Goal: Information Seeking & Learning: Check status

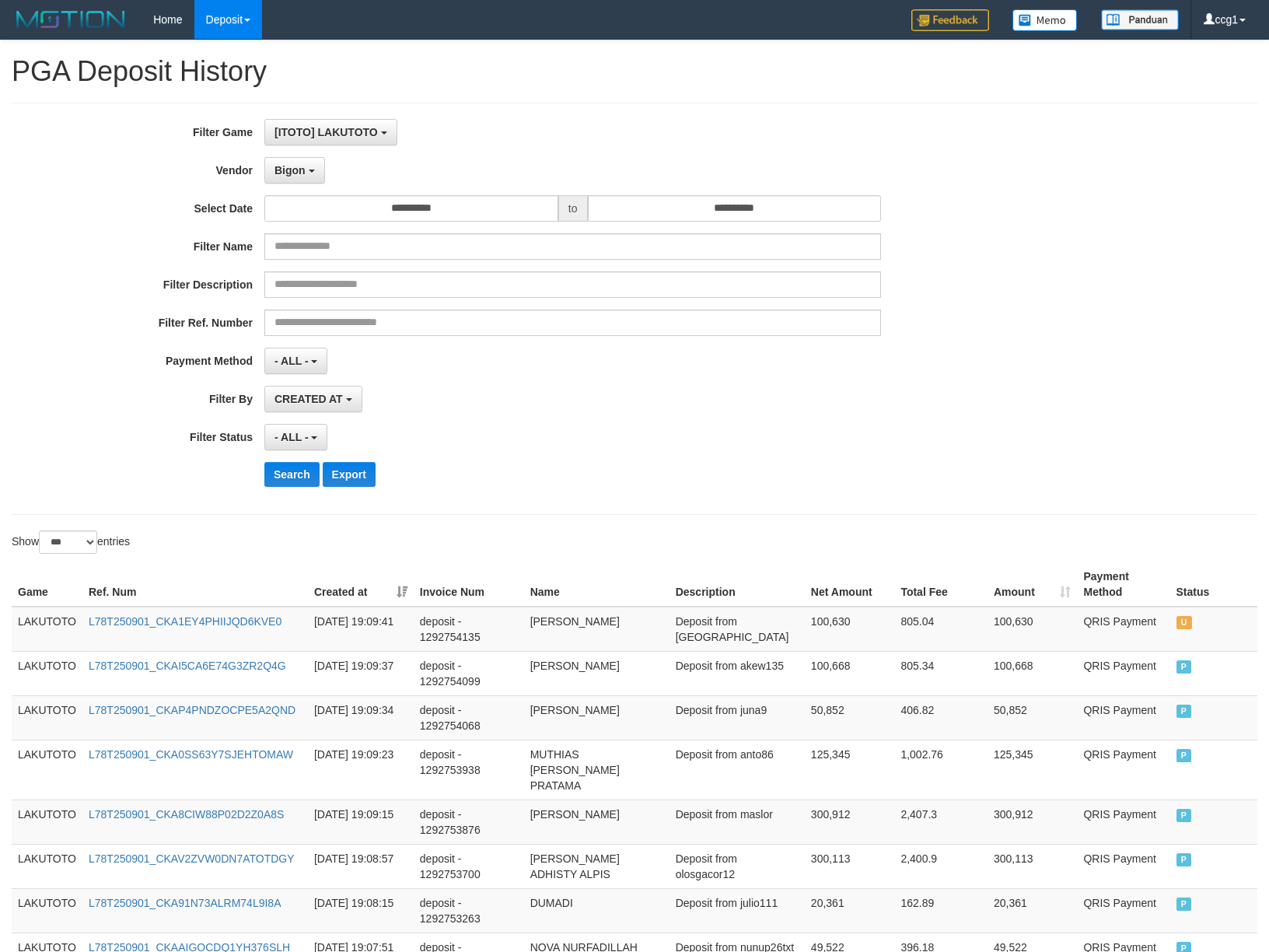
select select "**********"
select select "*"
select select "***"
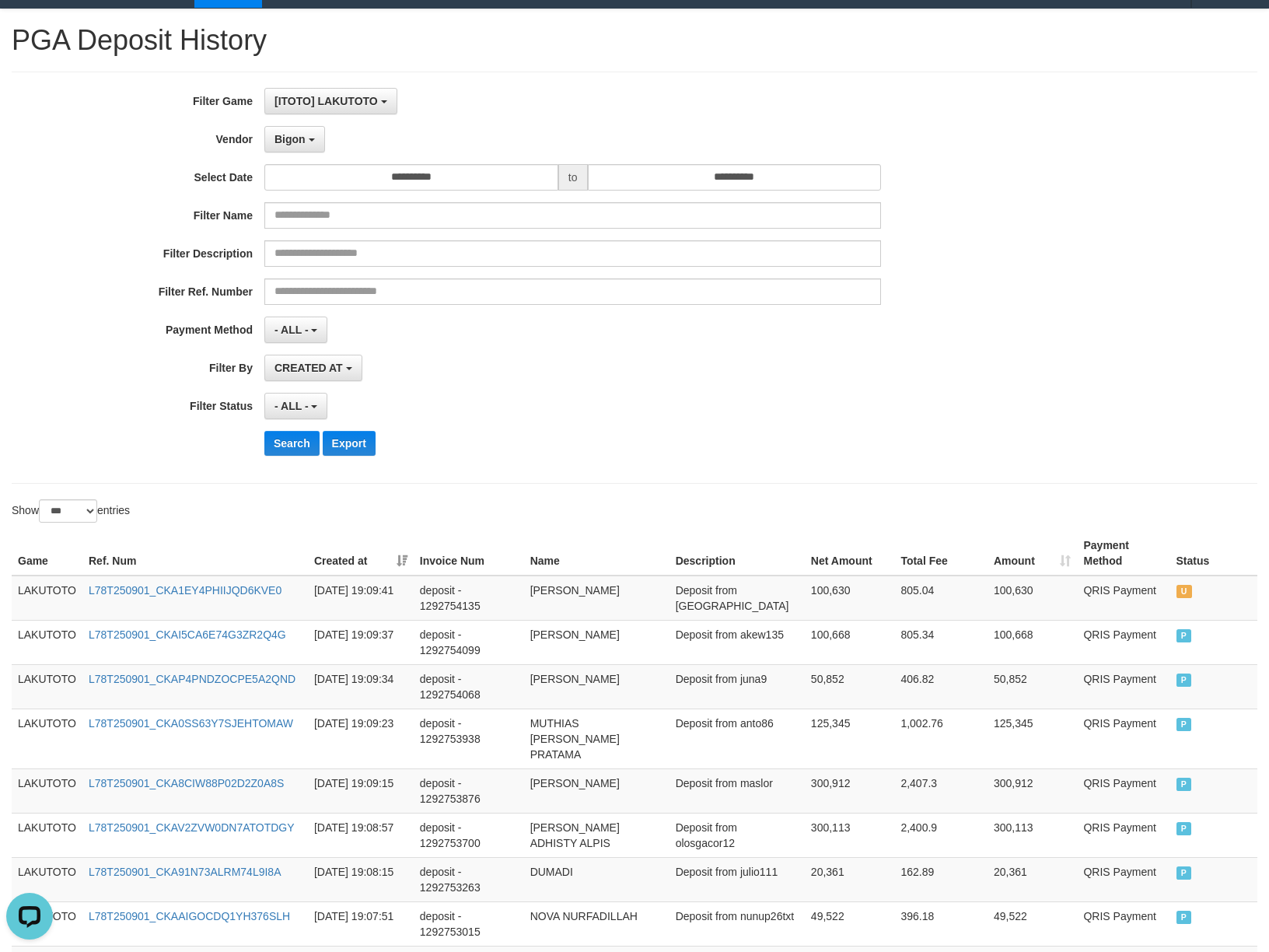
scroll to position [13, 0]
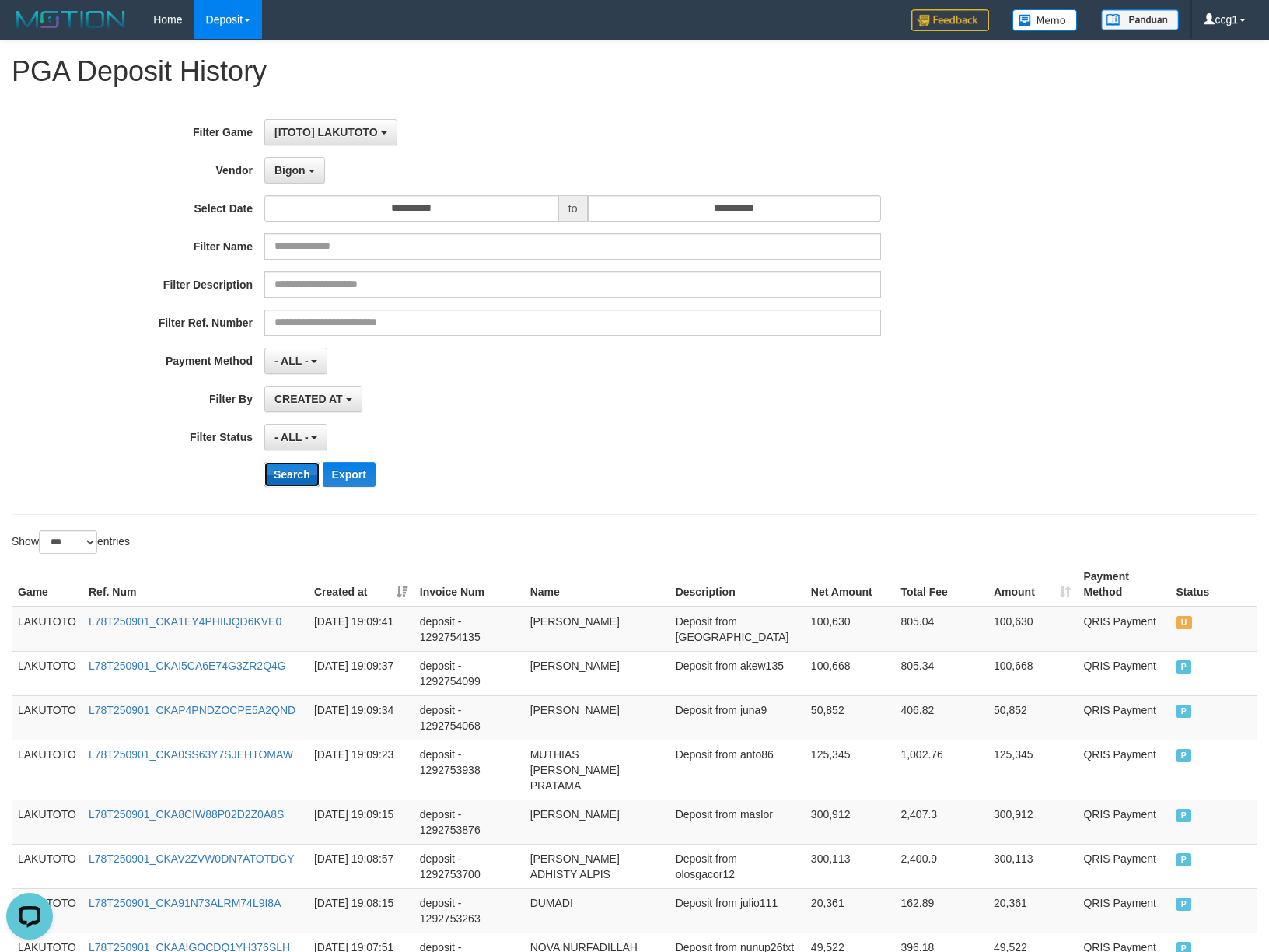
click at [303, 474] on button "Search" at bounding box center [292, 474] width 55 height 25
click at [674, 476] on div "Search Export" at bounding box center [661, 474] width 793 height 25
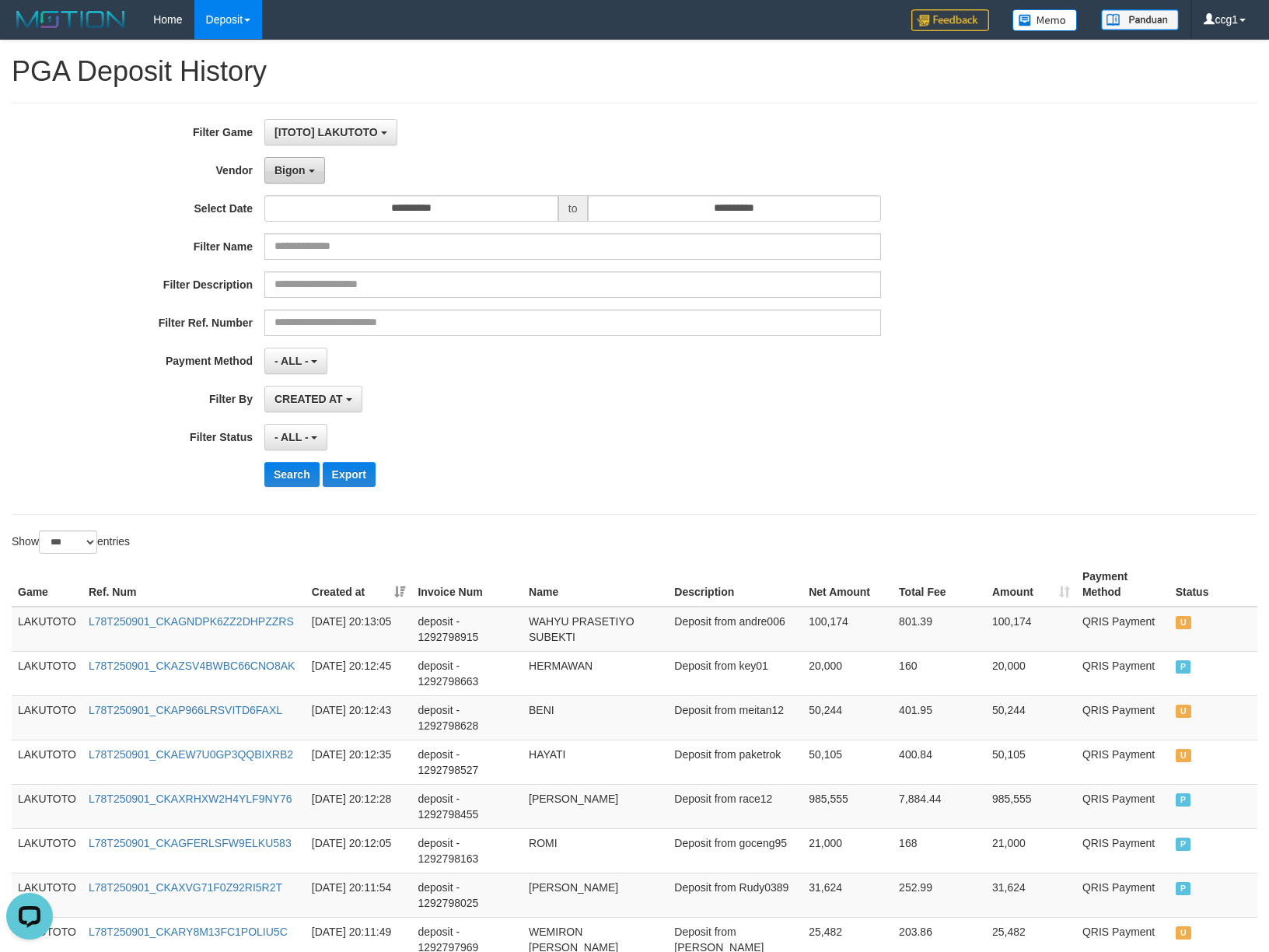
click at [290, 166] on span "Bigon" at bounding box center [289, 171] width 31 height 12
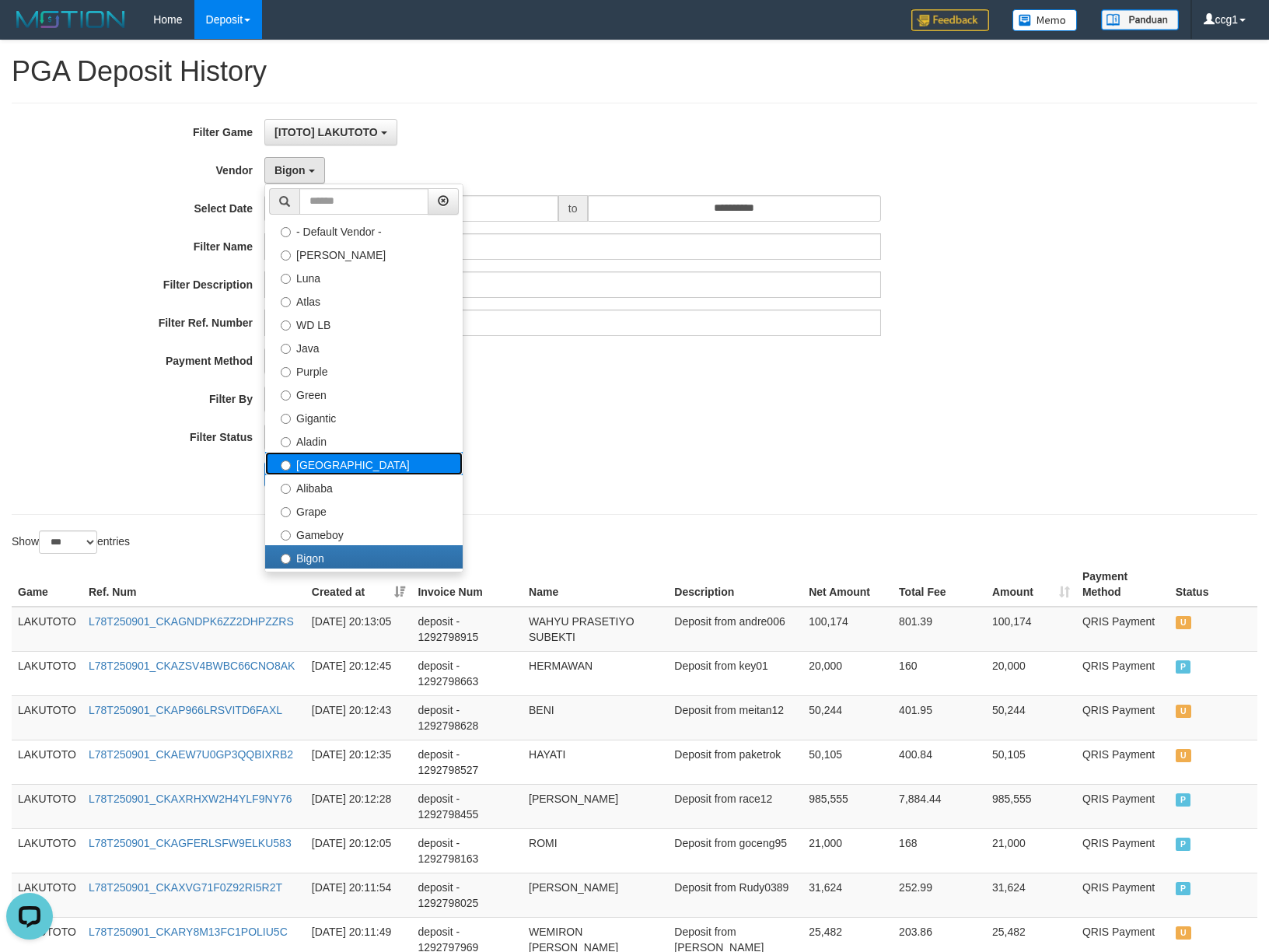
click at [352, 468] on label "[GEOGRAPHIC_DATA]" at bounding box center [364, 464] width 197 height 23
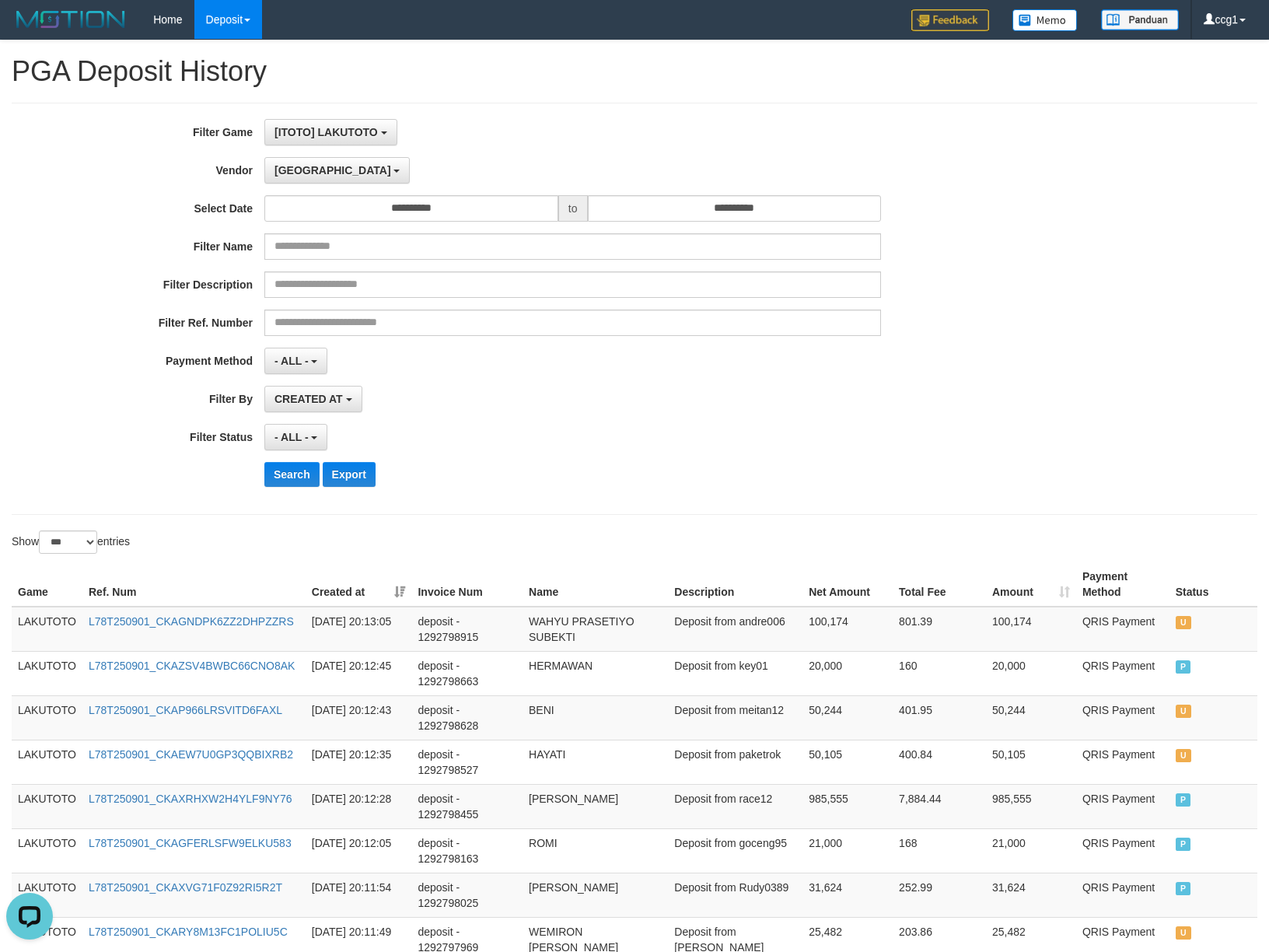
drag, startPoint x: 824, startPoint y: 467, endPoint x: 263, endPoint y: 477, distance: 561.1
click at [772, 477] on div "Search Export" at bounding box center [661, 474] width 793 height 25
click at [287, 473] on button "Search" at bounding box center [292, 474] width 55 height 25
drag, startPoint x: 881, startPoint y: 473, endPoint x: 869, endPoint y: 473, distance: 12.0
click at [881, 473] on div "Search Export" at bounding box center [661, 474] width 793 height 25
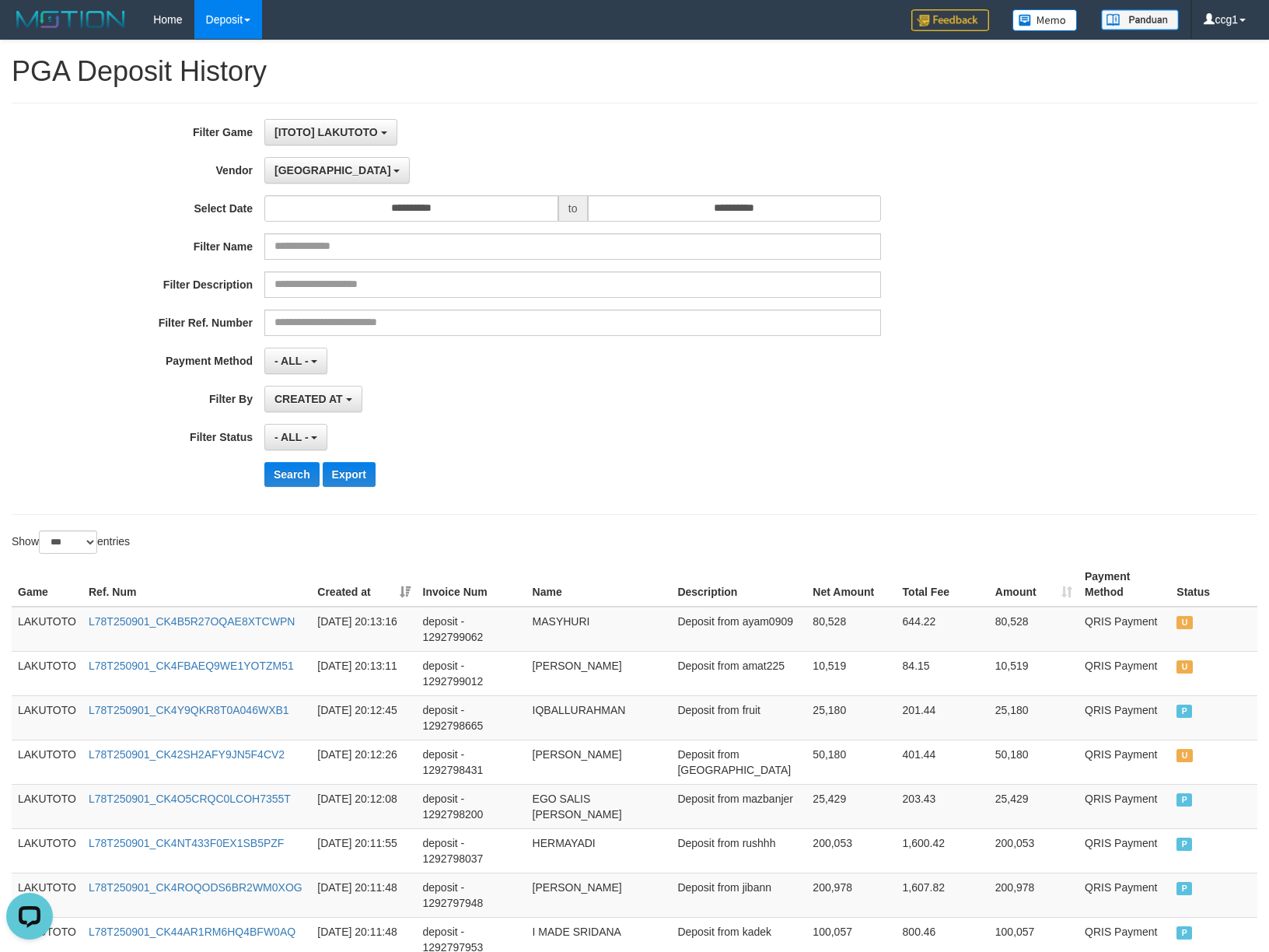
scroll to position [2154, 0]
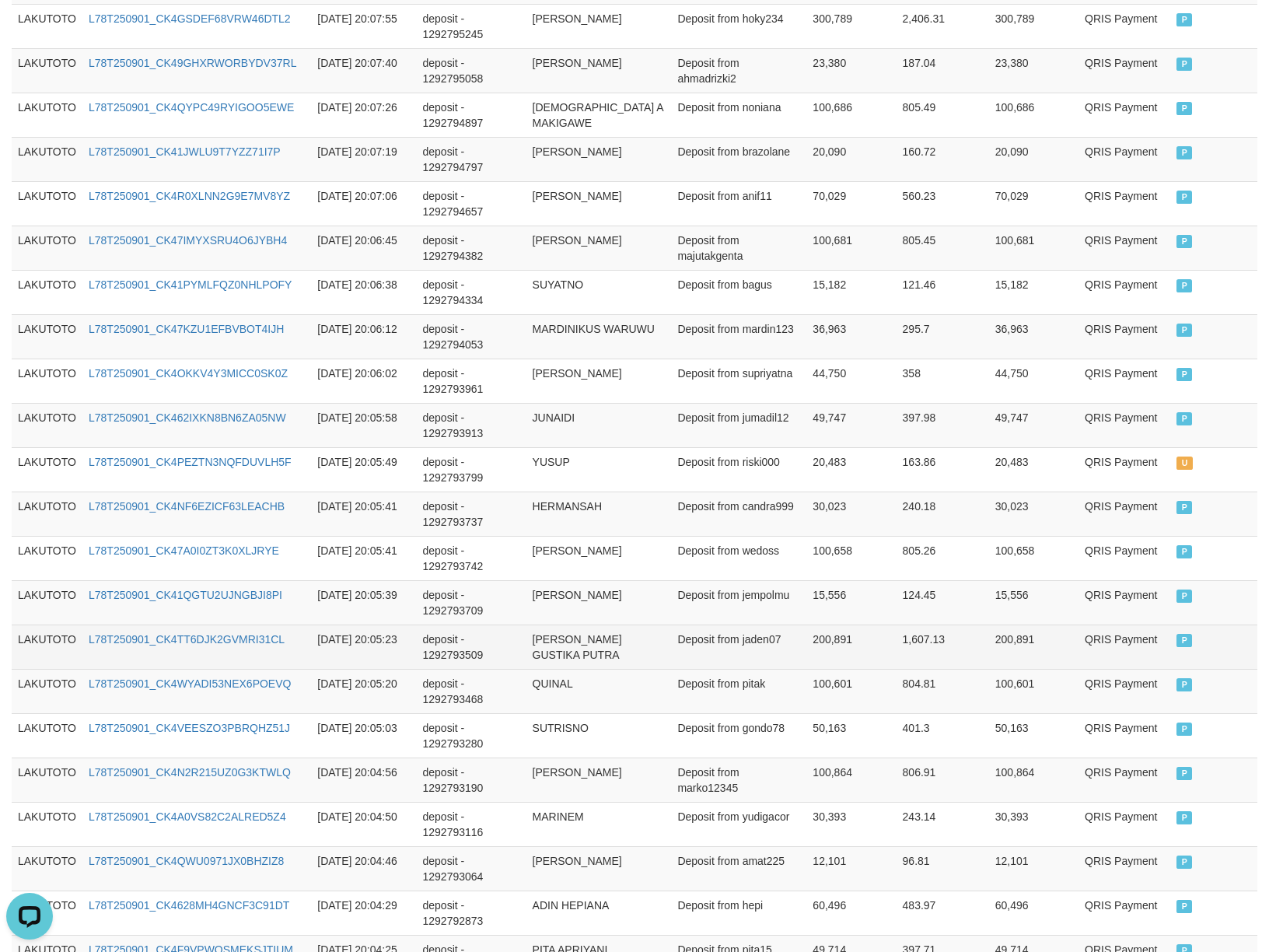
click at [524, 669] on td "deposit - 1292793509" at bounding box center [472, 647] width 110 height 44
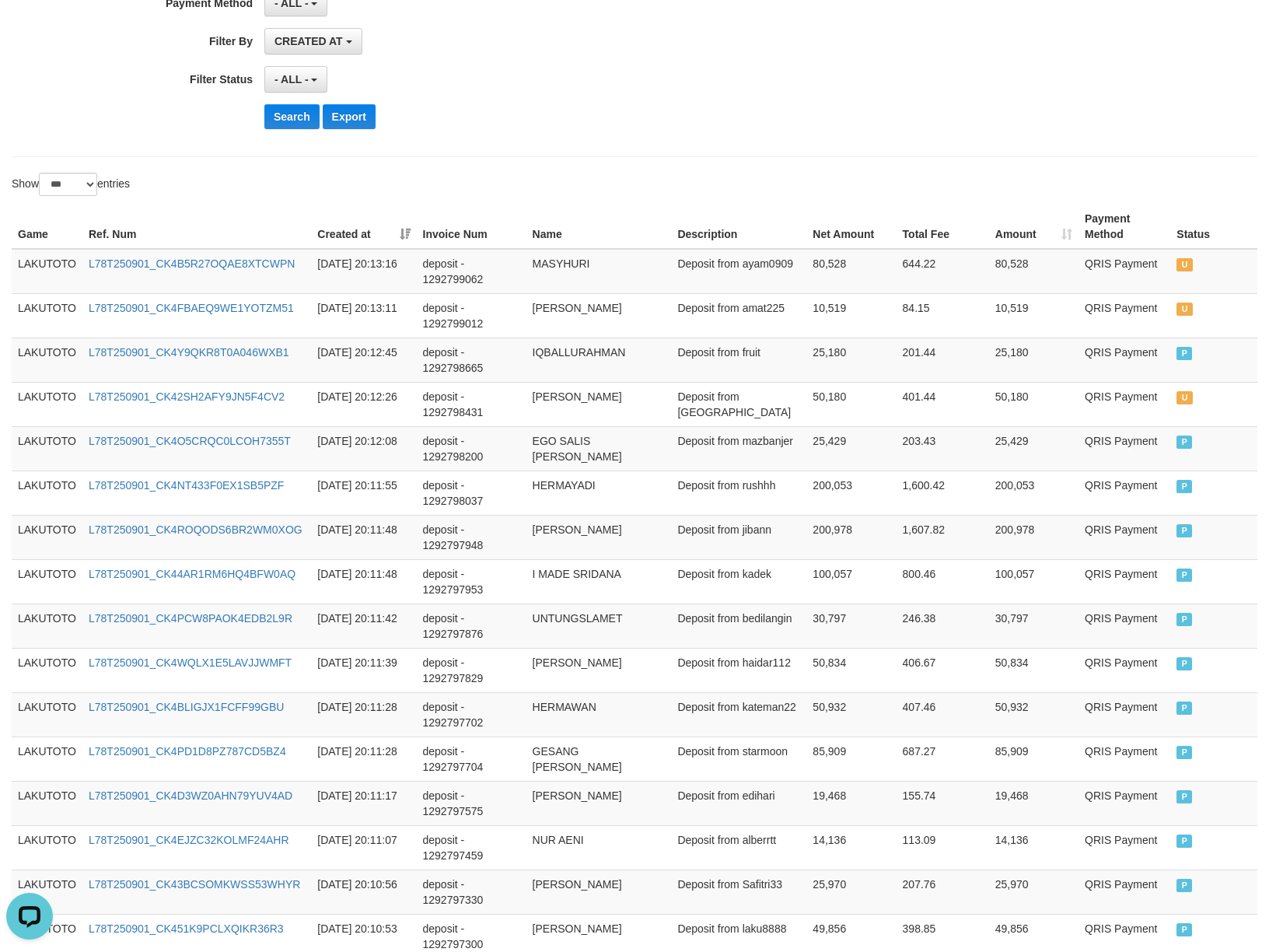
scroll to position [0, 0]
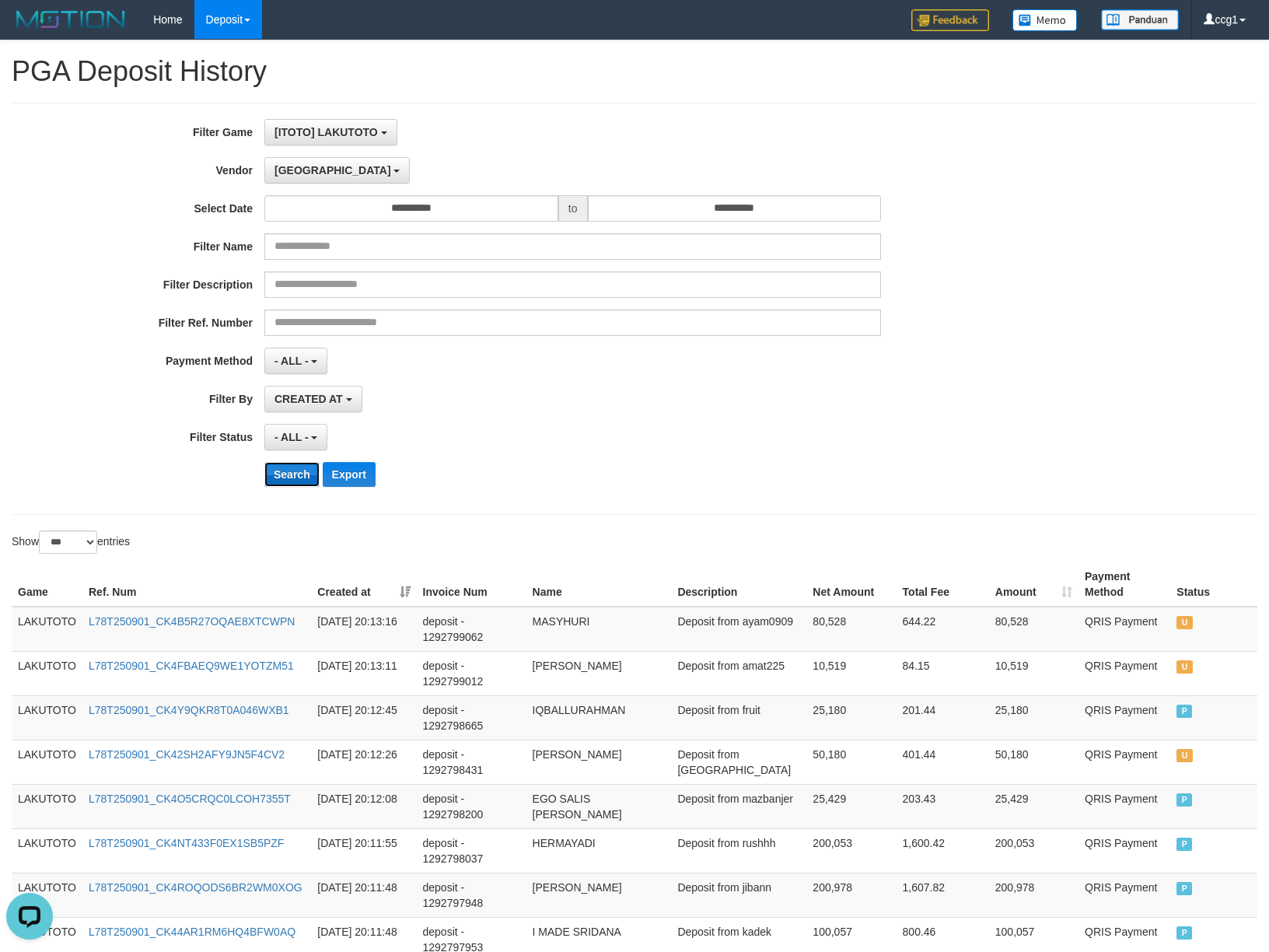
click at [268, 474] on button "Search" at bounding box center [292, 474] width 55 height 25
click at [582, 473] on div "Search Export" at bounding box center [661, 474] width 793 height 25
click at [290, 480] on button "Search" at bounding box center [292, 474] width 55 height 25
click at [940, 464] on div "Search Export" at bounding box center [661, 474] width 793 height 25
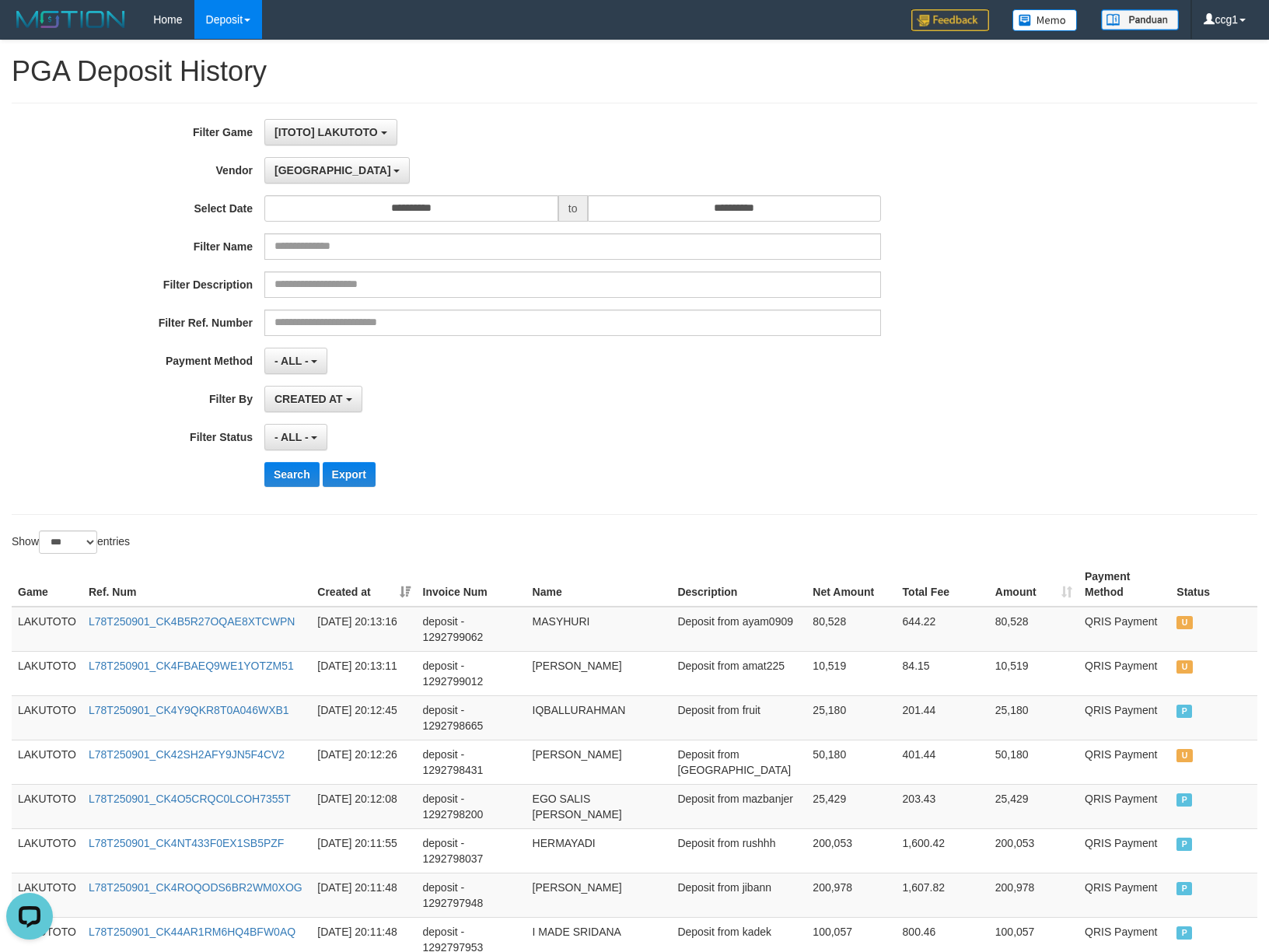
click at [947, 448] on div "**********" at bounding box center [528, 437] width 1058 height 27
click at [943, 430] on div "**********" at bounding box center [528, 437] width 1058 height 27
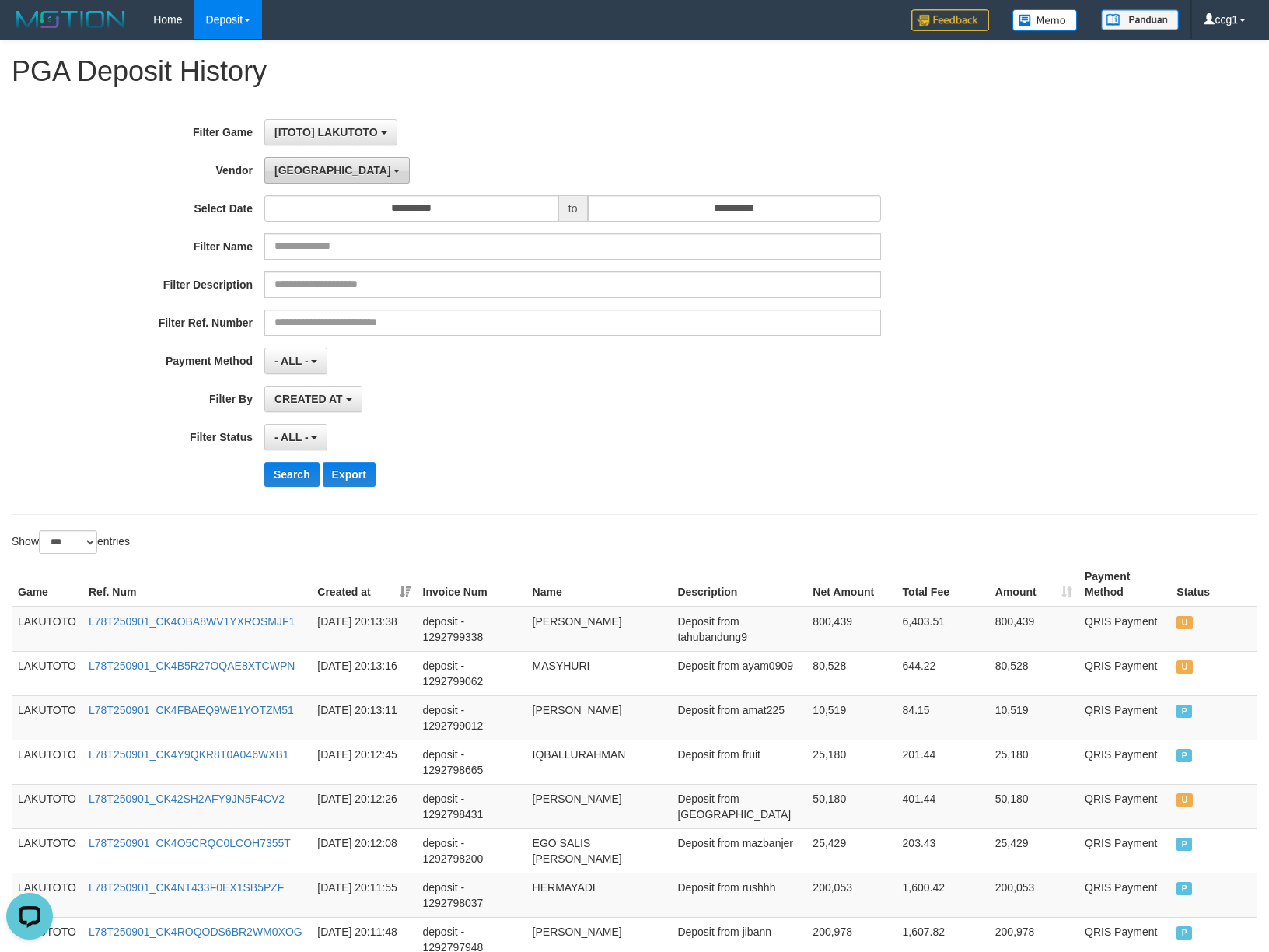
click at [304, 168] on span "[GEOGRAPHIC_DATA]" at bounding box center [332, 171] width 116 height 12
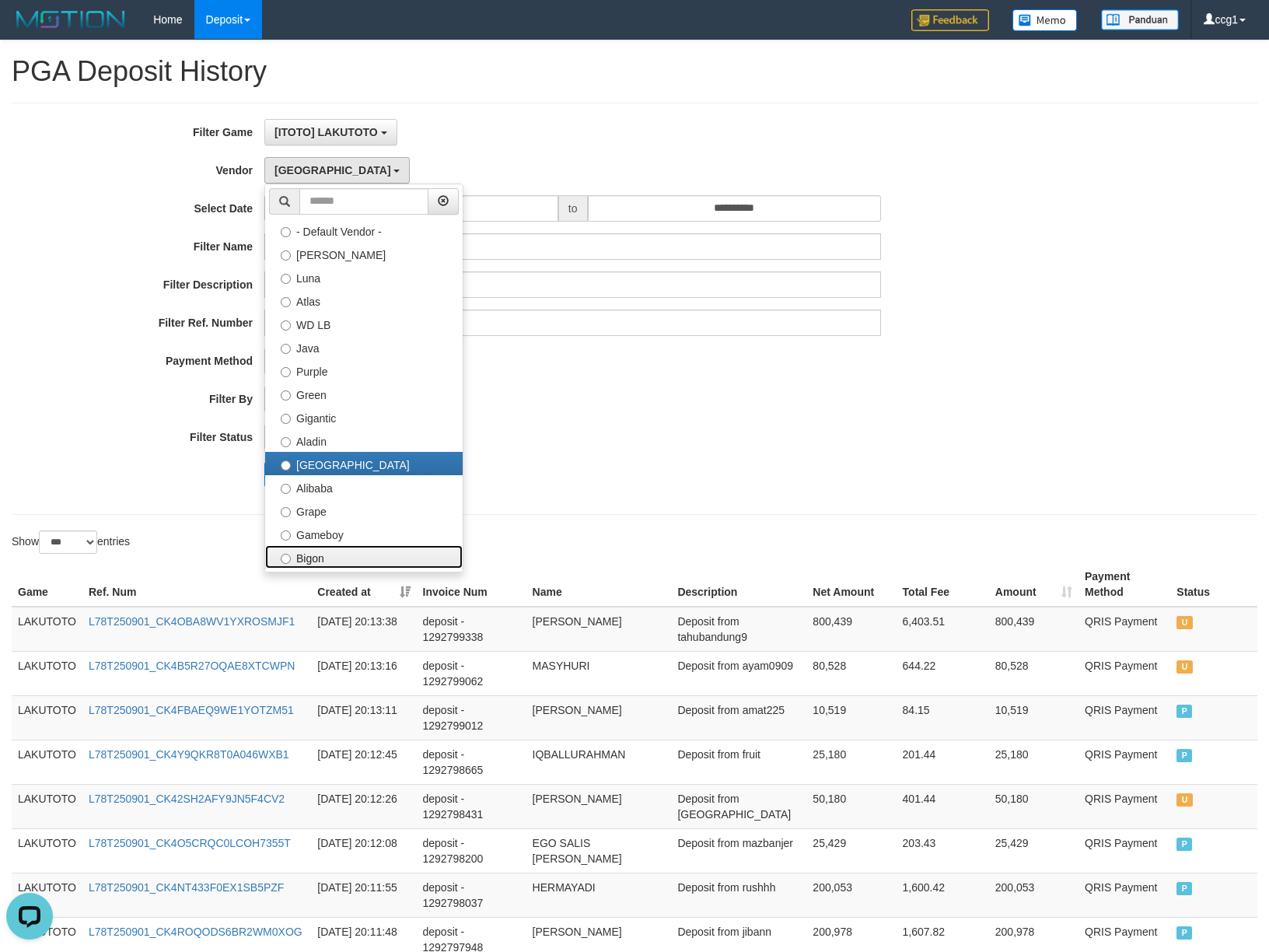
drag, startPoint x: 316, startPoint y: 560, endPoint x: 611, endPoint y: 518, distance: 298.0
click at [316, 561] on label "Bigon" at bounding box center [364, 557] width 197 height 23
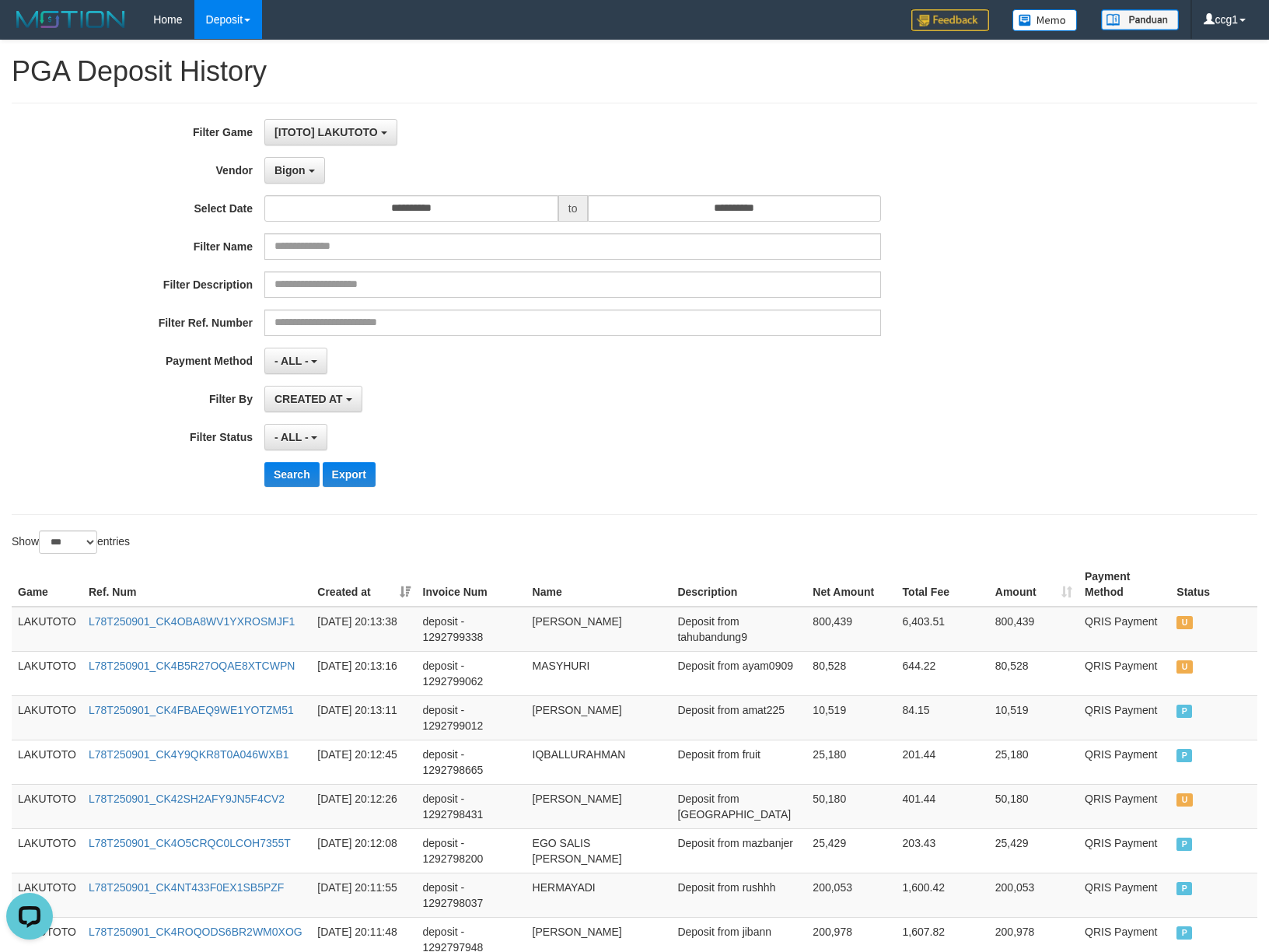
drag, startPoint x: 875, startPoint y: 504, endPoint x: 228, endPoint y: 483, distance: 647.3
click at [819, 515] on div "**********" at bounding box center [634, 309] width 1246 height 412
click at [285, 478] on button "Search" at bounding box center [292, 474] width 55 height 25
click at [820, 487] on div "Search Export" at bounding box center [661, 474] width 793 height 25
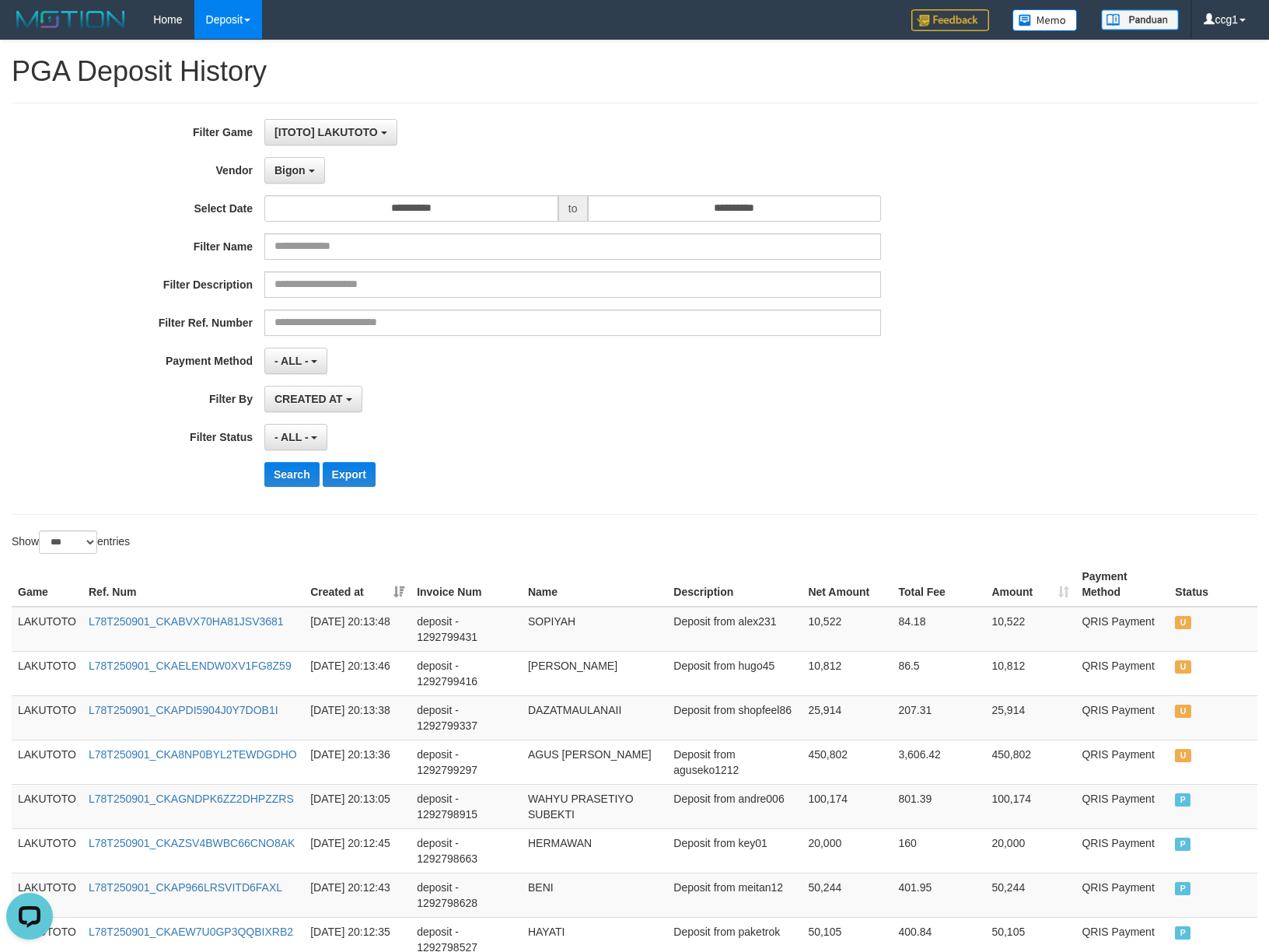
click at [600, 422] on div "**********" at bounding box center [528, 308] width 1058 height 379
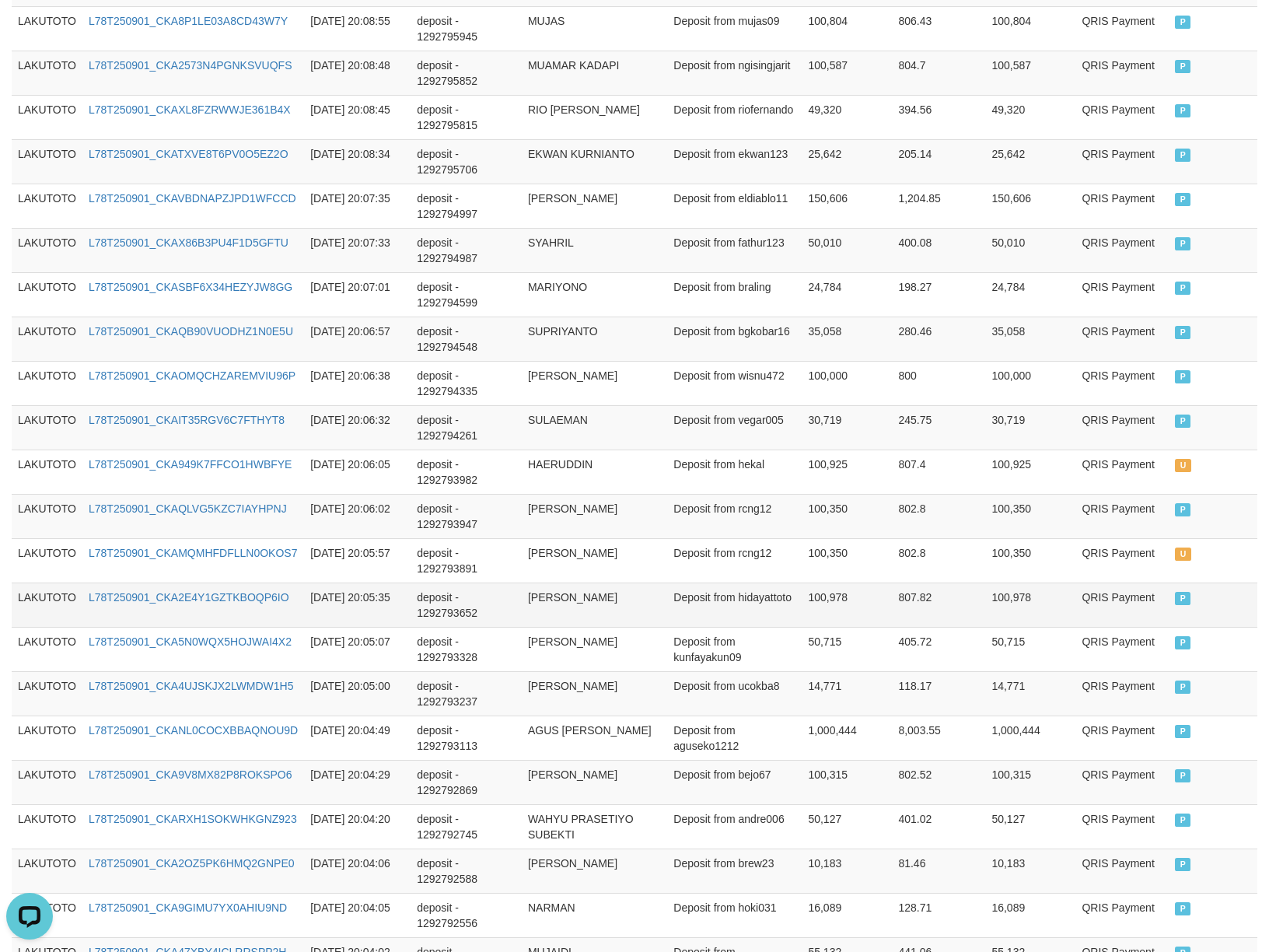
click at [838, 627] on td "100,978" at bounding box center [847, 605] width 91 height 44
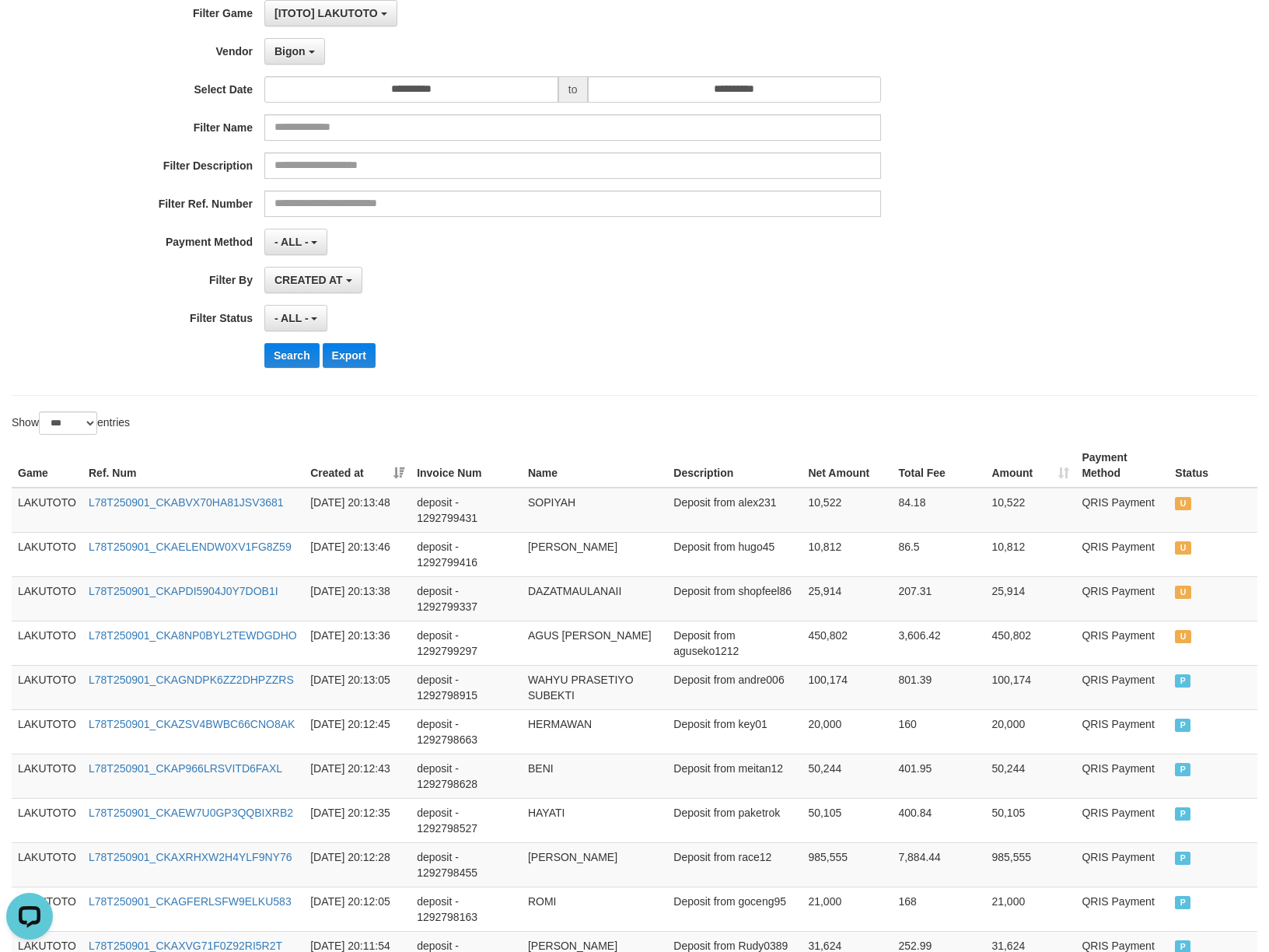
scroll to position [0, 0]
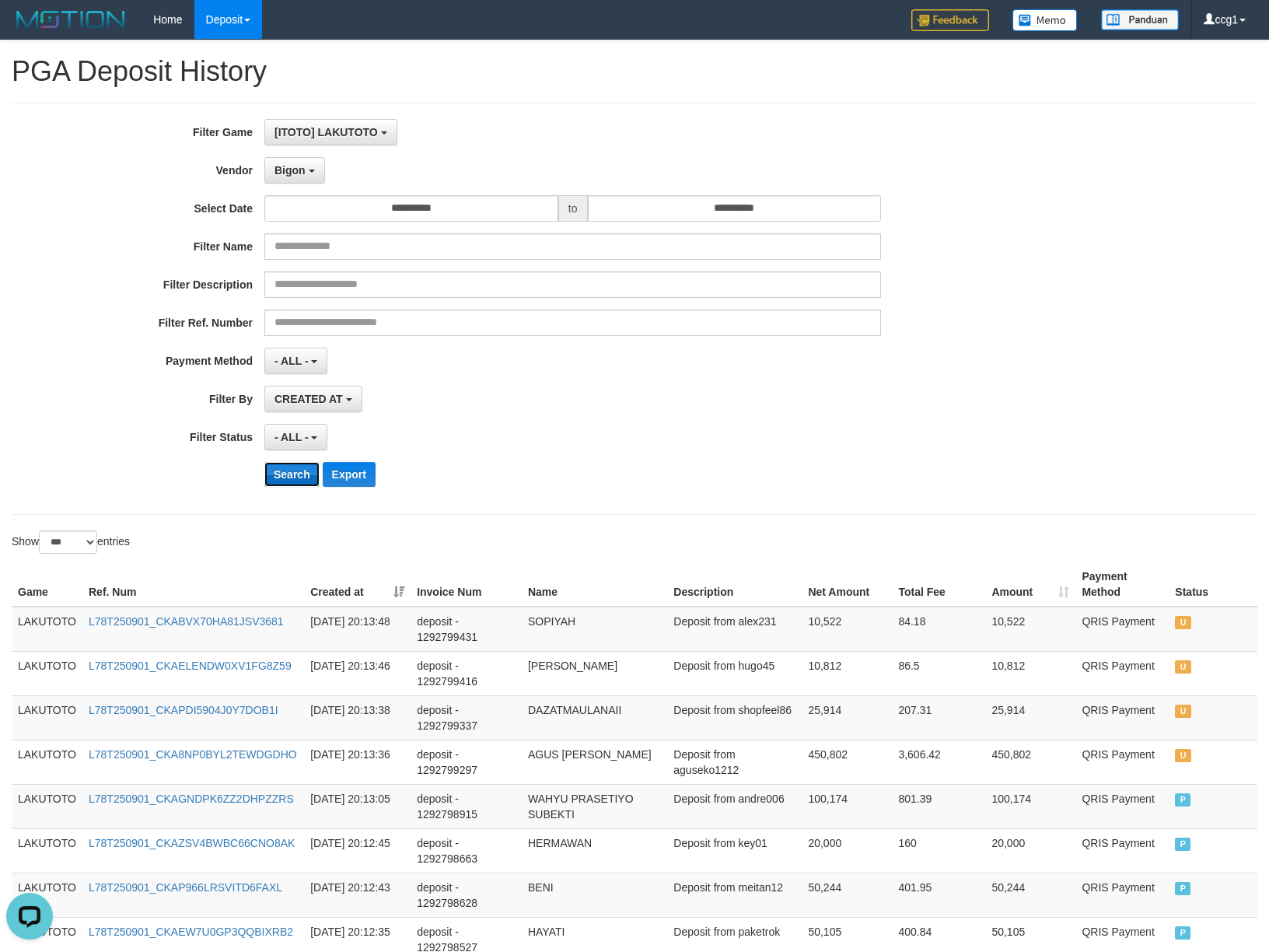
click at [286, 470] on button "Search" at bounding box center [292, 474] width 55 height 25
click at [718, 478] on div "Search Export" at bounding box center [661, 474] width 793 height 25
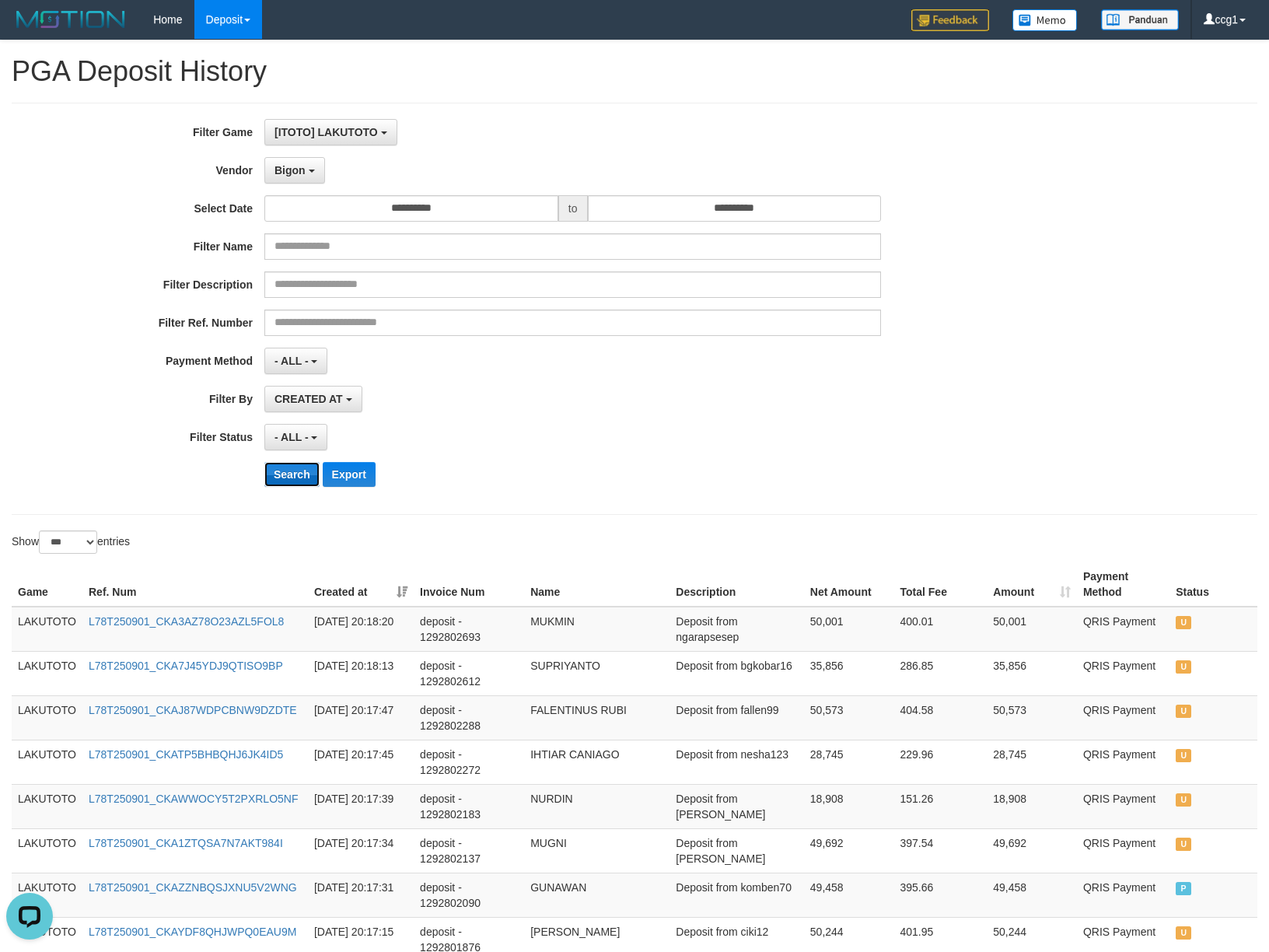
click at [290, 484] on button "Search" at bounding box center [292, 474] width 55 height 25
drag, startPoint x: 290, startPoint y: 486, endPoint x: 379, endPoint y: 484, distance: 89.0
click at [298, 486] on button "Search" at bounding box center [292, 474] width 55 height 25
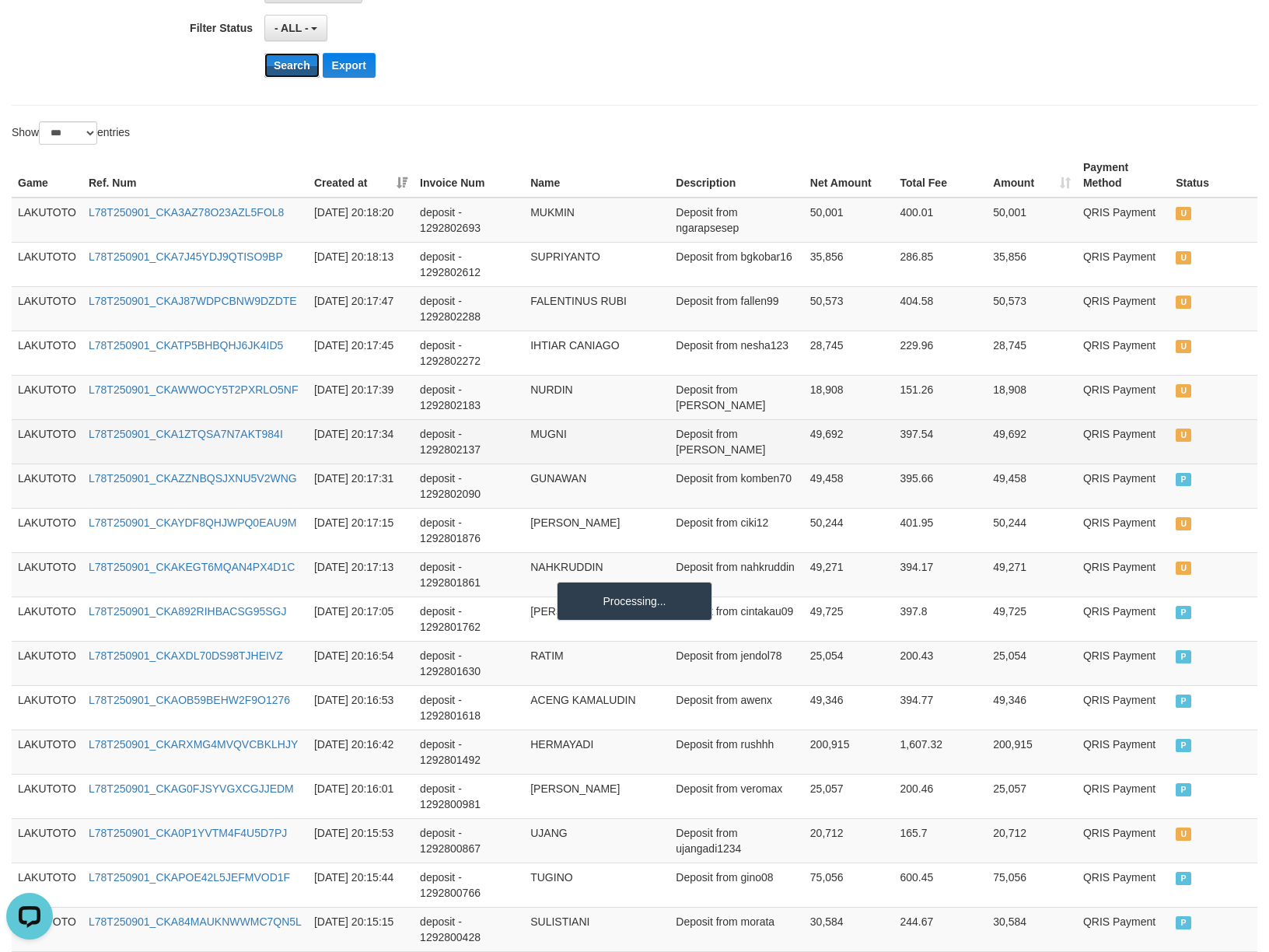
scroll to position [415, 0]
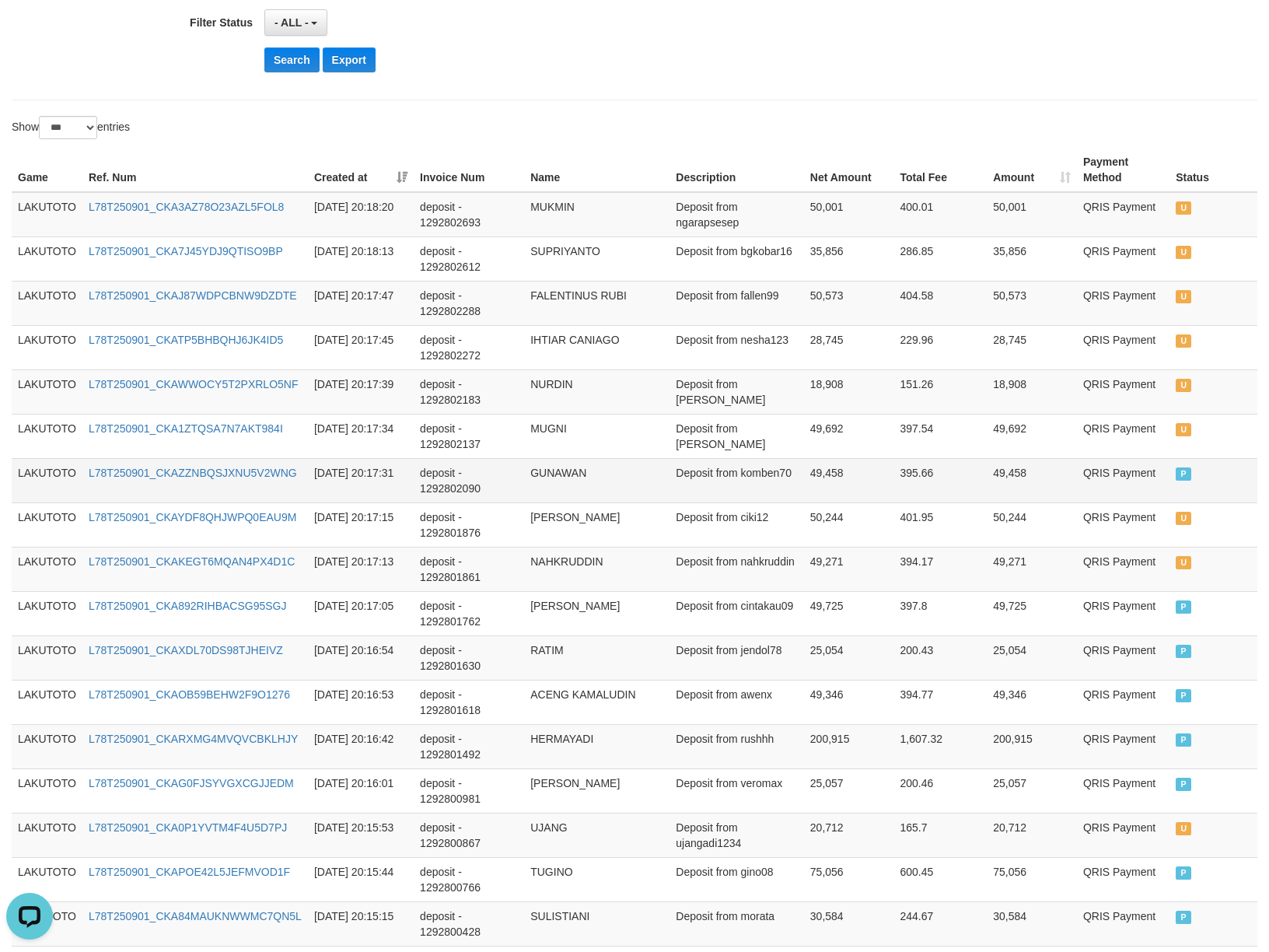
click at [706, 487] on td "Deposit from komben70" at bounding box center [737, 480] width 135 height 44
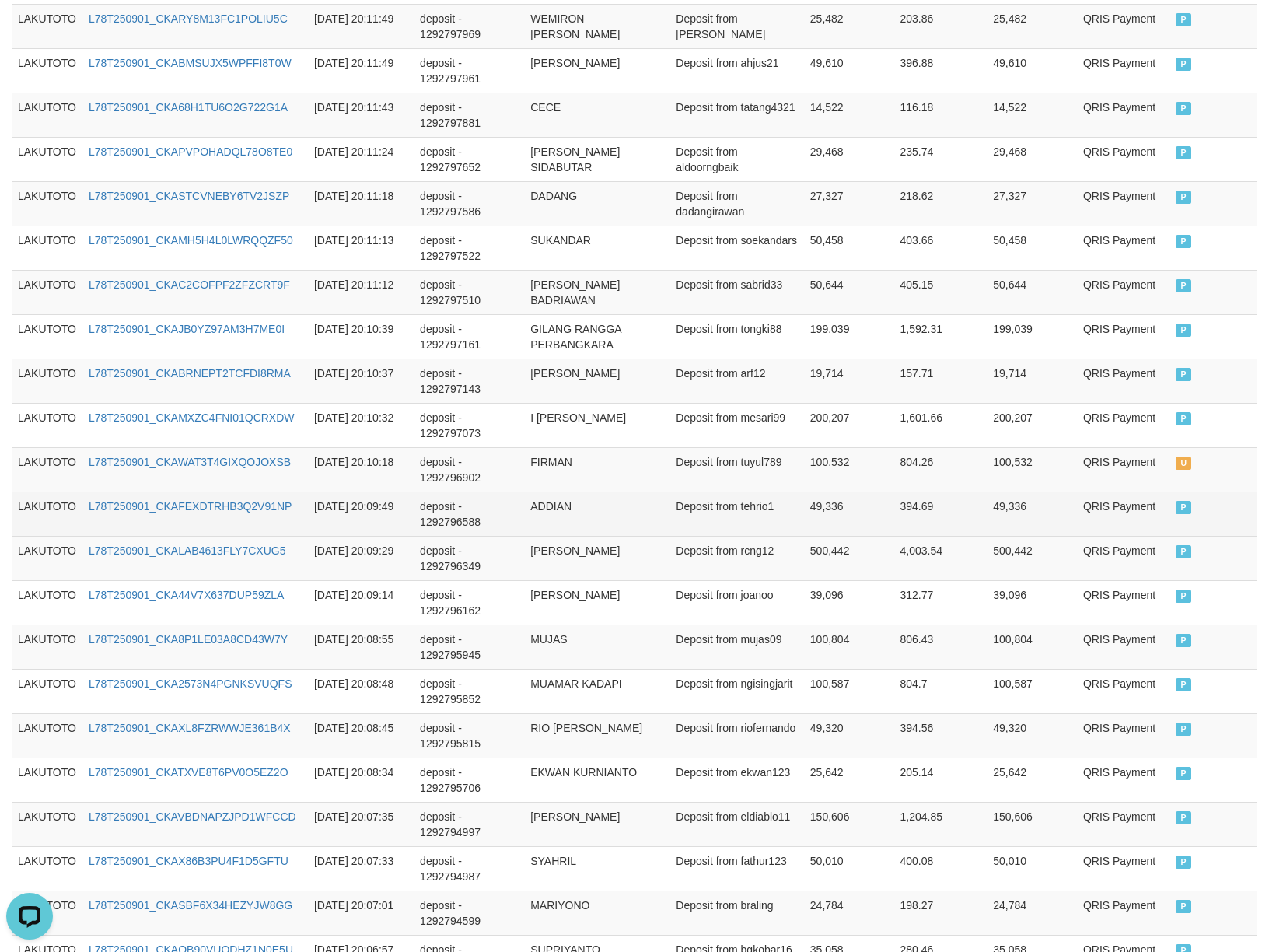
click at [922, 508] on td "394.69" at bounding box center [940, 514] width 93 height 44
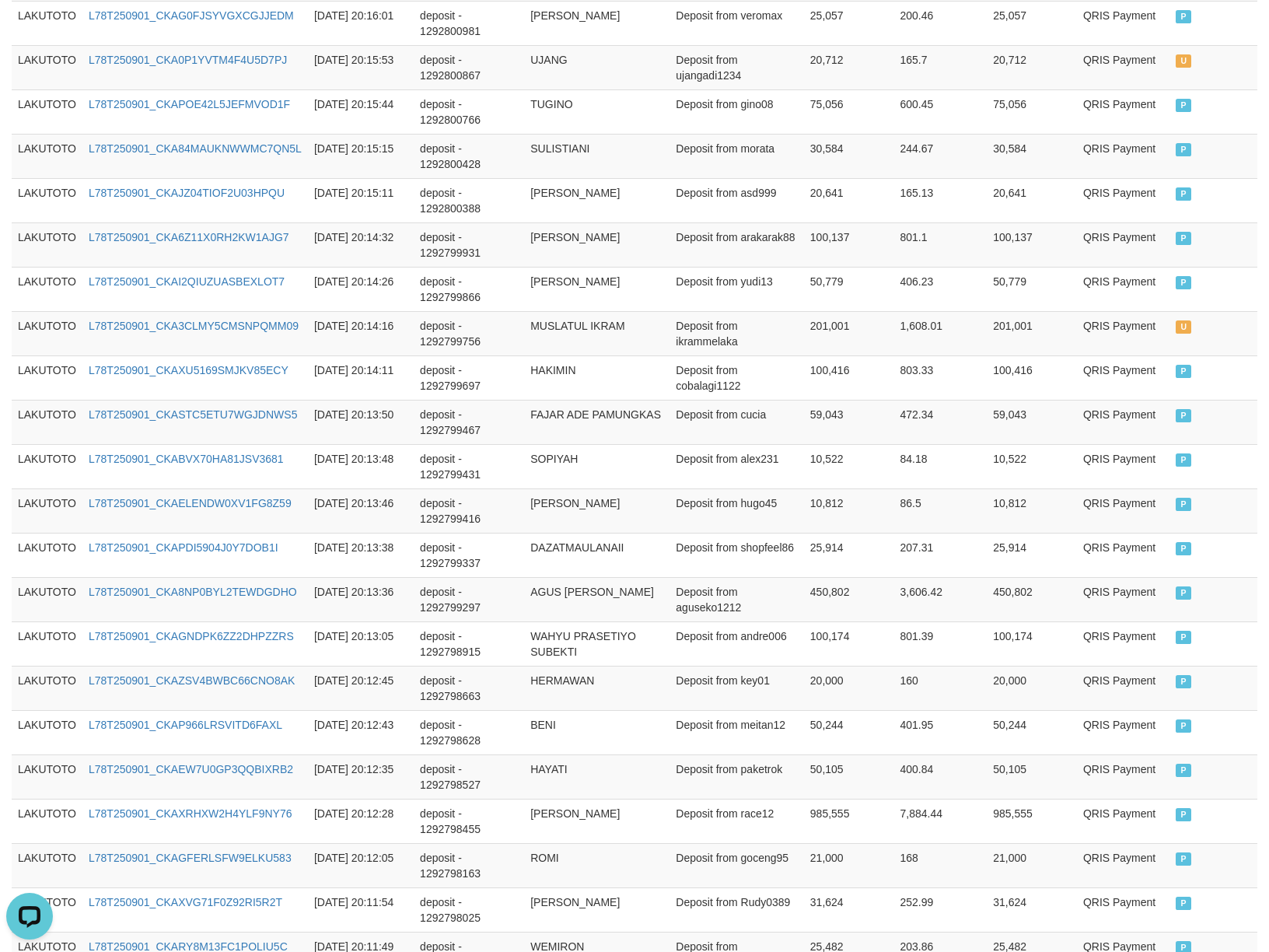
scroll to position [1004, 0]
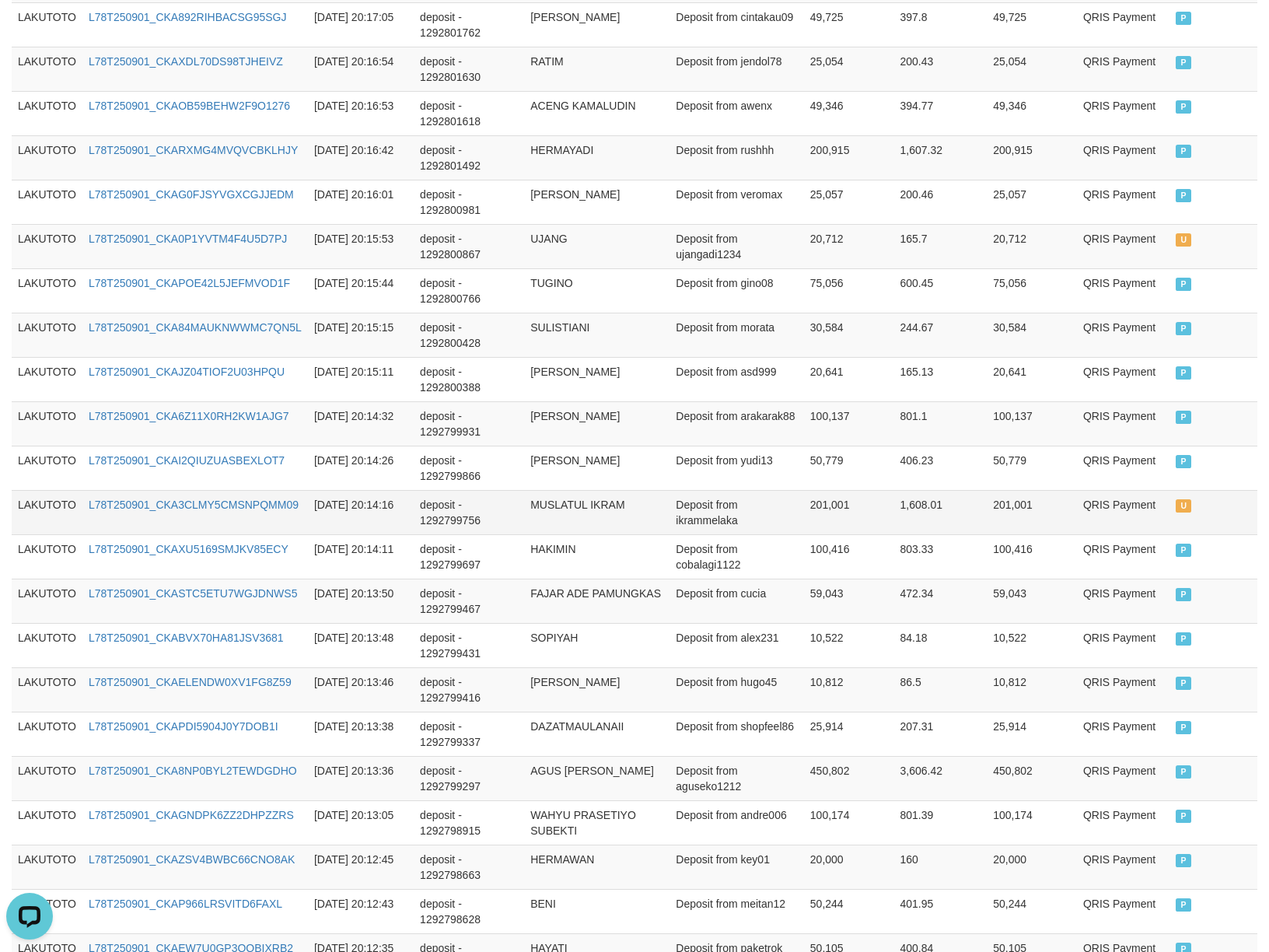
click at [685, 521] on td "Deposit from ikrammelaka" at bounding box center [737, 512] width 135 height 44
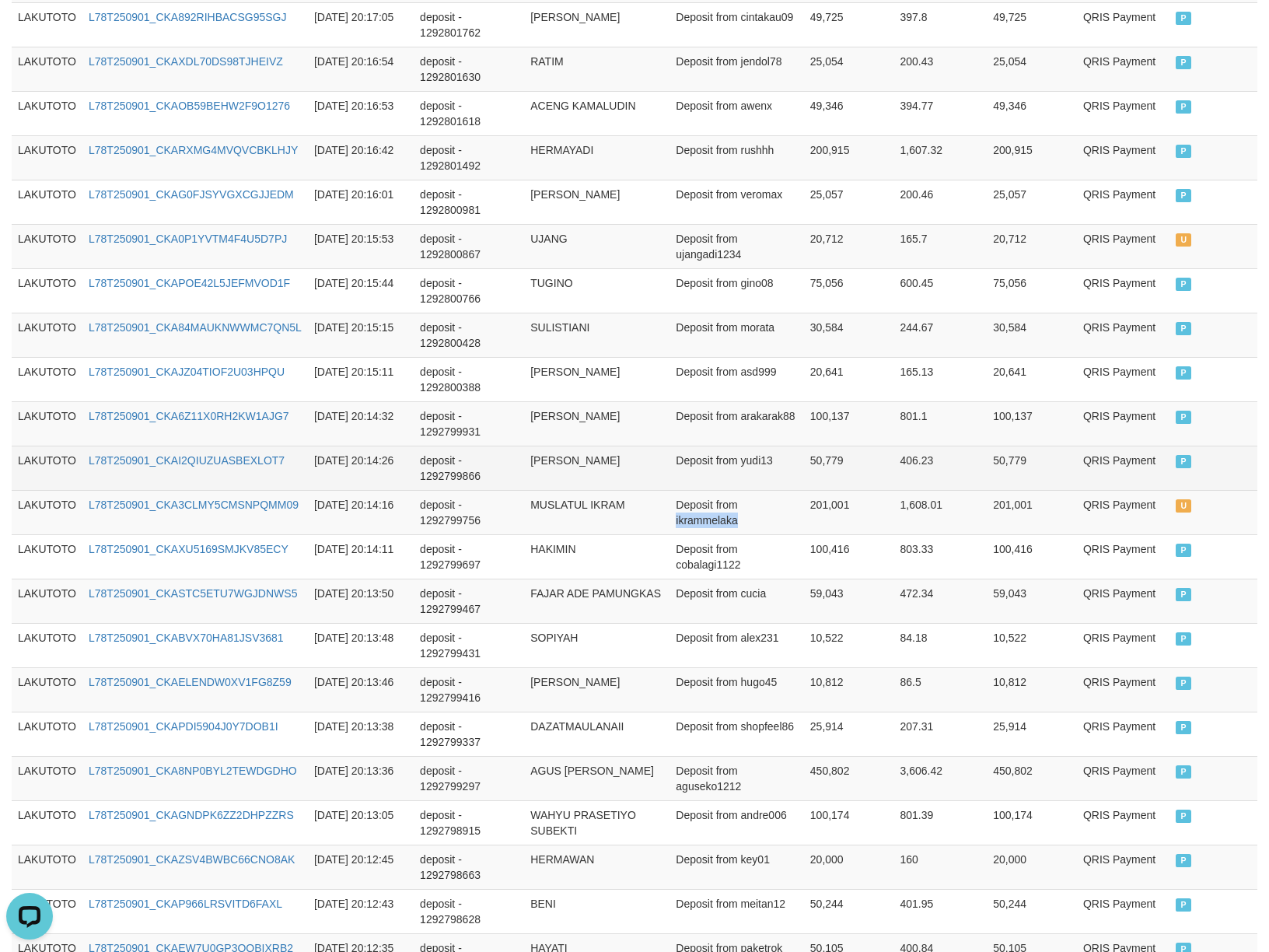
copy td "ikrammelaka"
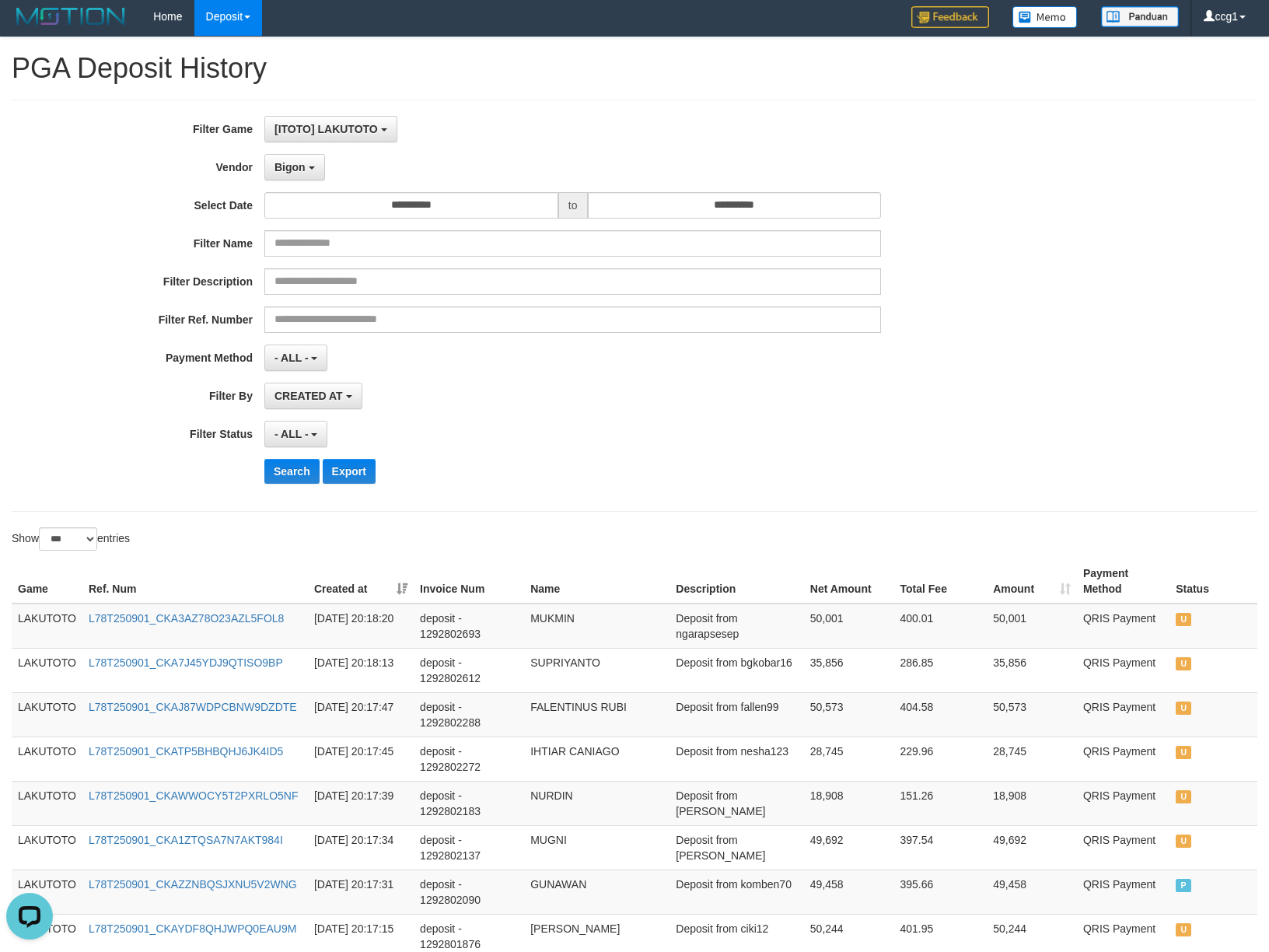
scroll to position [0, 0]
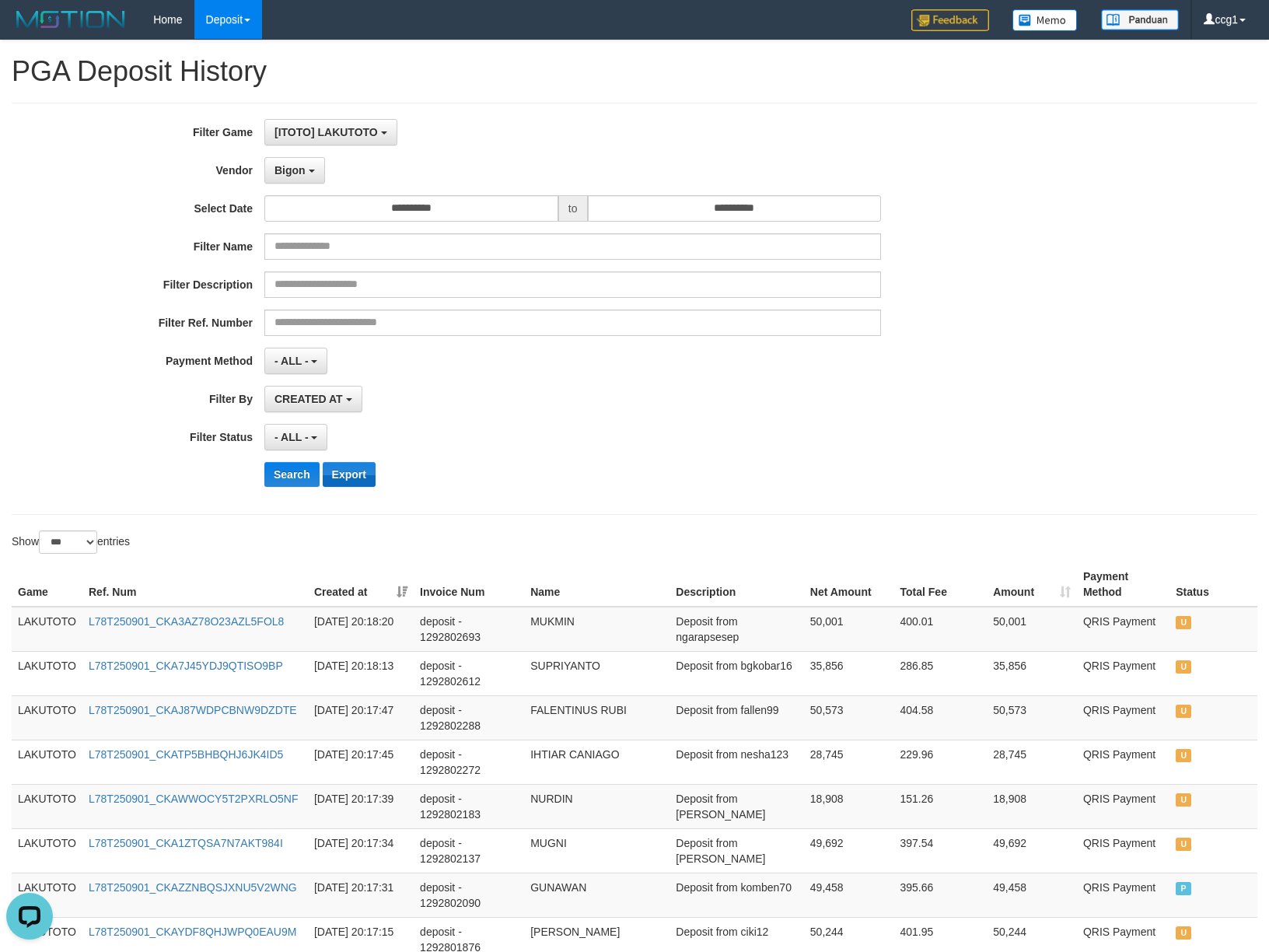
drag, startPoint x: 638, startPoint y: 423, endPoint x: 331, endPoint y: 486, distance: 313.4
click at [631, 440] on div "**********" at bounding box center [528, 308] width 1058 height 379
click at [286, 476] on button "Search" at bounding box center [292, 474] width 55 height 25
click at [565, 461] on div "**********" at bounding box center [528, 308] width 1058 height 379
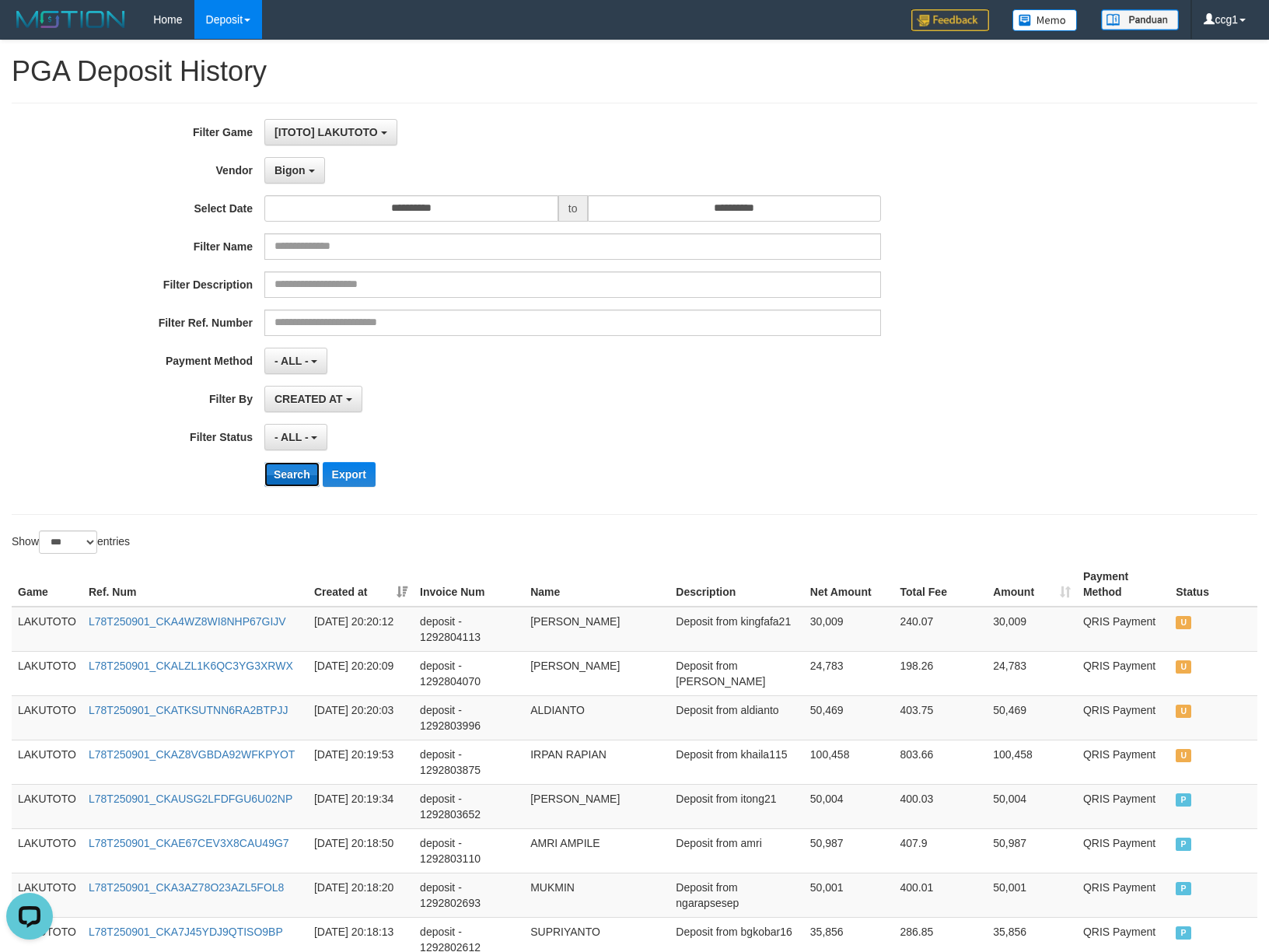
click at [291, 474] on button "Search" at bounding box center [292, 474] width 55 height 25
click at [701, 446] on div "- ALL - SELECT ALL - ALL - SELECT STATUS PENDING/UNPAID PAID CANCELED EXPIRED" at bounding box center [573, 437] width 617 height 27
click at [675, 418] on div "**********" at bounding box center [528, 308] width 1058 height 379
click at [316, 170] on button "Bigon" at bounding box center [295, 171] width 60 height 27
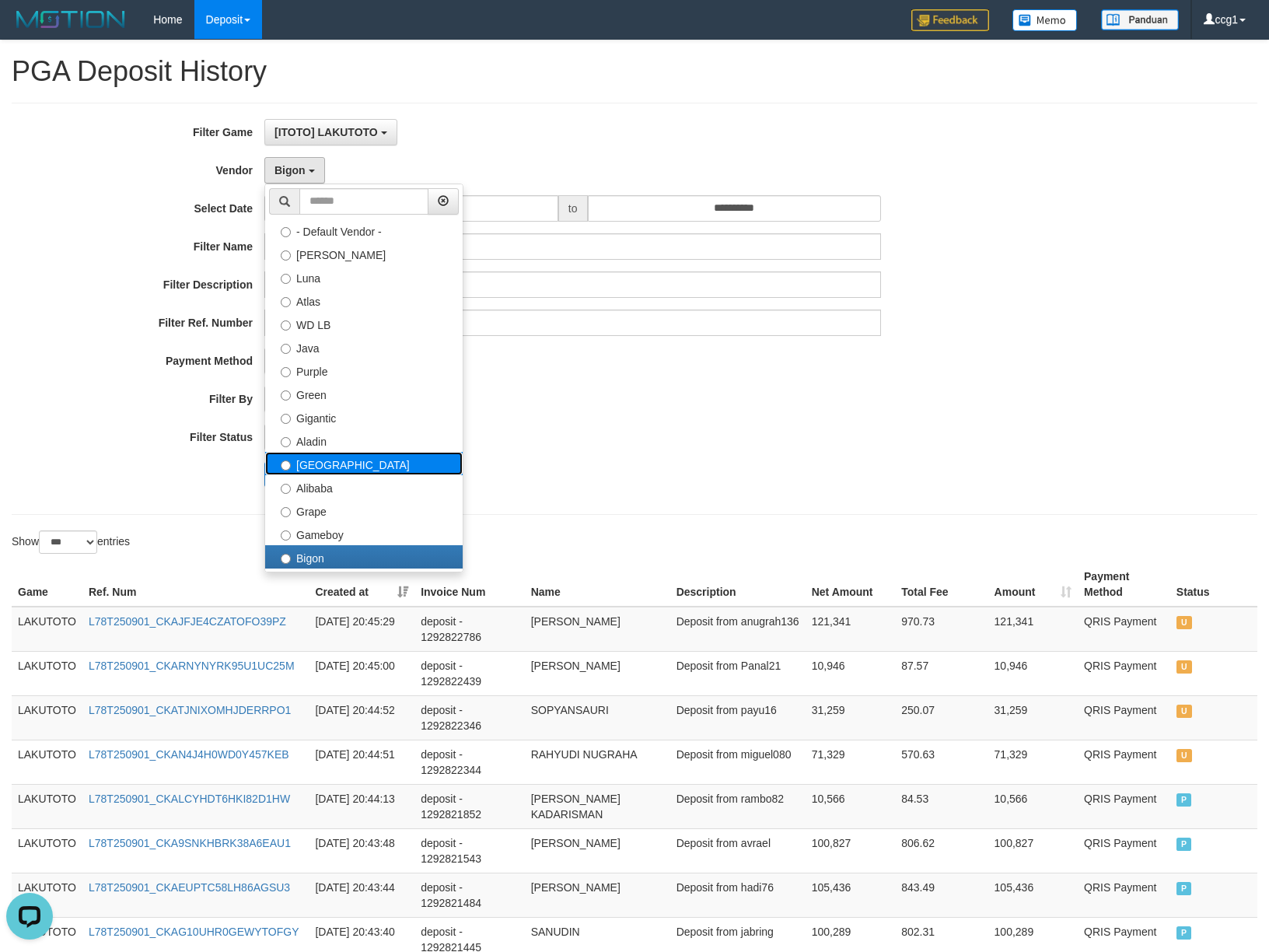
click at [378, 473] on label "[GEOGRAPHIC_DATA]" at bounding box center [364, 464] width 197 height 23
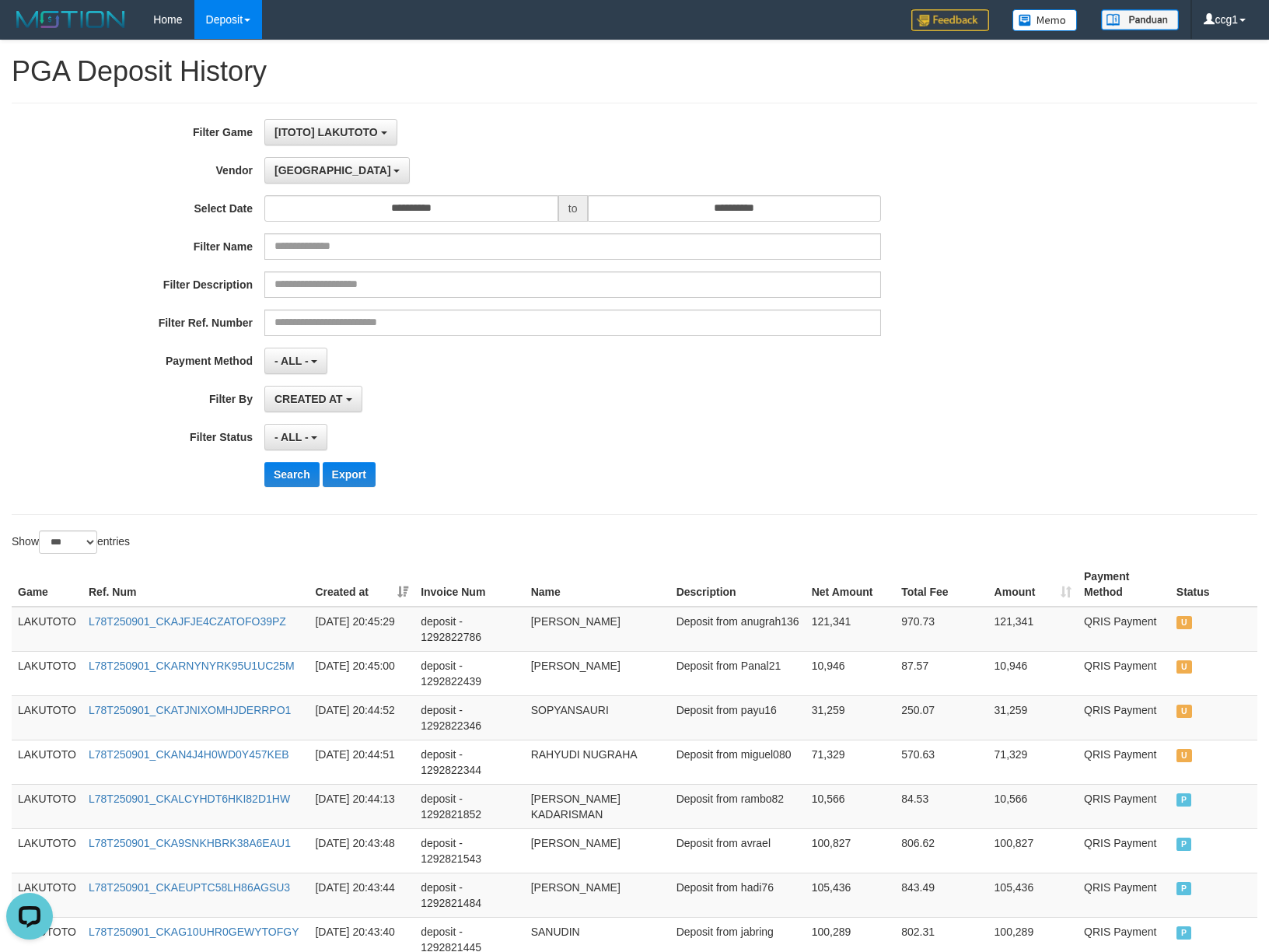
click at [495, 461] on div "**********" at bounding box center [528, 308] width 1058 height 379
click at [287, 473] on button "Search" at bounding box center [292, 474] width 55 height 25
click at [843, 470] on div "Search Export" at bounding box center [661, 474] width 793 height 25
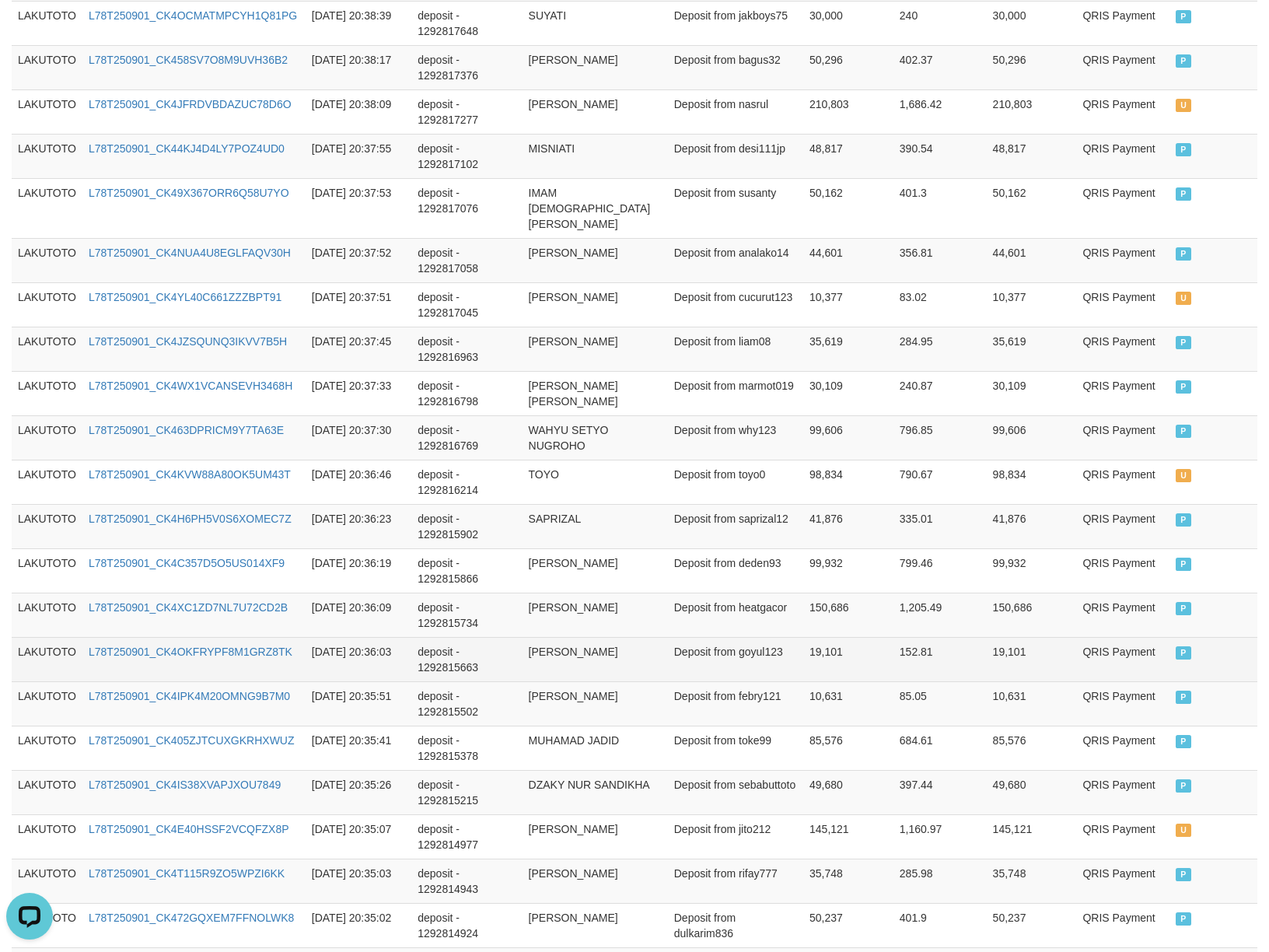
click at [829, 672] on td "19,101" at bounding box center [849, 659] width 91 height 44
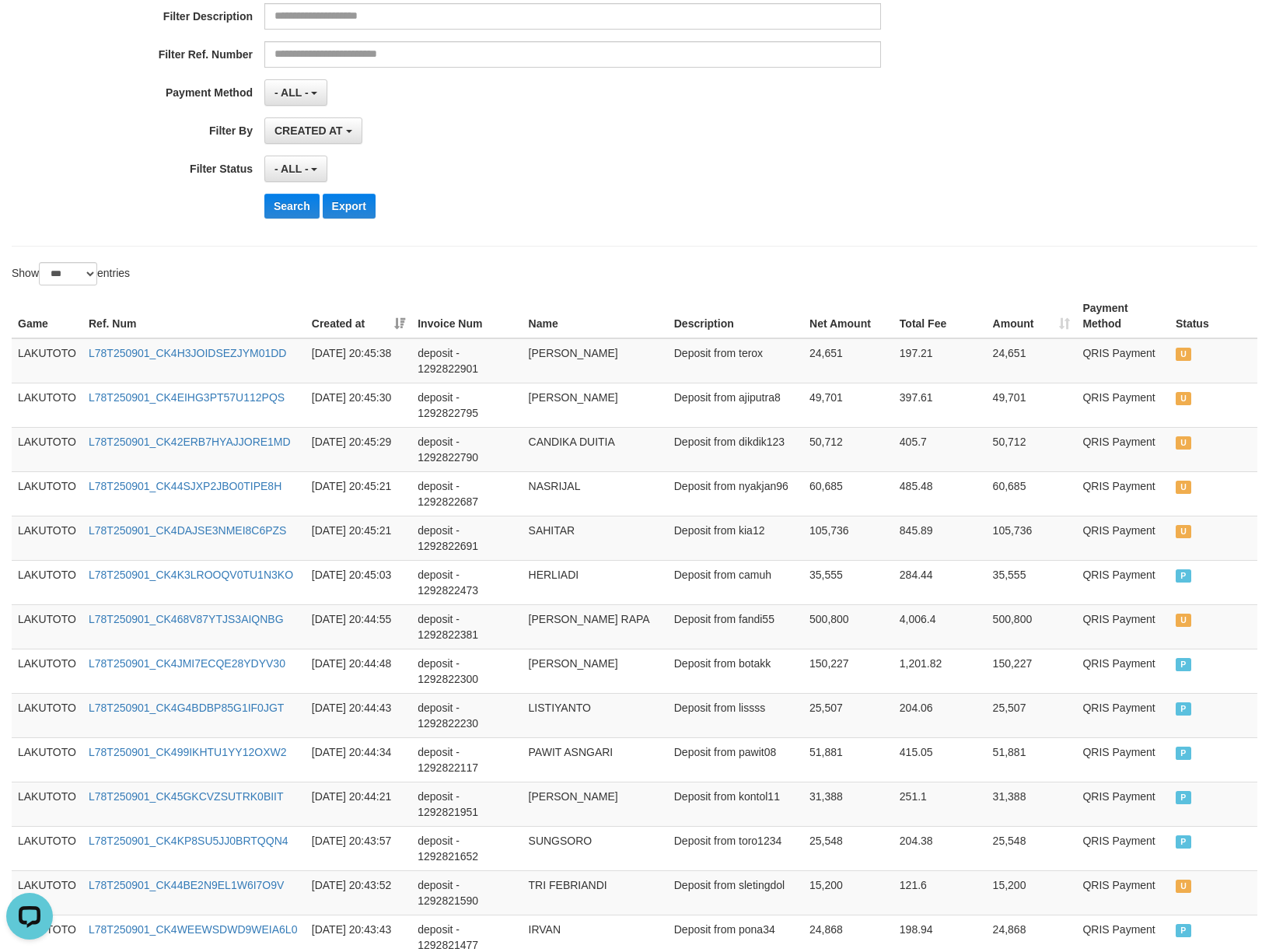
scroll to position [0, 0]
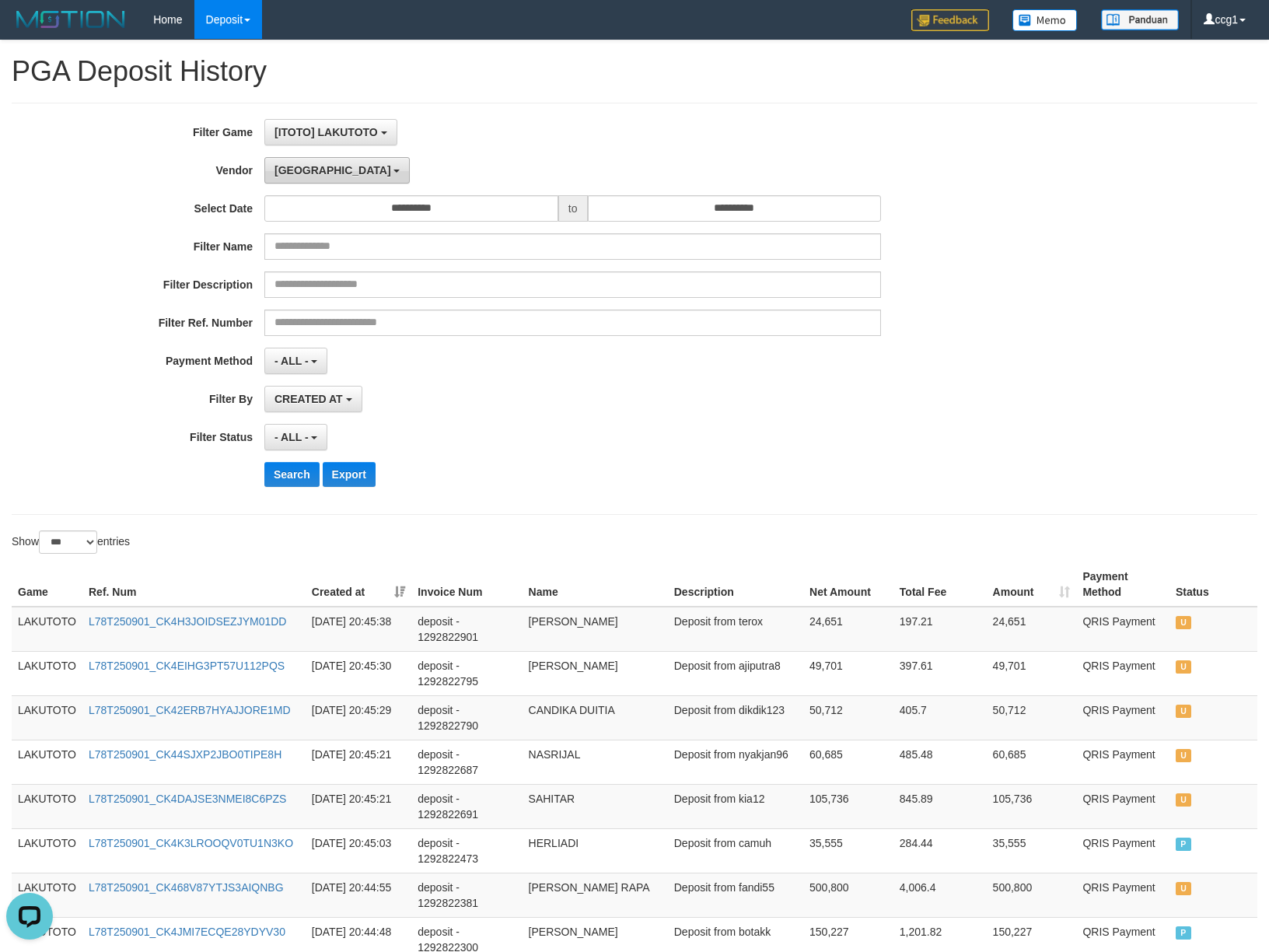
click at [305, 172] on button "[GEOGRAPHIC_DATA]" at bounding box center [337, 171] width 146 height 27
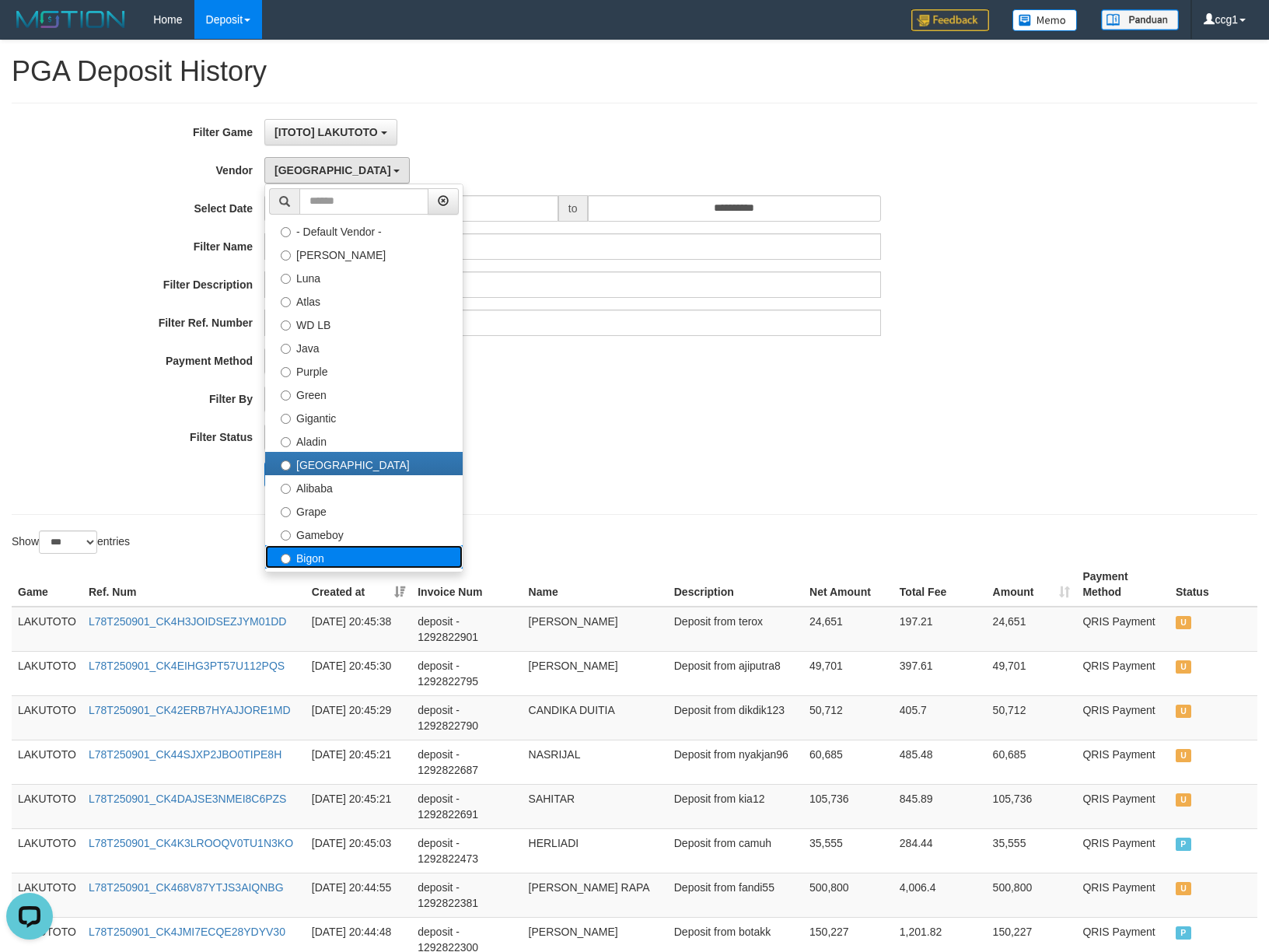
click at [348, 552] on label "Bigon" at bounding box center [364, 557] width 197 height 23
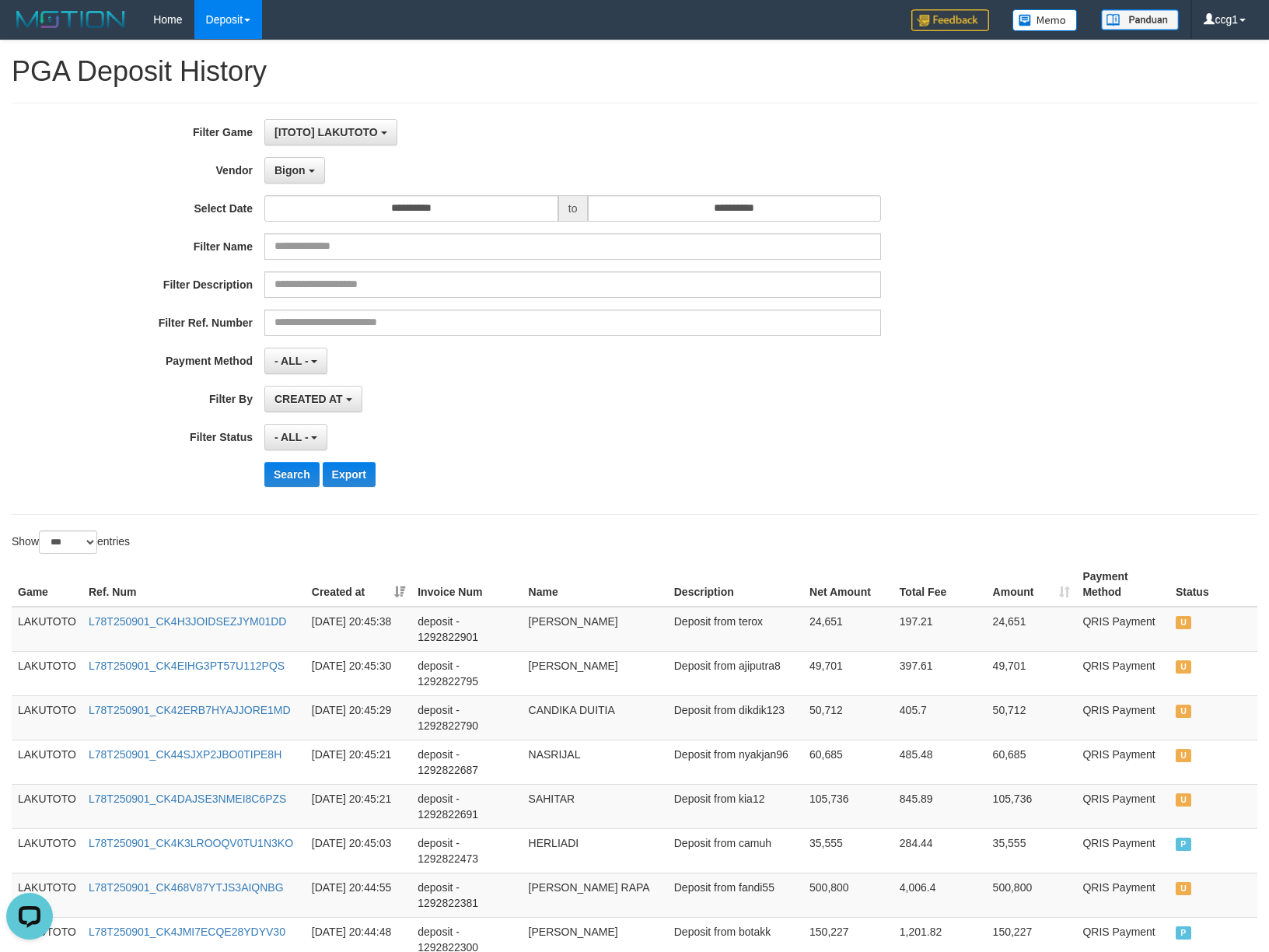
drag, startPoint x: 442, startPoint y: 518, endPoint x: 373, endPoint y: 515, distance: 69.1
click at [293, 477] on button "Search" at bounding box center [292, 474] width 55 height 25
click at [813, 478] on div "Search Export" at bounding box center [661, 474] width 793 height 25
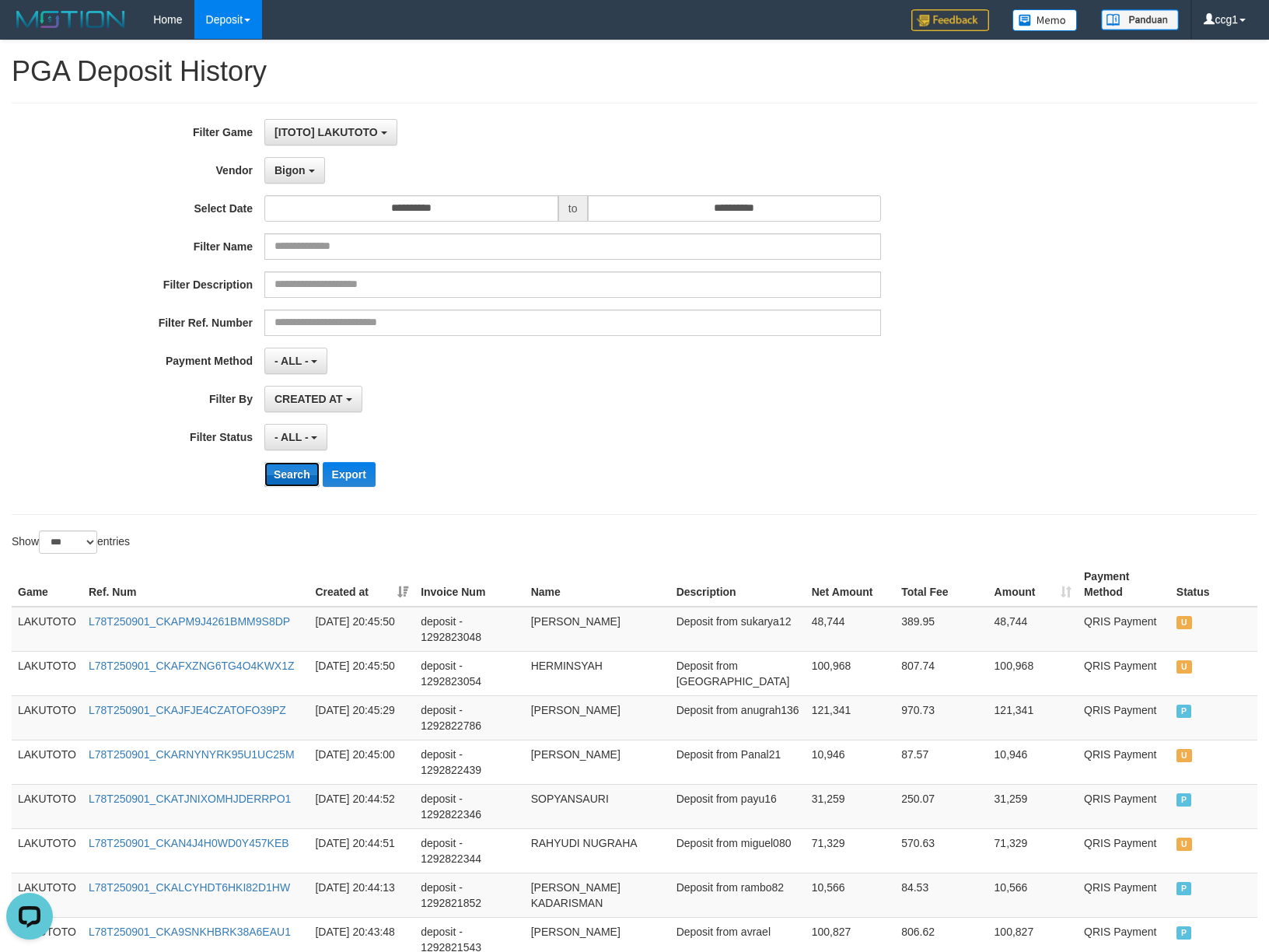
click at [275, 465] on button "Search" at bounding box center [292, 474] width 55 height 25
drag, startPoint x: 815, startPoint y: 538, endPoint x: 898, endPoint y: 549, distance: 83.7
click at [813, 542] on div "Show ** ** ** *** entries" at bounding box center [634, 543] width 1269 height 28
click at [679, 636] on td "Deposit from bisahrp" at bounding box center [737, 629] width 135 height 45
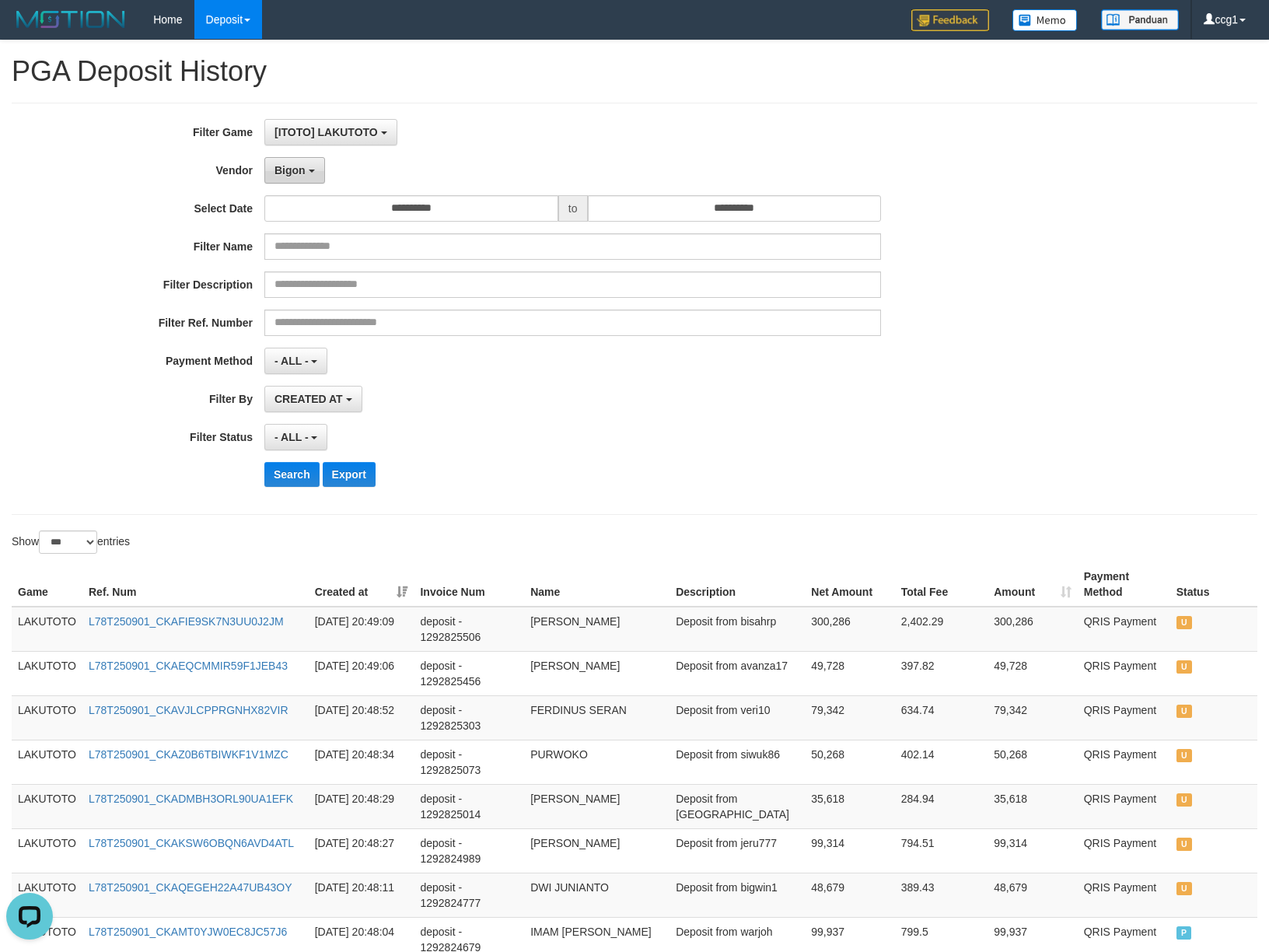
click at [299, 168] on span "Bigon" at bounding box center [289, 171] width 31 height 12
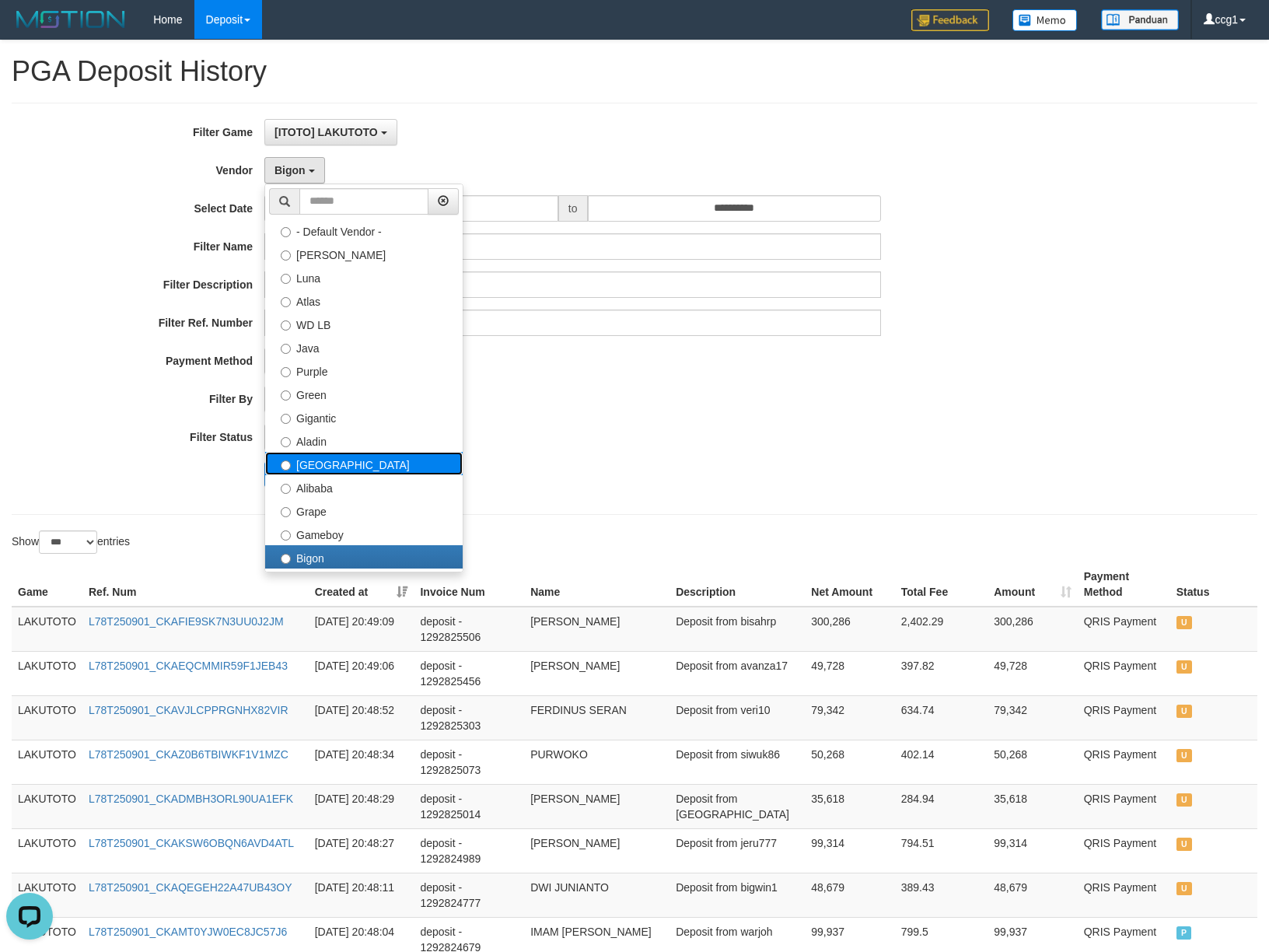
click at [361, 468] on label "[GEOGRAPHIC_DATA]" at bounding box center [364, 464] width 197 height 23
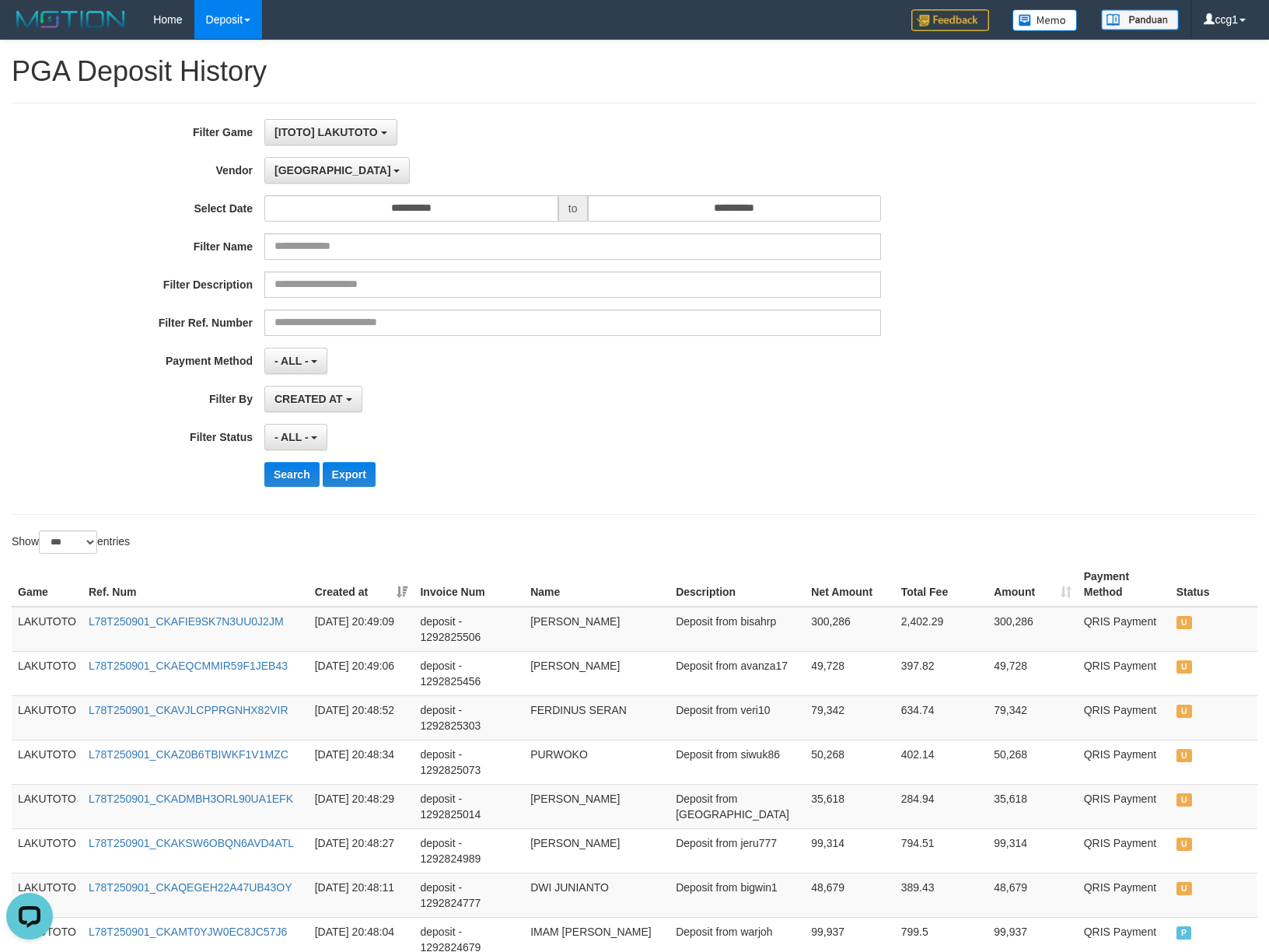
drag, startPoint x: 680, startPoint y: 467, endPoint x: 571, endPoint y: 492, distance: 111.8
click at [648, 482] on div "Search Export" at bounding box center [661, 474] width 793 height 25
click at [281, 480] on button "Search" at bounding box center [292, 474] width 55 height 25
click at [843, 490] on div "**********" at bounding box center [528, 308] width 1058 height 379
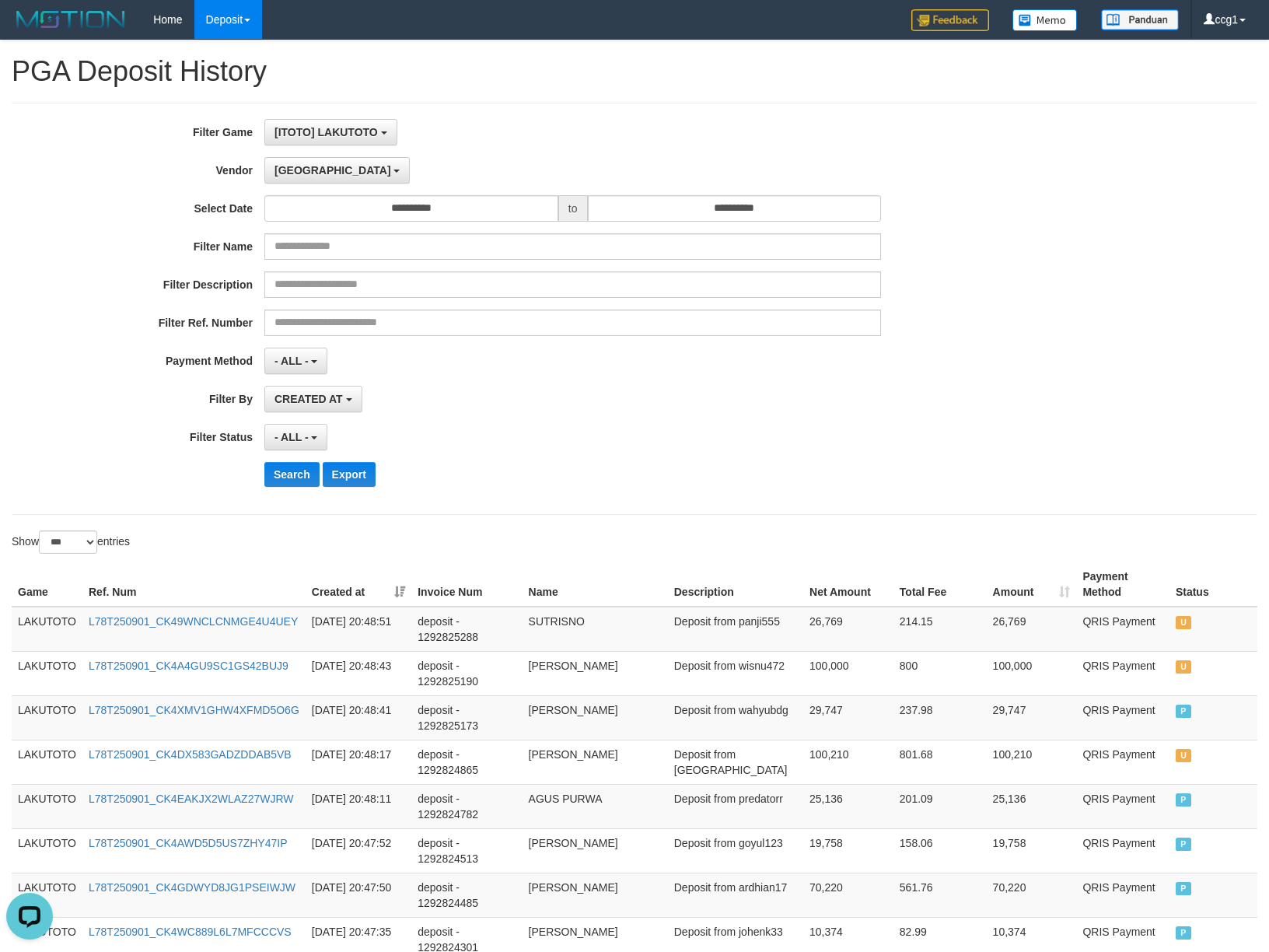
click at [843, 490] on div "**********" at bounding box center [528, 308] width 1058 height 379
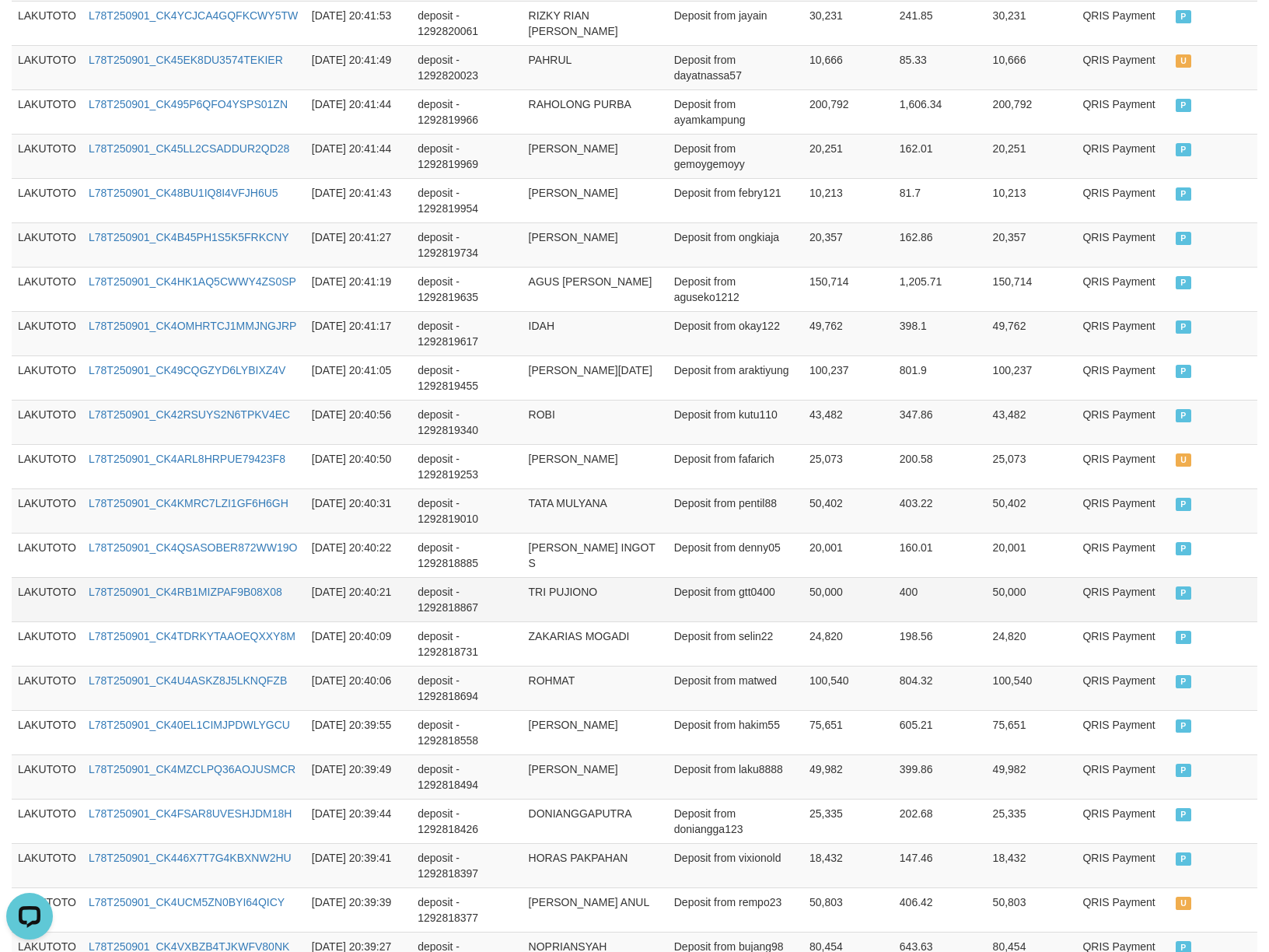
click at [763, 607] on td "Deposit from gtt0400" at bounding box center [735, 599] width 135 height 44
click at [733, 604] on td "Deposit from gtt0400" at bounding box center [735, 599] width 135 height 44
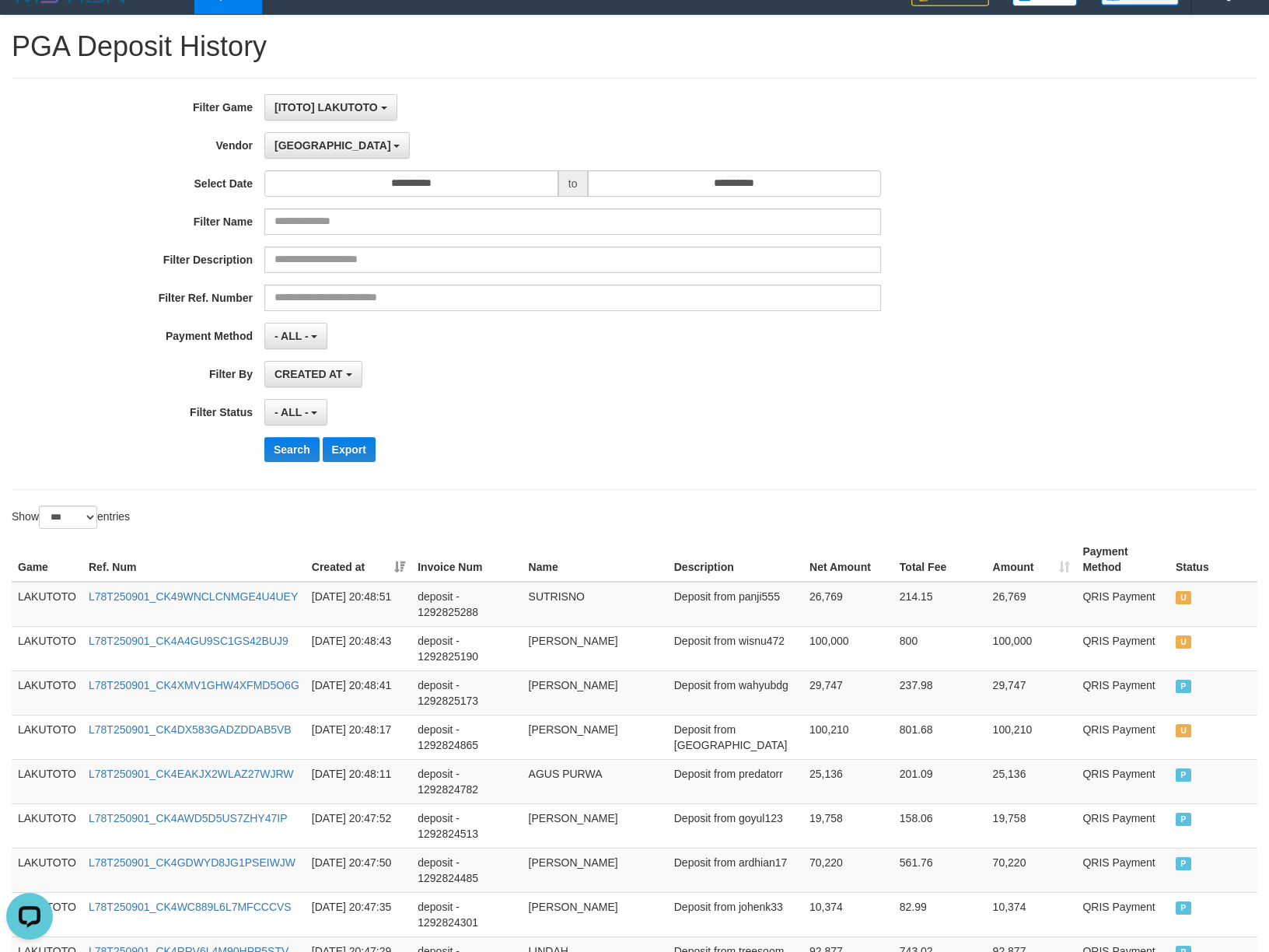
scroll to position [0, 0]
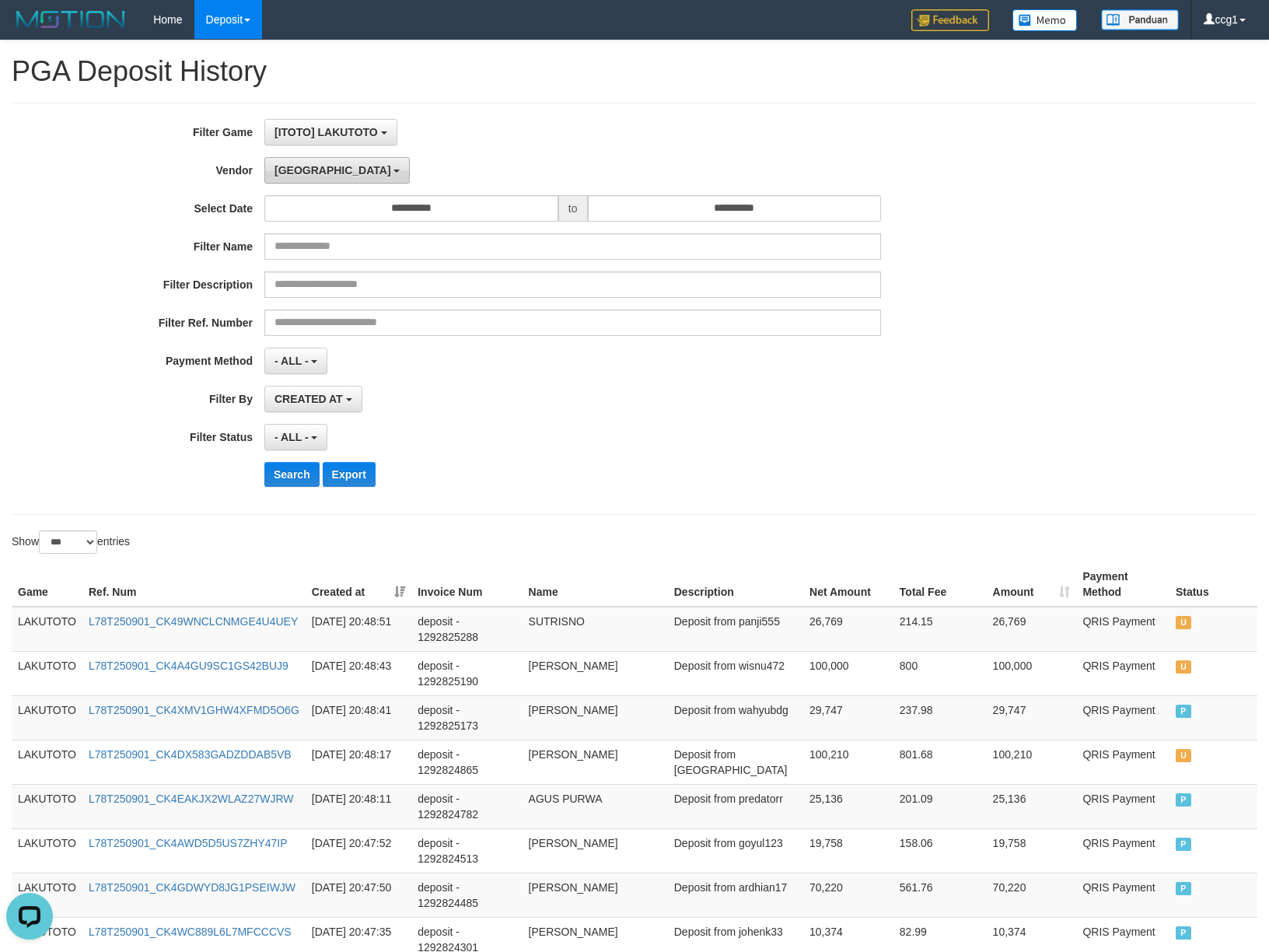
click at [281, 180] on button "[GEOGRAPHIC_DATA]" at bounding box center [337, 171] width 146 height 27
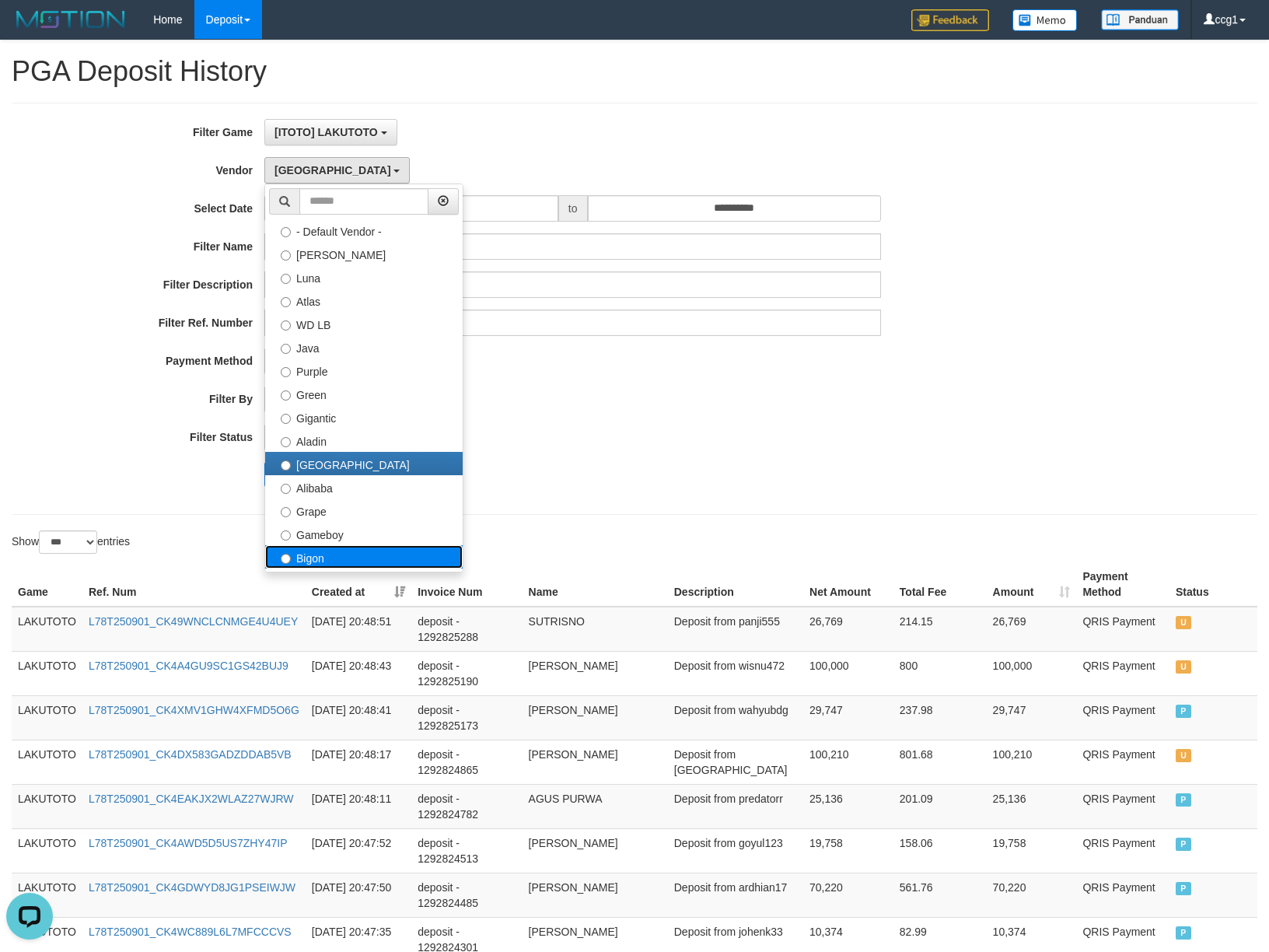
click at [330, 555] on label "Bigon" at bounding box center [364, 557] width 197 height 23
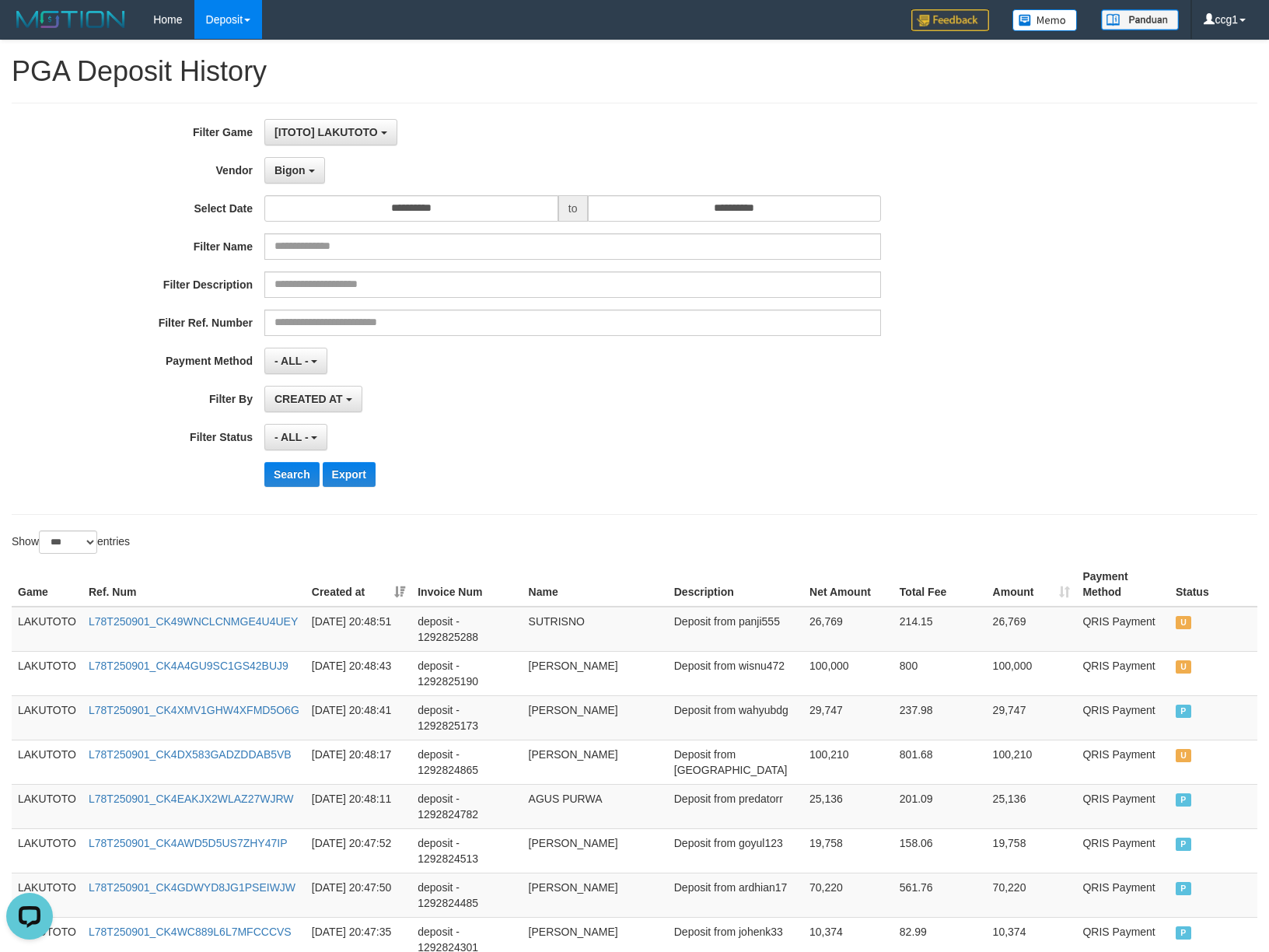
drag, startPoint x: 756, startPoint y: 536, endPoint x: 315, endPoint y: 521, distance: 441.3
click at [724, 543] on div "Show ** ** ** *** entries" at bounding box center [634, 543] width 1269 height 28
click at [285, 480] on button "Search" at bounding box center [292, 474] width 55 height 25
click at [772, 487] on div "Search Export" at bounding box center [661, 474] width 793 height 25
click at [314, 478] on button "Search" at bounding box center [292, 474] width 55 height 25
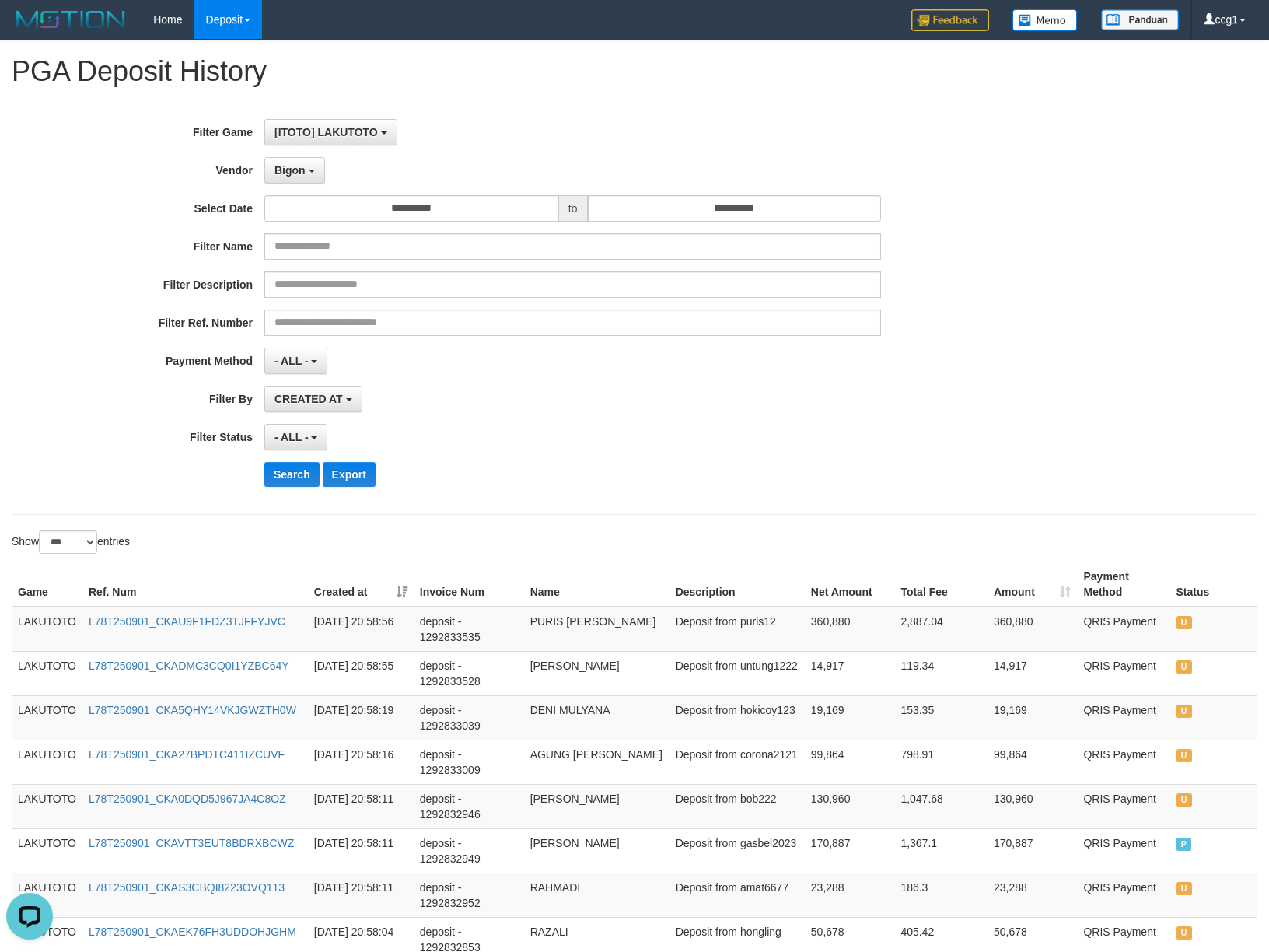
click at [893, 467] on div "Search Export" at bounding box center [661, 474] width 793 height 25
click at [303, 172] on span "Bigon" at bounding box center [289, 171] width 31 height 12
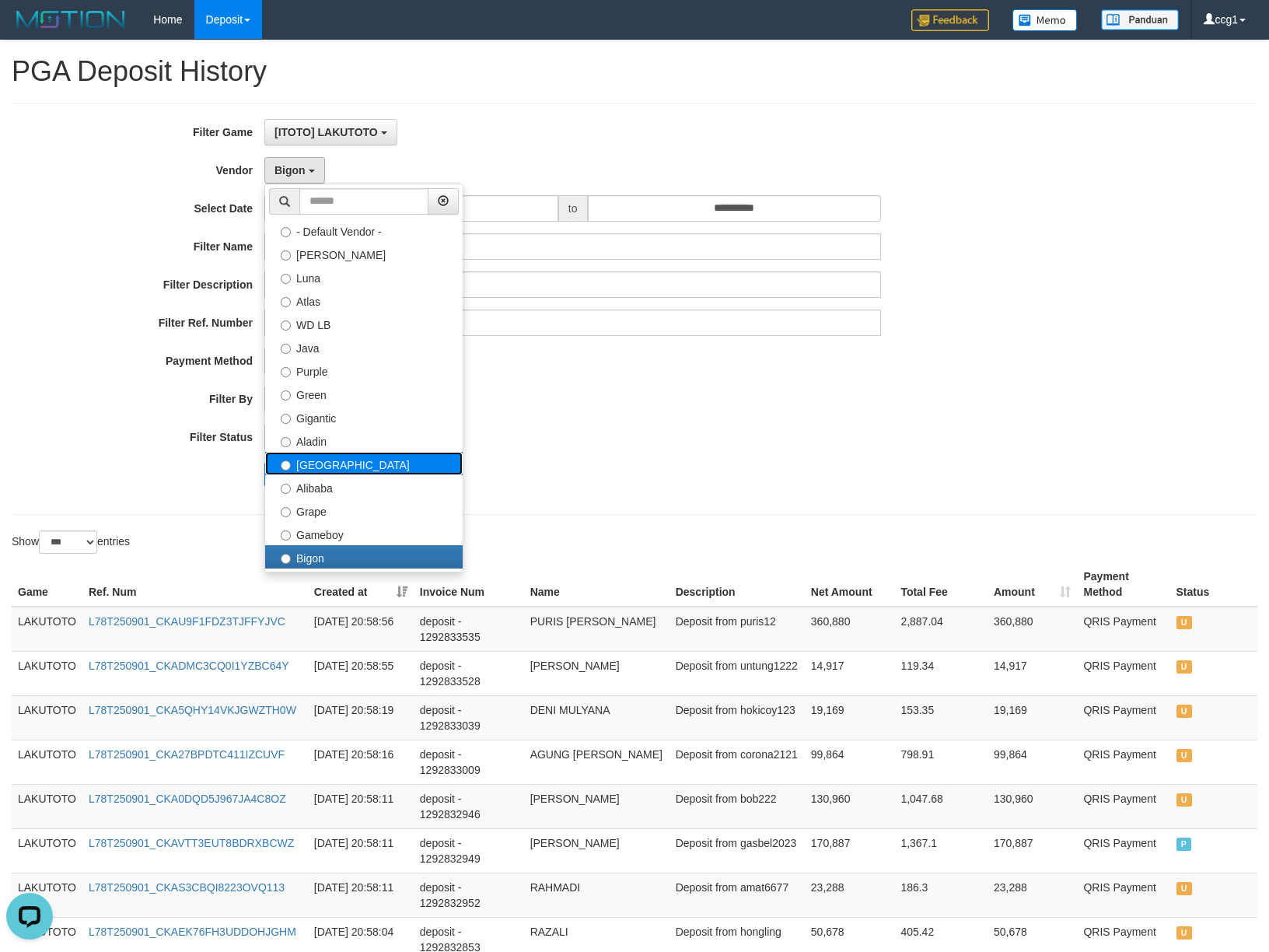
click at [383, 462] on label "[GEOGRAPHIC_DATA]" at bounding box center [364, 464] width 197 height 23
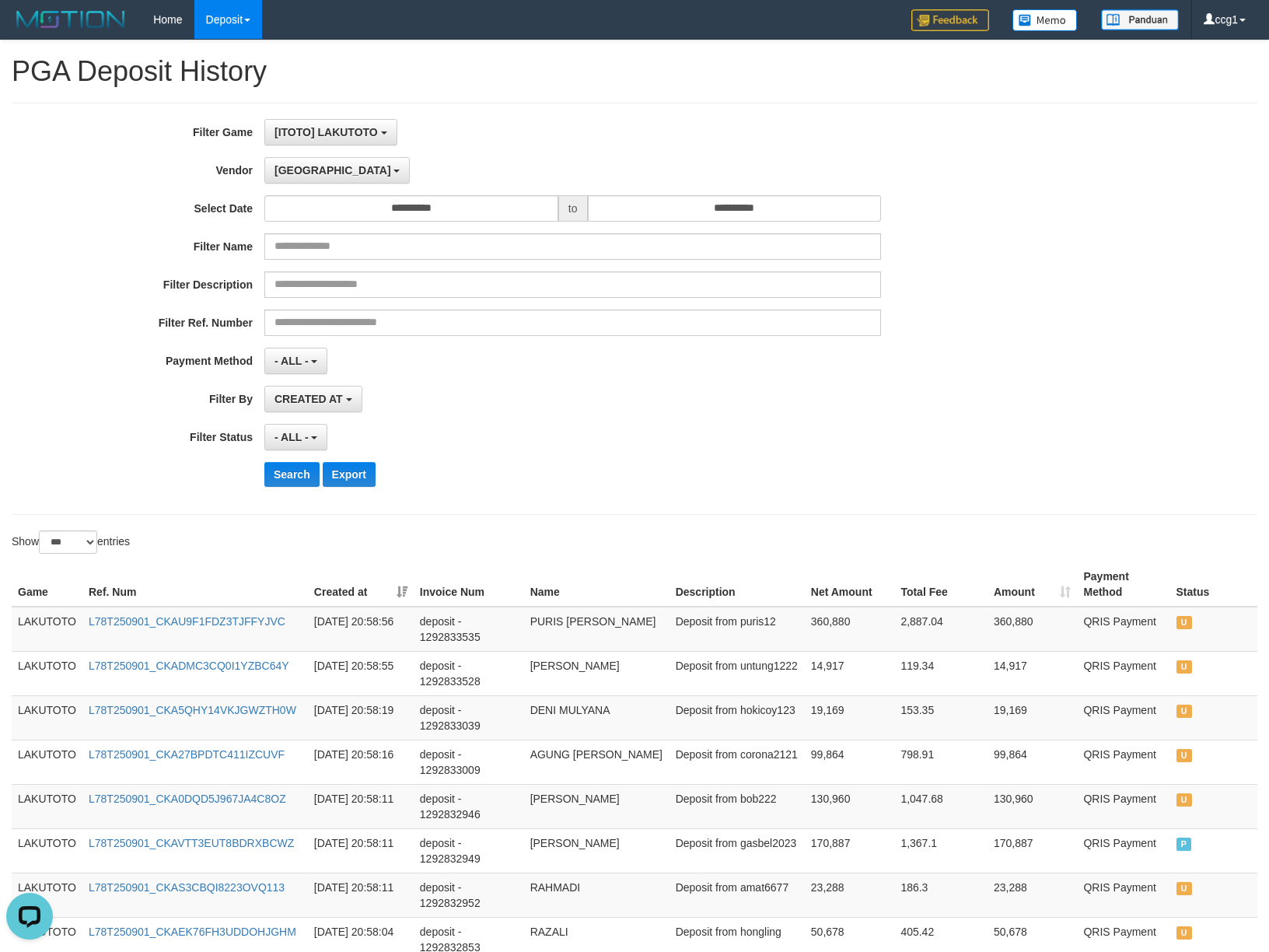
drag, startPoint x: 708, startPoint y: 453, endPoint x: 207, endPoint y: 453, distance: 501.0
click at [691, 450] on div "- ALL - SELECT ALL - ALL - SELECT STATUS PENDING/UNPAID PAID CANCELED EXPIRED" at bounding box center [573, 437] width 617 height 27
click at [277, 477] on button "Search" at bounding box center [292, 474] width 55 height 25
drag, startPoint x: 735, startPoint y: 464, endPoint x: 561, endPoint y: 470, distance: 174.1
click at [734, 465] on div "Search Export" at bounding box center [661, 474] width 793 height 25
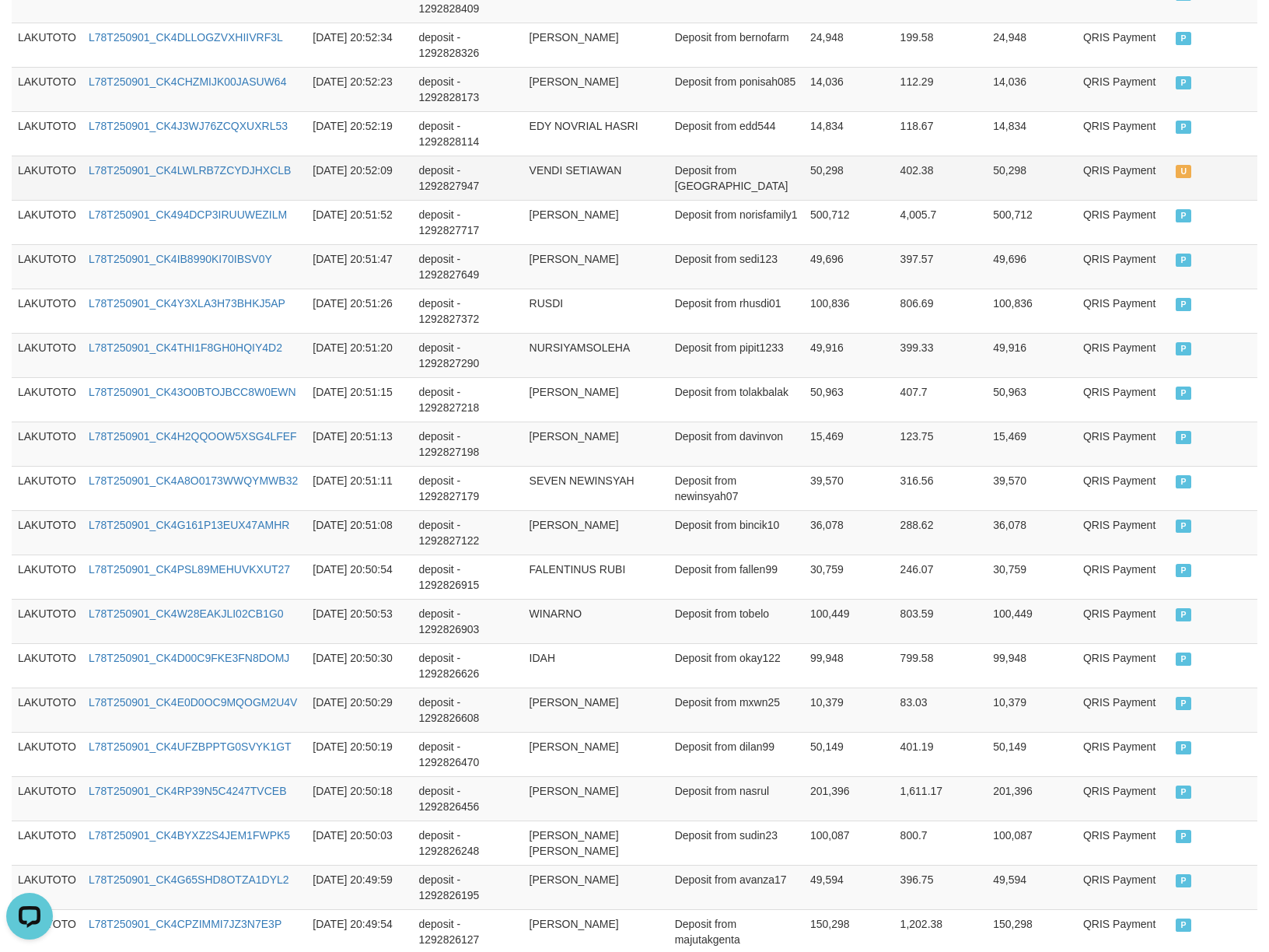
scroll to position [2766, 0]
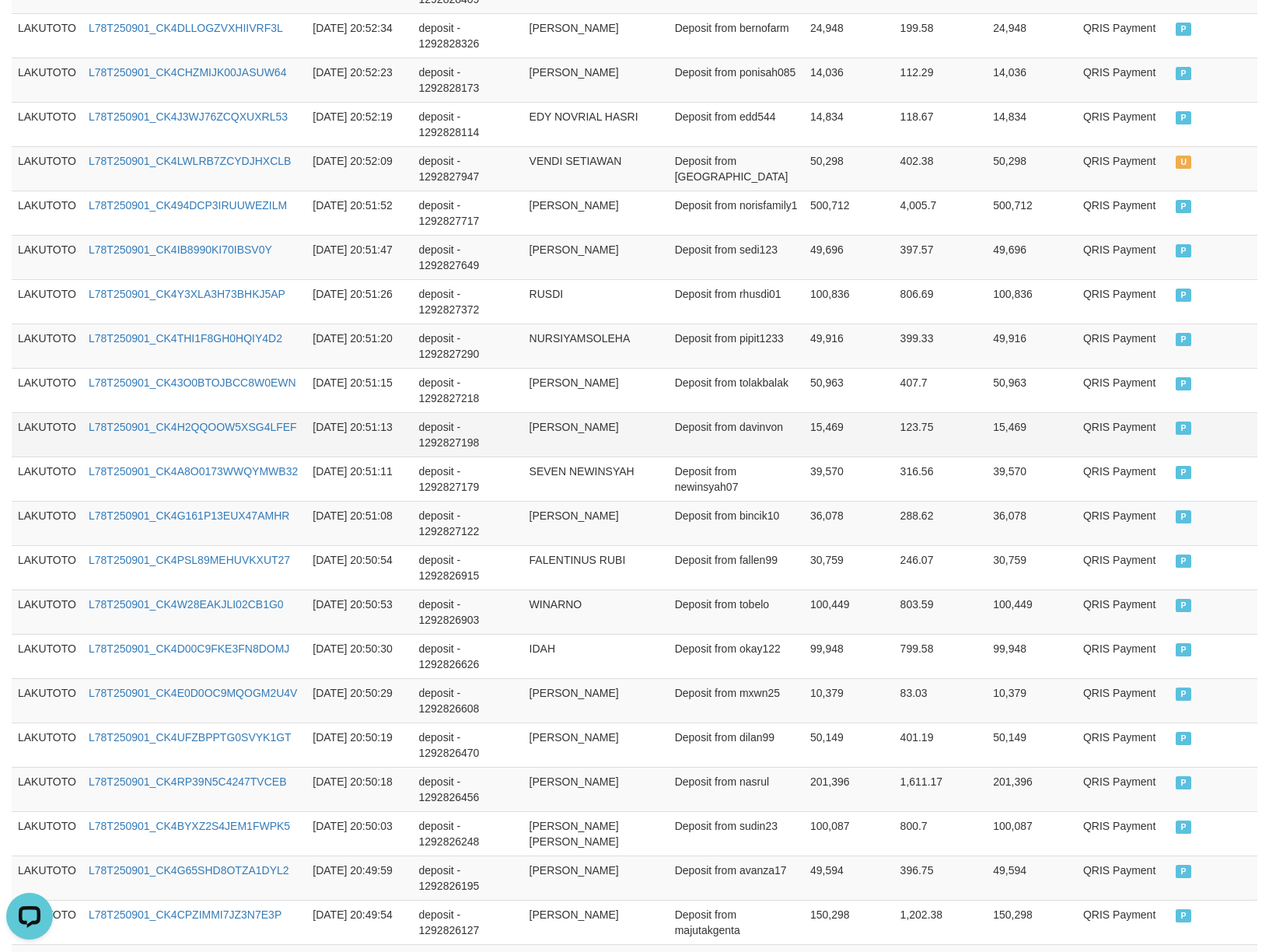
click at [533, 456] on td "[PERSON_NAME]" at bounding box center [596, 434] width 146 height 44
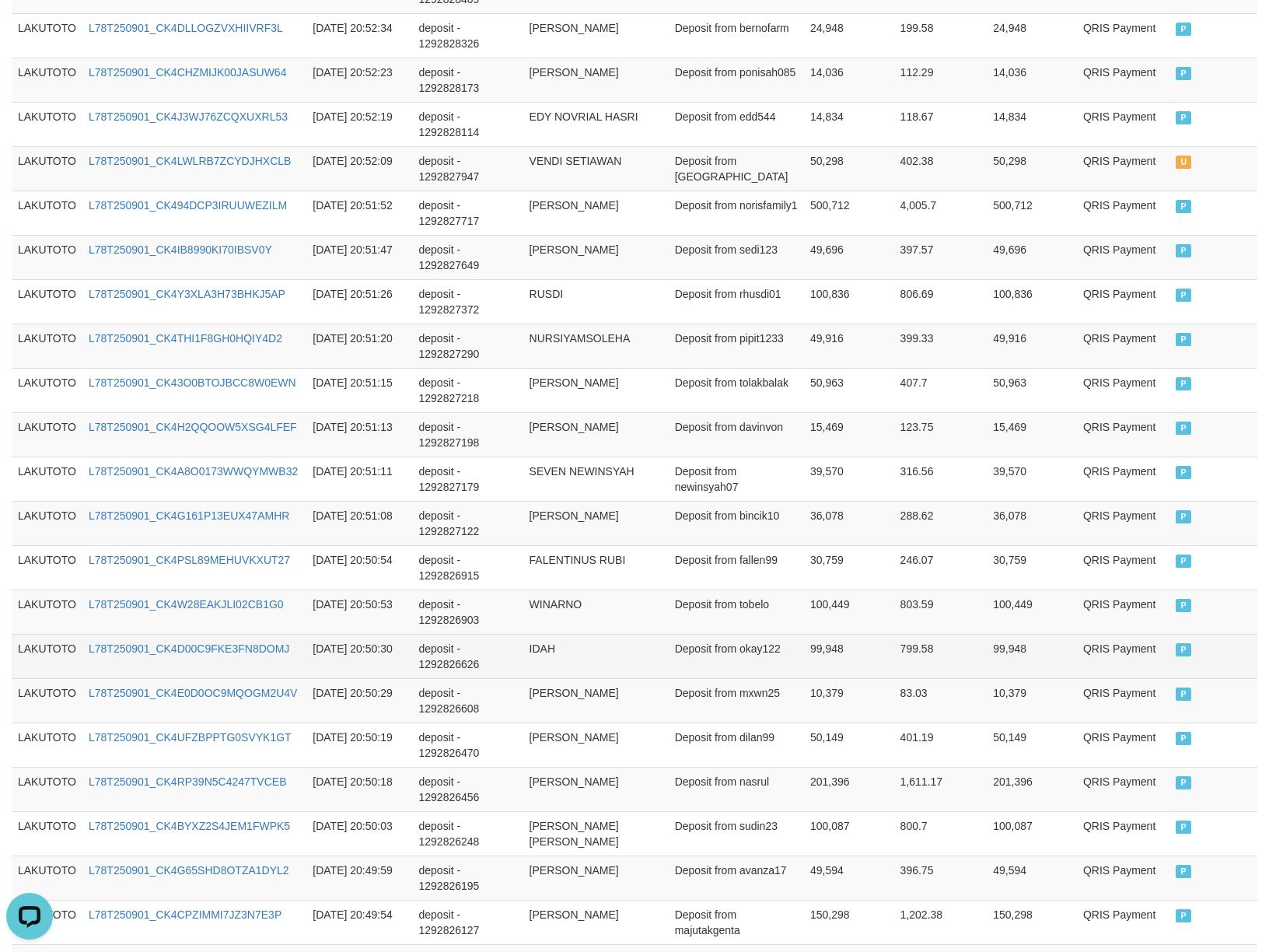
click at [534, 672] on td "IDAH" at bounding box center [596, 656] width 146 height 44
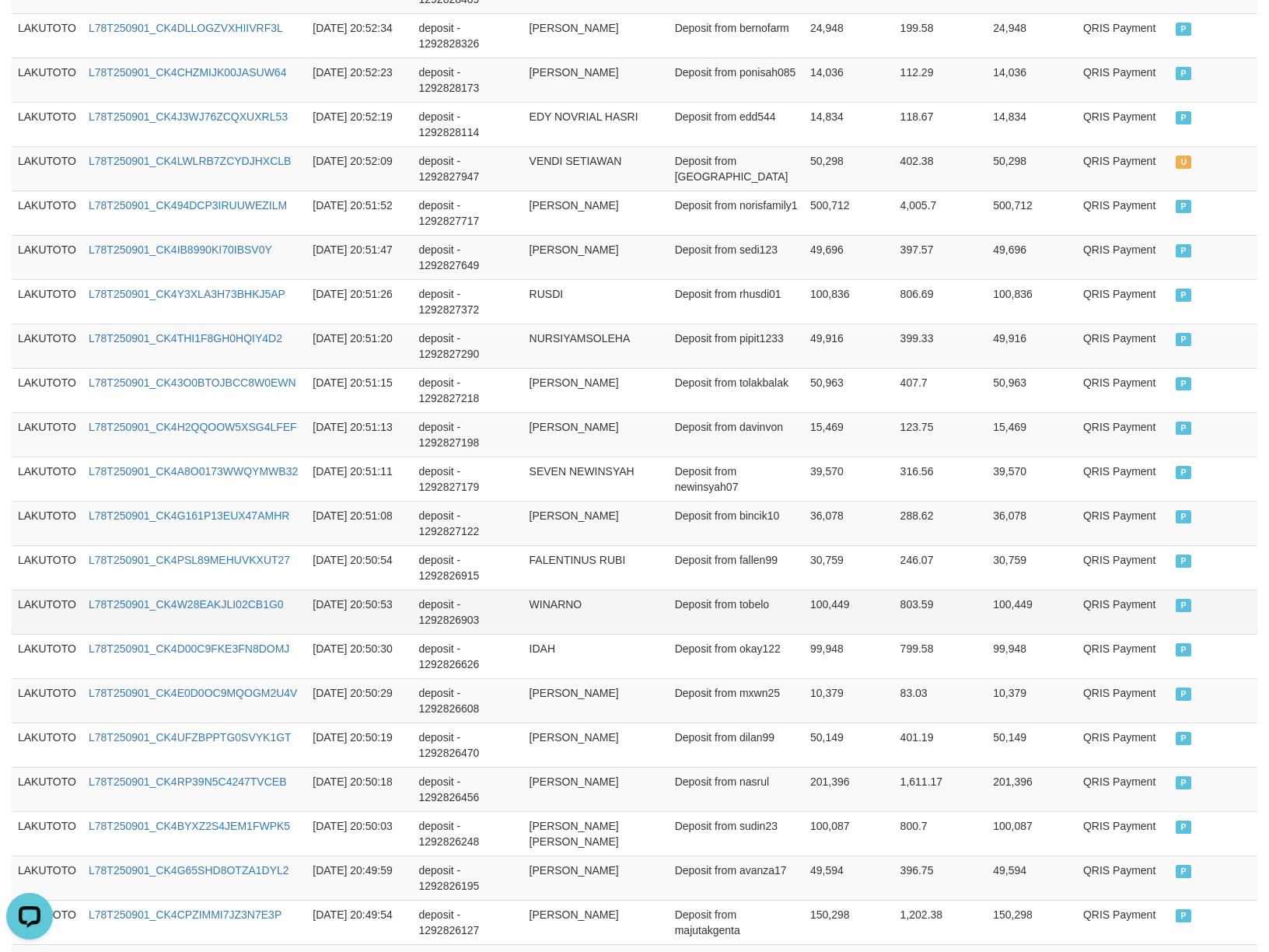
click at [473, 613] on td "deposit - 1292826903" at bounding box center [468, 612] width 110 height 44
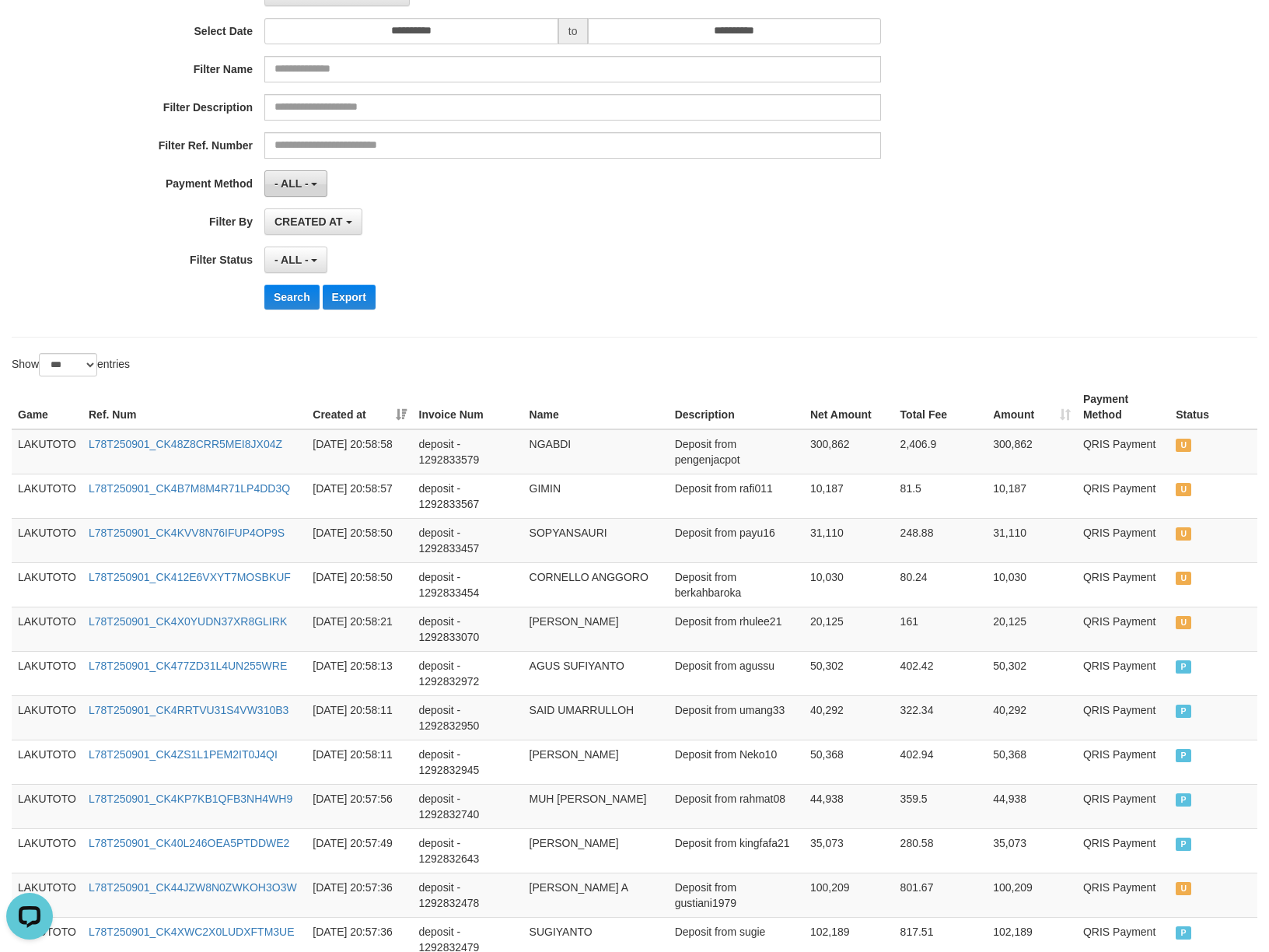
scroll to position [0, 0]
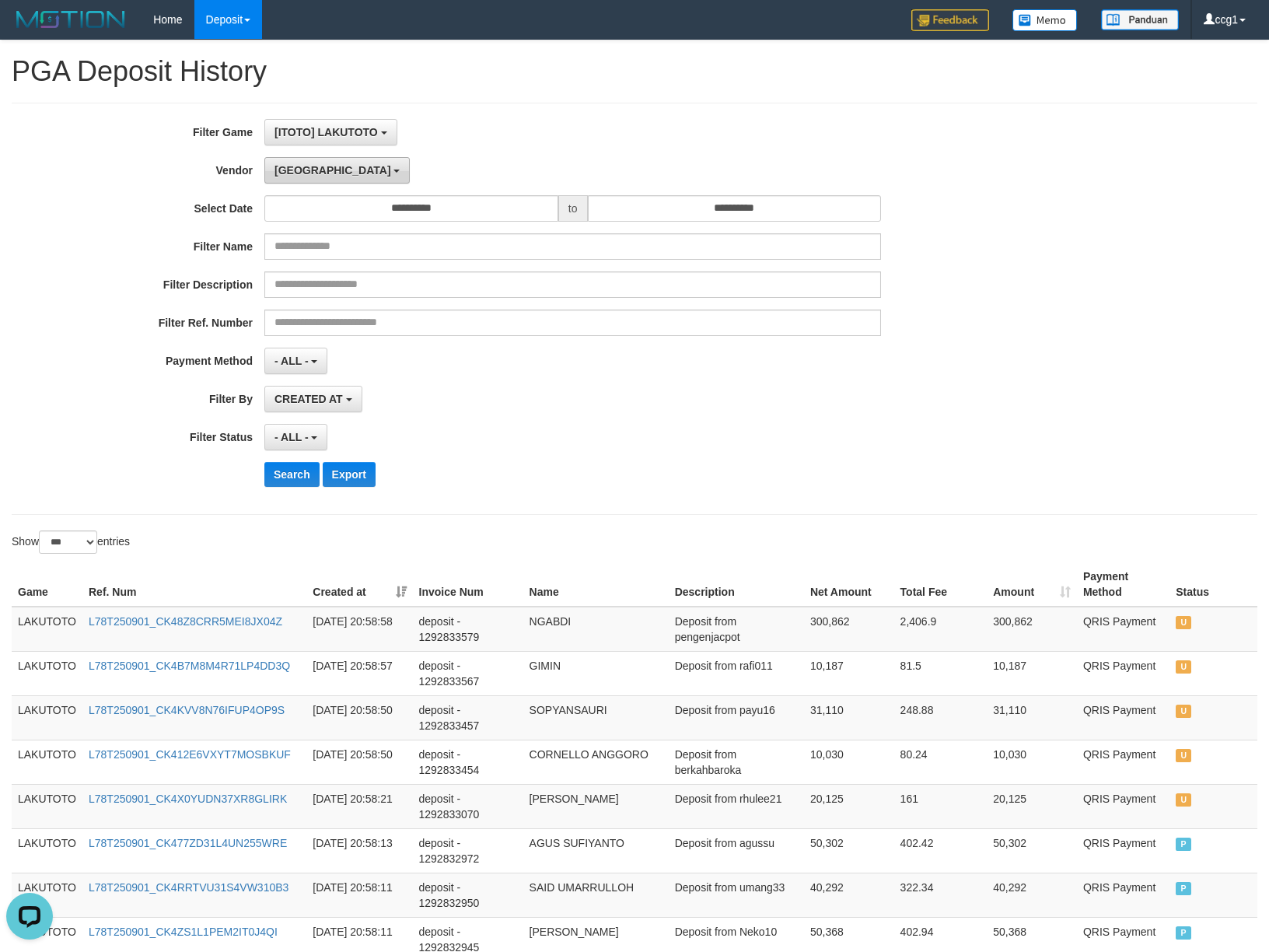
click at [303, 163] on button "[GEOGRAPHIC_DATA]" at bounding box center [337, 171] width 146 height 27
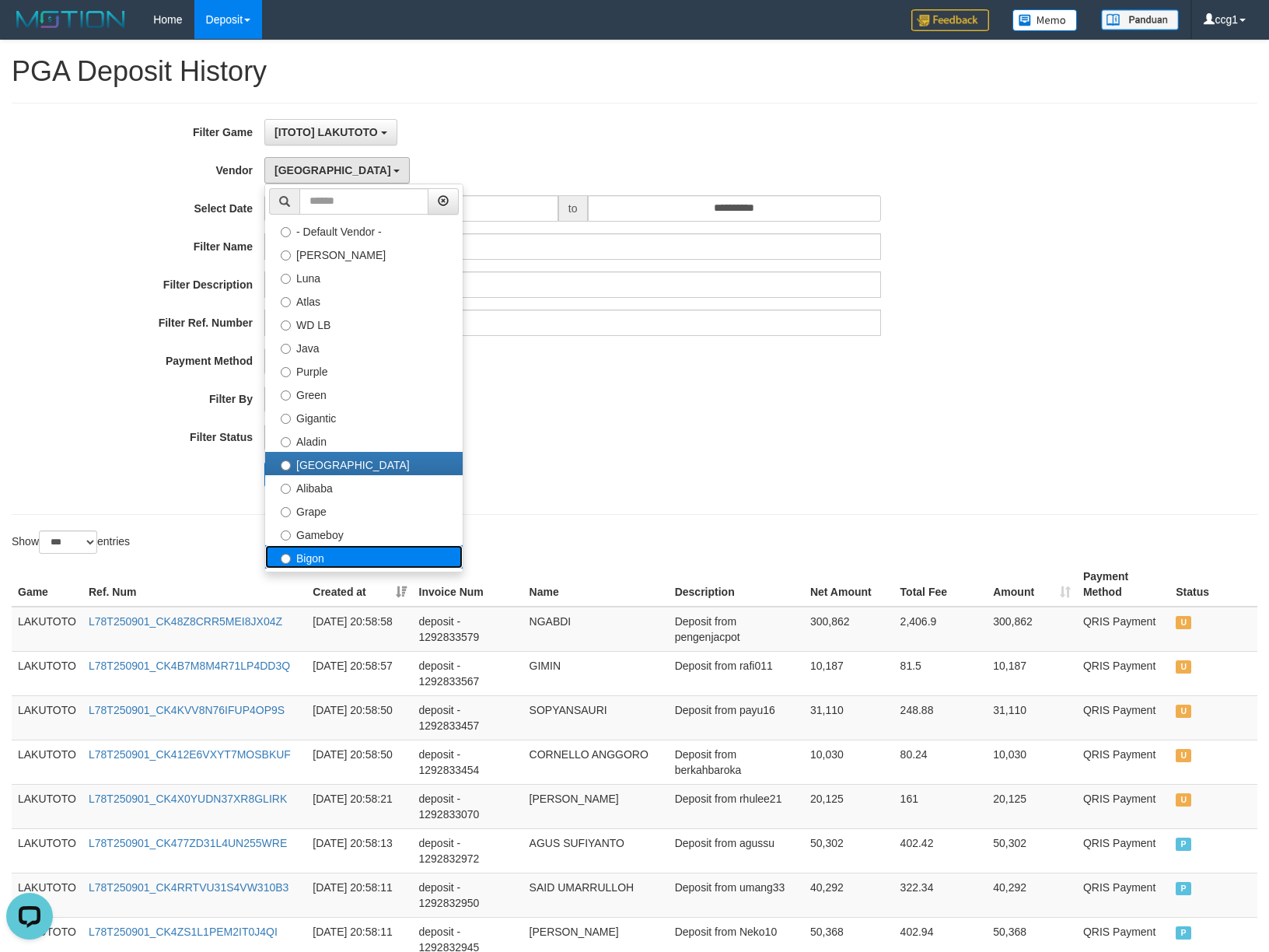
click at [313, 555] on label "Bigon" at bounding box center [364, 557] width 197 height 23
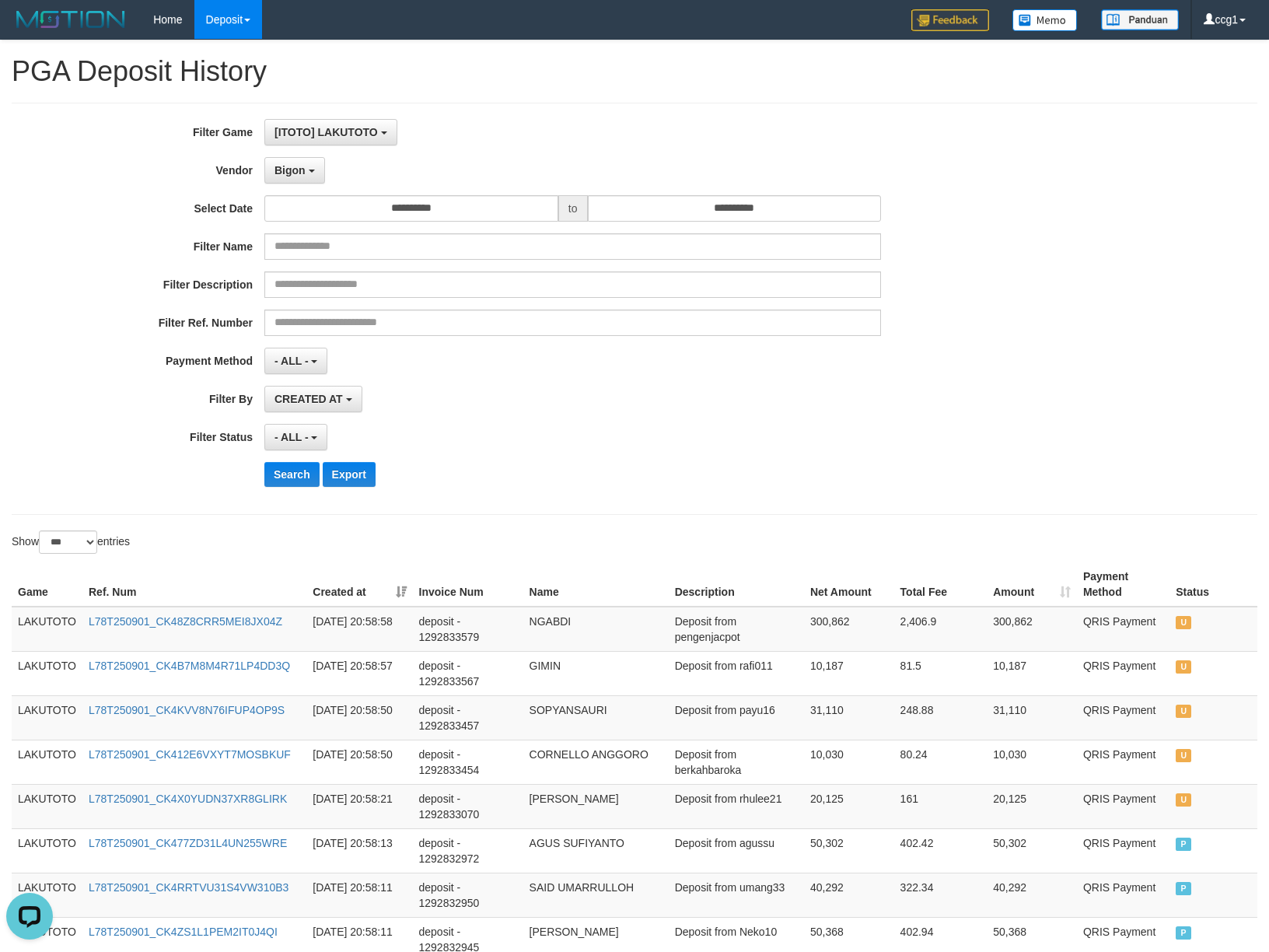
drag, startPoint x: 524, startPoint y: 526, endPoint x: 328, endPoint y: 523, distance: 196.0
click at [287, 484] on button "Search" at bounding box center [292, 474] width 55 height 25
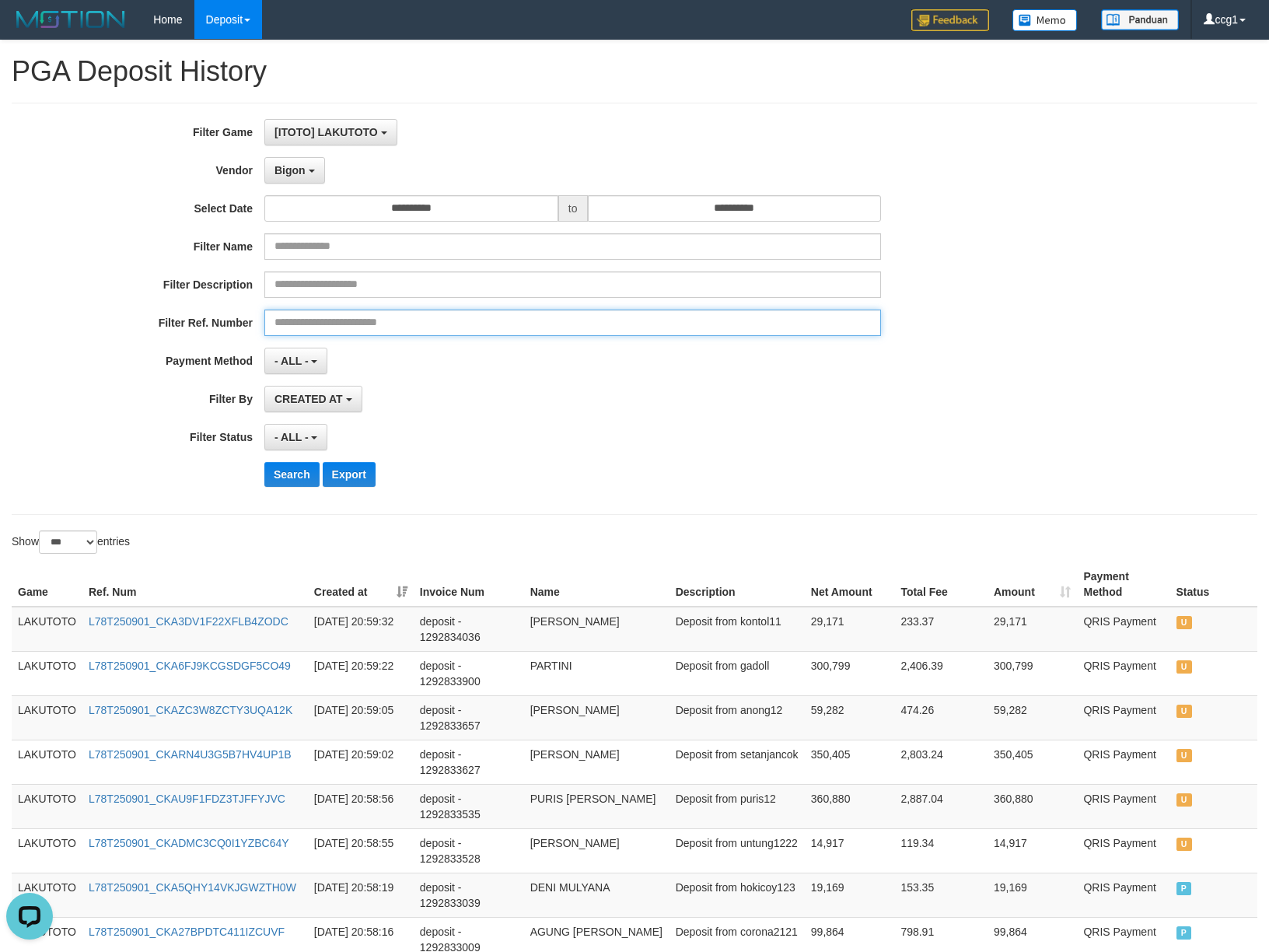
drag, startPoint x: 689, startPoint y: 333, endPoint x: 508, endPoint y: 294, distance: 185.2
click at [693, 340] on div "**********" at bounding box center [528, 308] width 1058 height 379
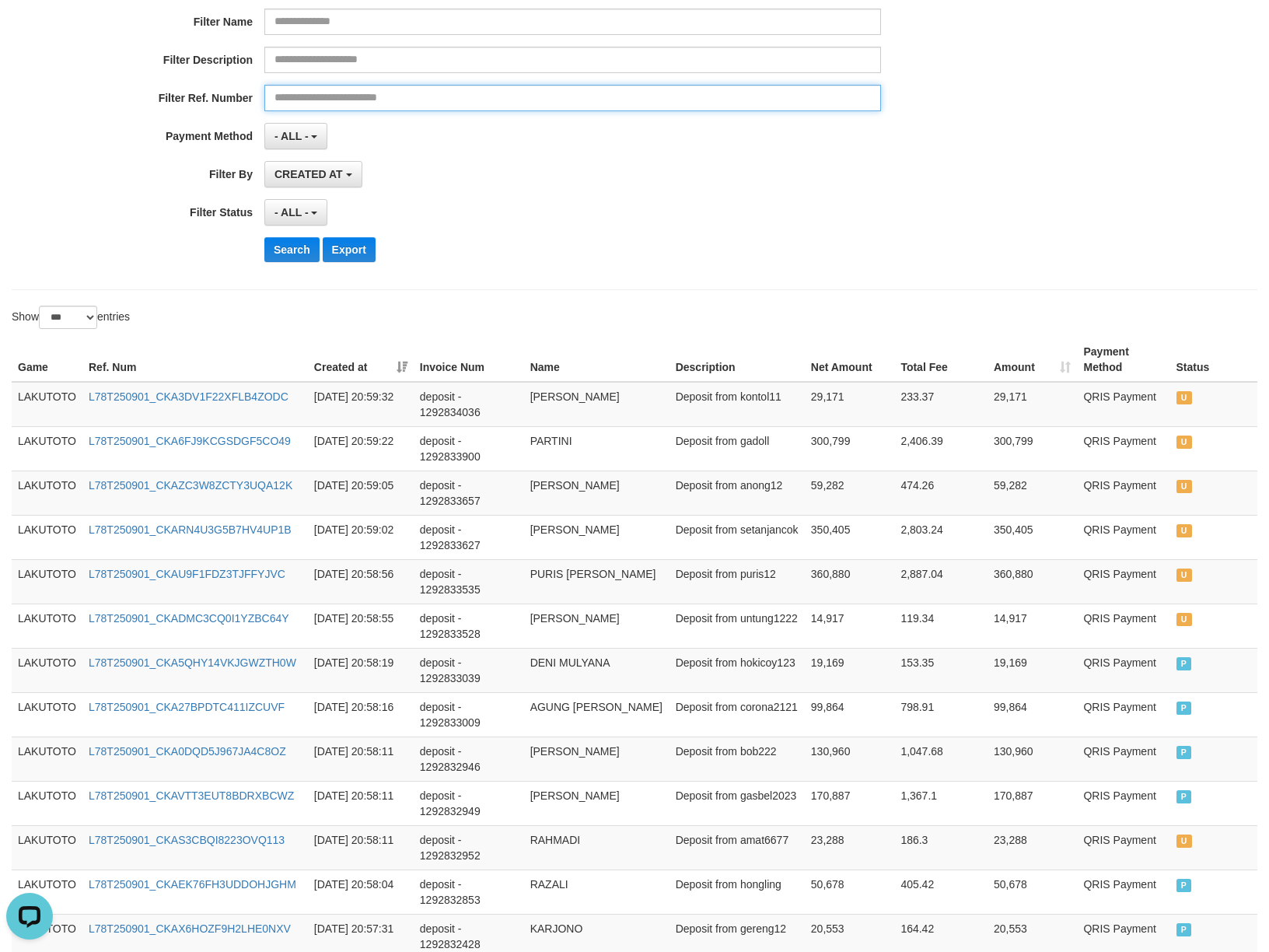
scroll to position [138, 0]
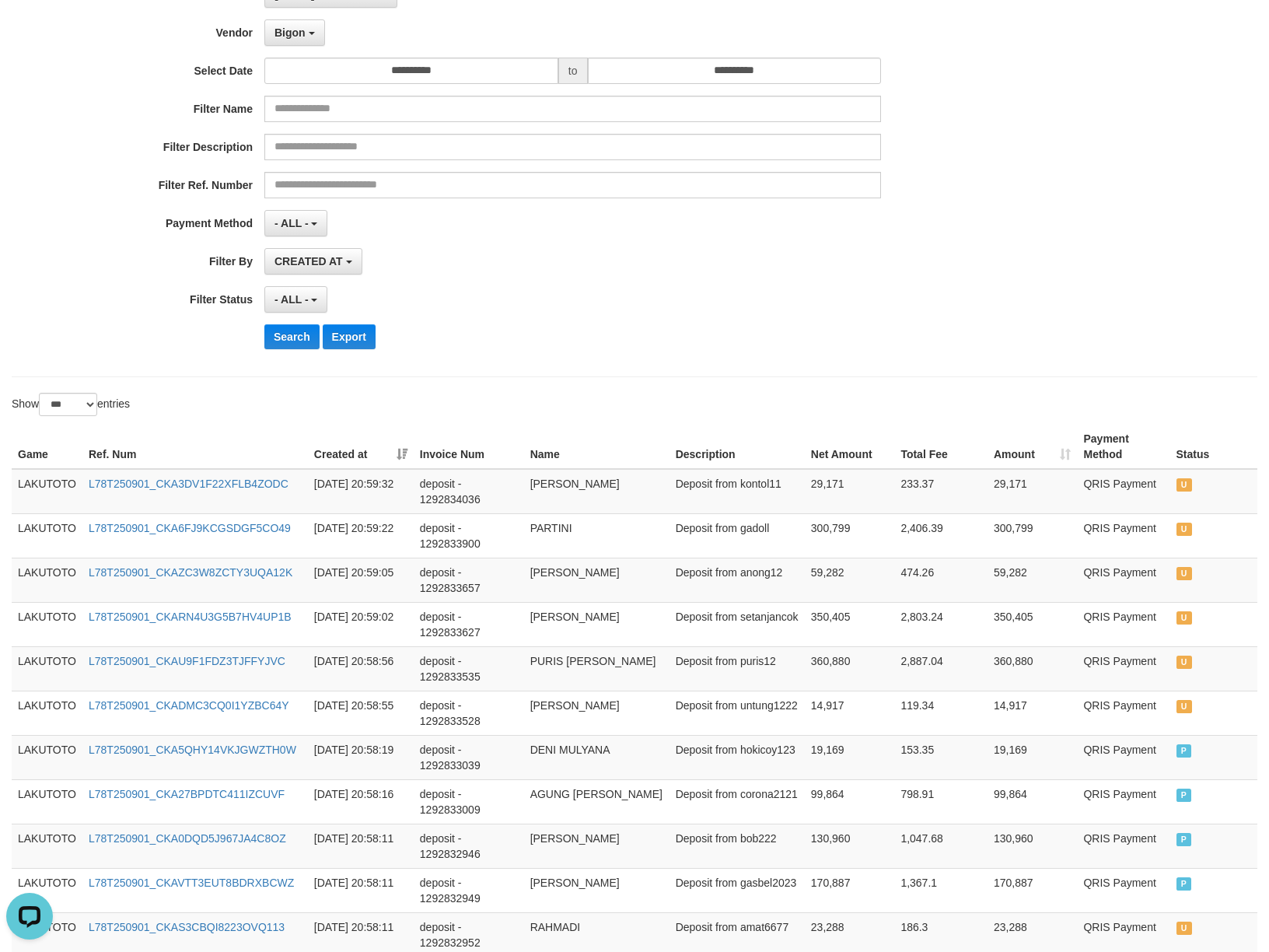
click at [293, 353] on div "**********" at bounding box center [528, 171] width 1058 height 379
click at [294, 345] on button "Search" at bounding box center [292, 337] width 55 height 25
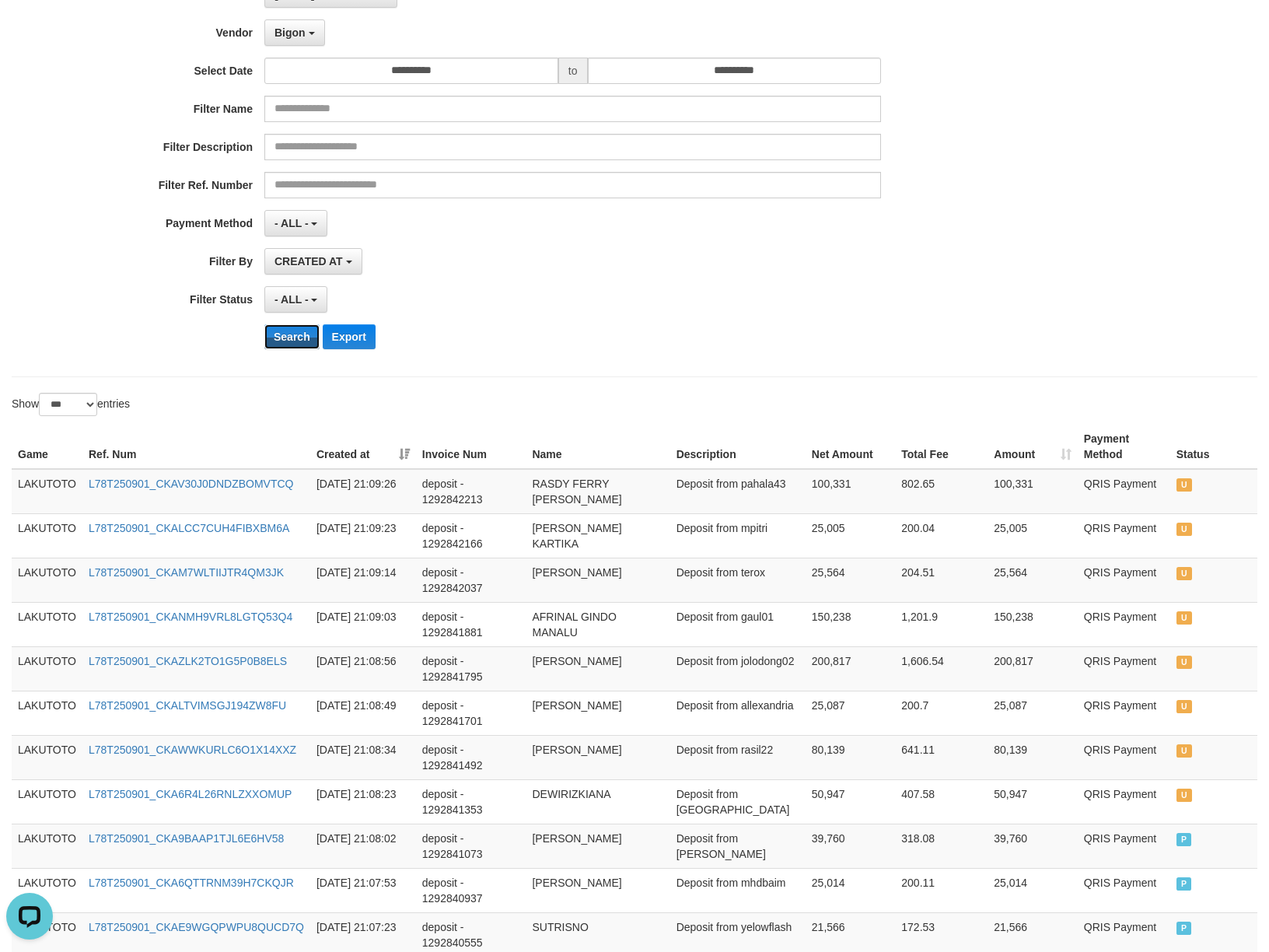
scroll to position [0, 0]
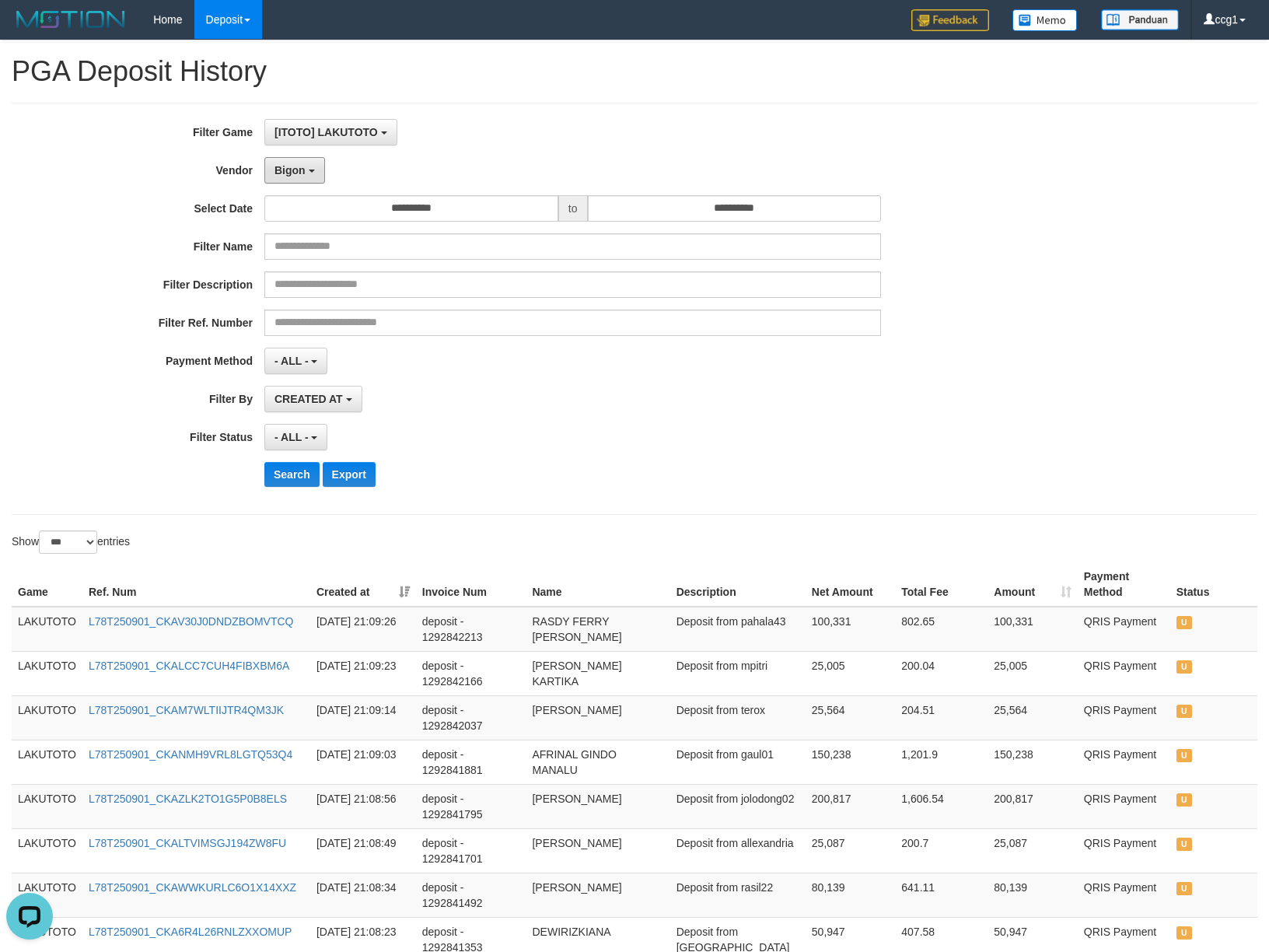
drag, startPoint x: 297, startPoint y: 165, endPoint x: 337, endPoint y: 166, distance: 40.0
click at [297, 166] on span "Bigon" at bounding box center [289, 171] width 31 height 12
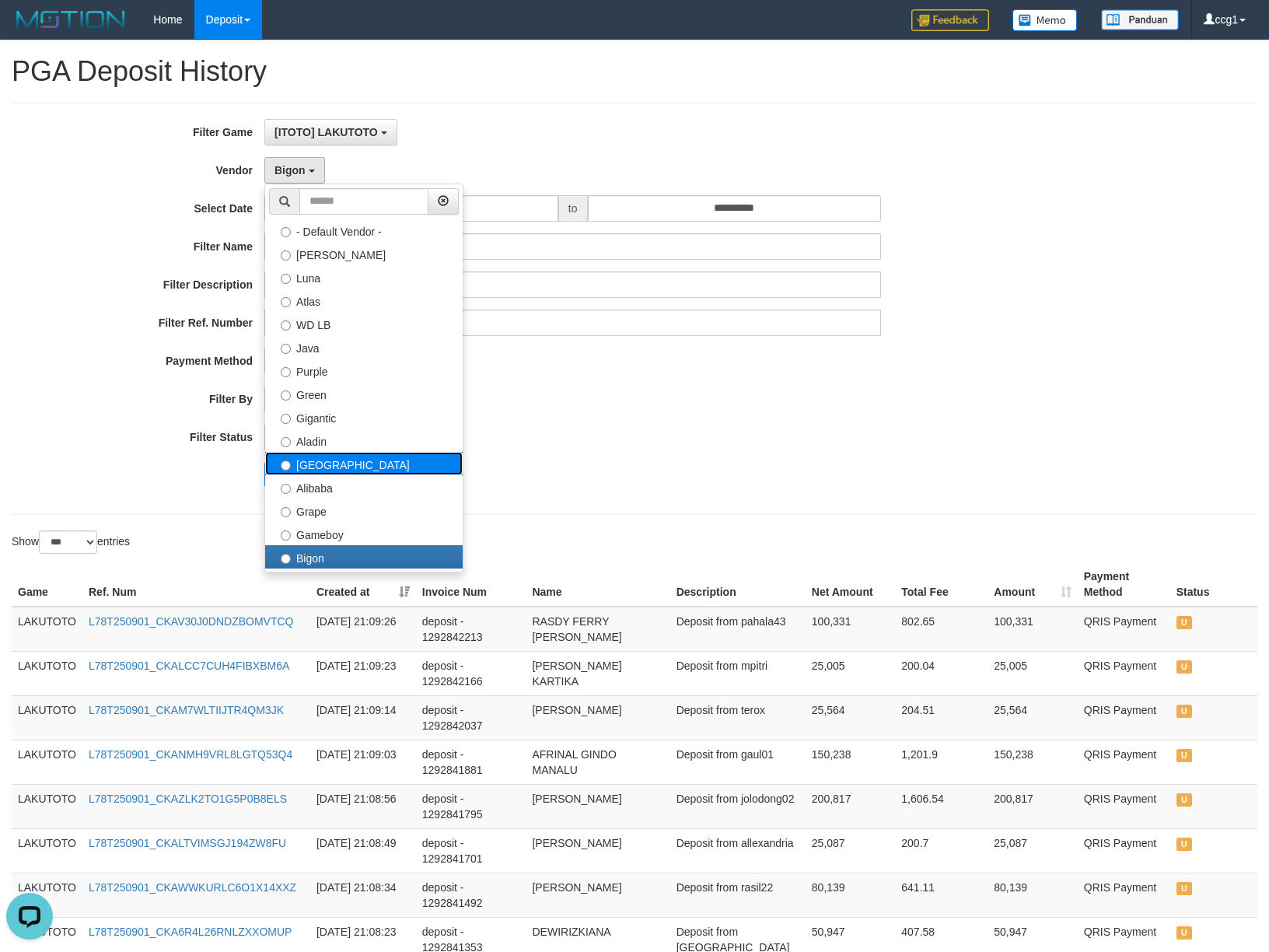
click at [374, 472] on label "[GEOGRAPHIC_DATA]" at bounding box center [364, 464] width 197 height 23
drag, startPoint x: 868, startPoint y: 529, endPoint x: 795, endPoint y: 546, distance: 75.0
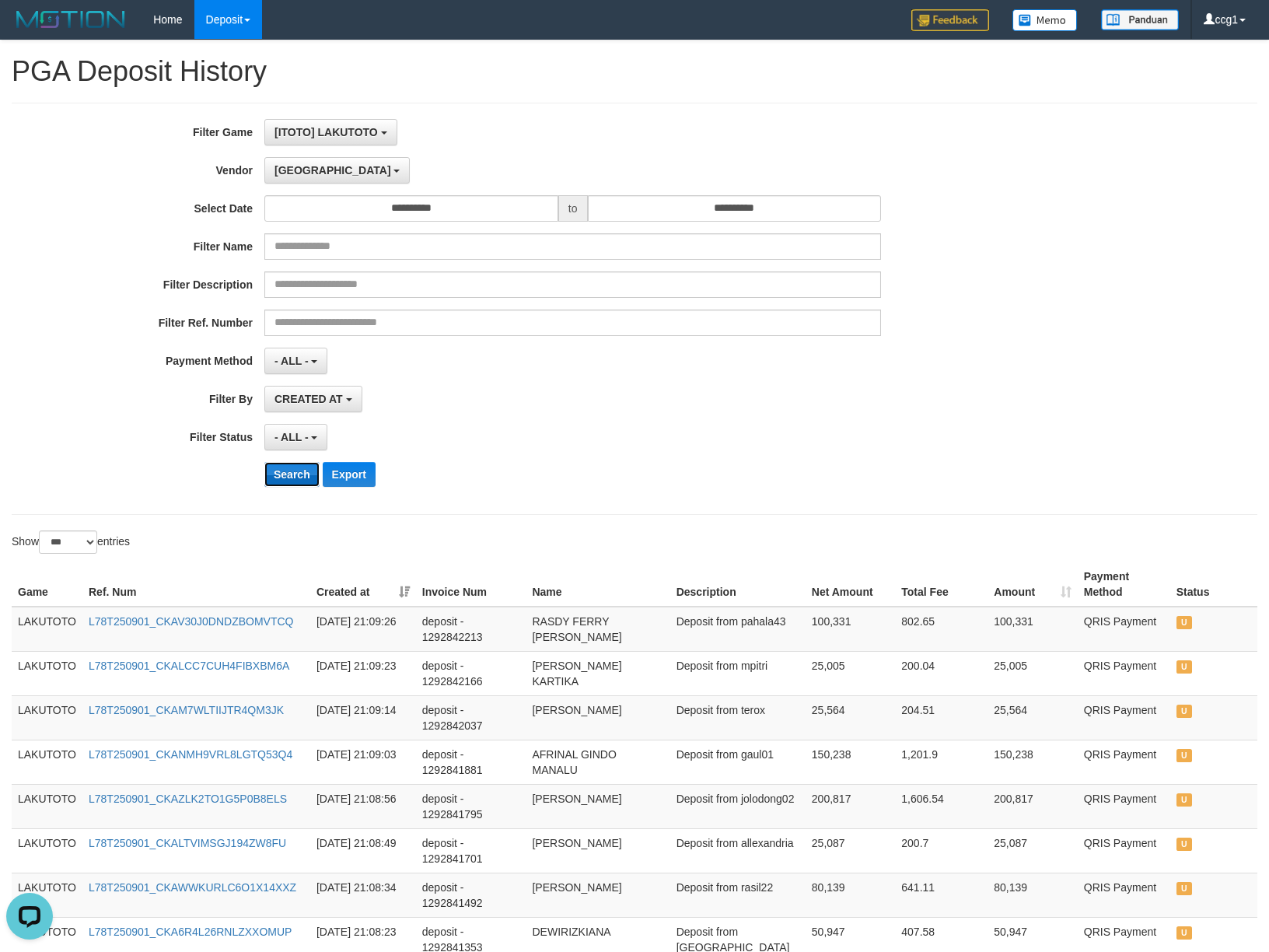
click at [292, 470] on button "Search" at bounding box center [292, 474] width 55 height 25
drag, startPoint x: 292, startPoint y: 470, endPoint x: 963, endPoint y: 470, distance: 671.0
click at [294, 470] on button "Search" at bounding box center [292, 474] width 55 height 25
click at [963, 470] on div "Search Export" at bounding box center [661, 474] width 793 height 25
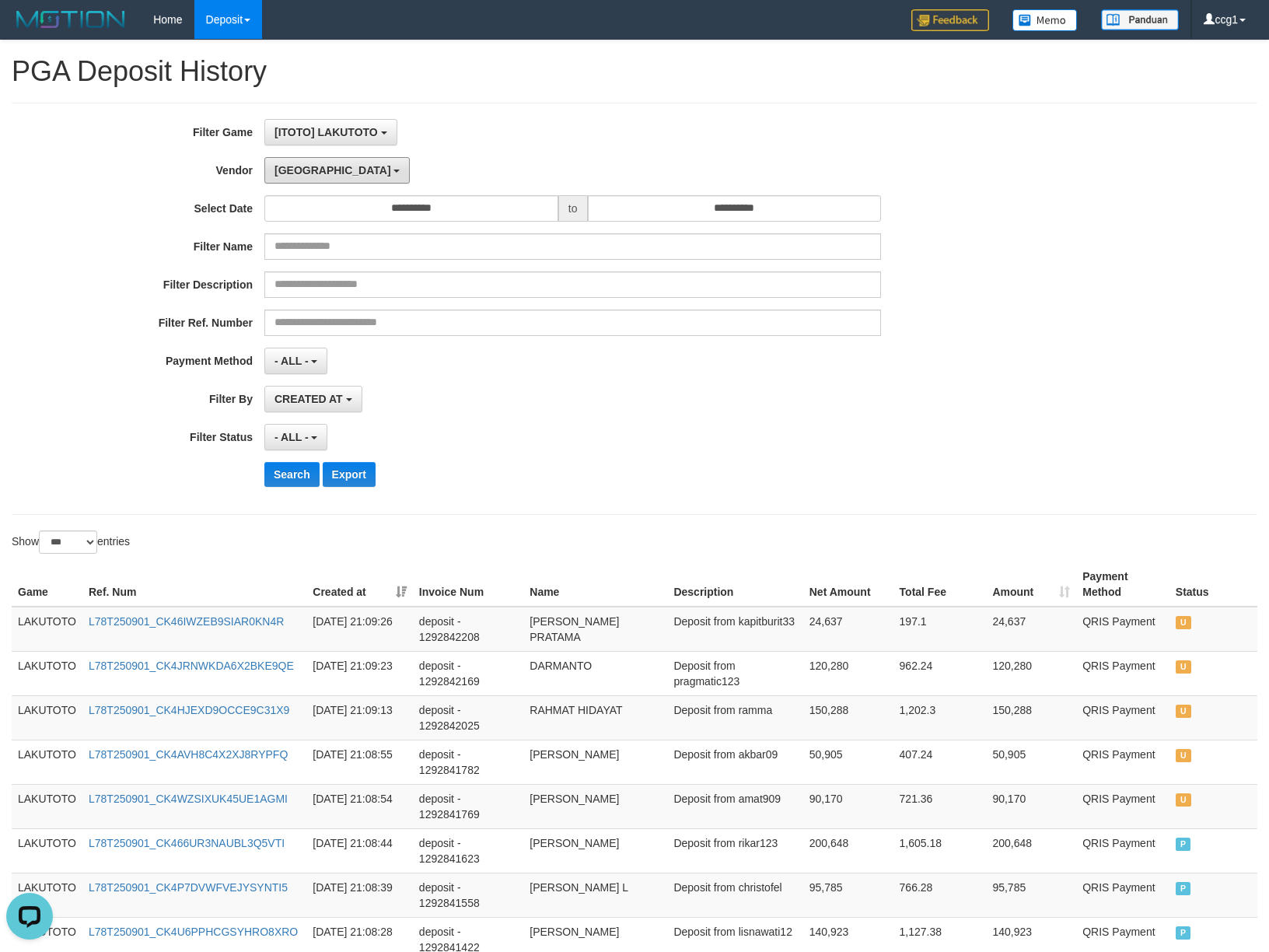
drag, startPoint x: 292, startPoint y: 174, endPoint x: 617, endPoint y: 380, distance: 384.8
click at [292, 172] on span "[GEOGRAPHIC_DATA]" at bounding box center [332, 171] width 116 height 12
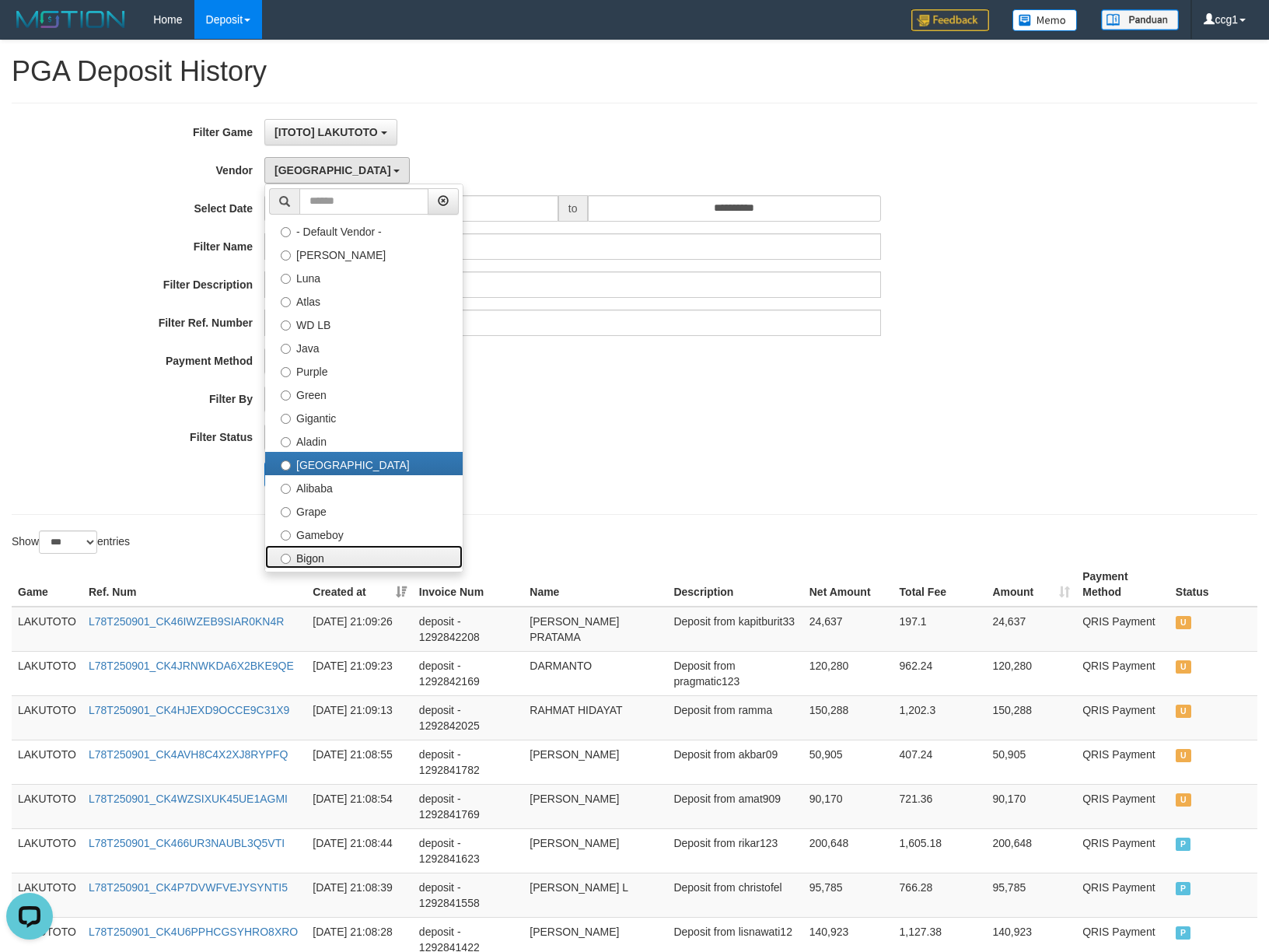
drag, startPoint x: 344, startPoint y: 552, endPoint x: 686, endPoint y: 523, distance: 343.2
click at [346, 551] on label "Bigon" at bounding box center [364, 557] width 197 height 23
select select "**********"
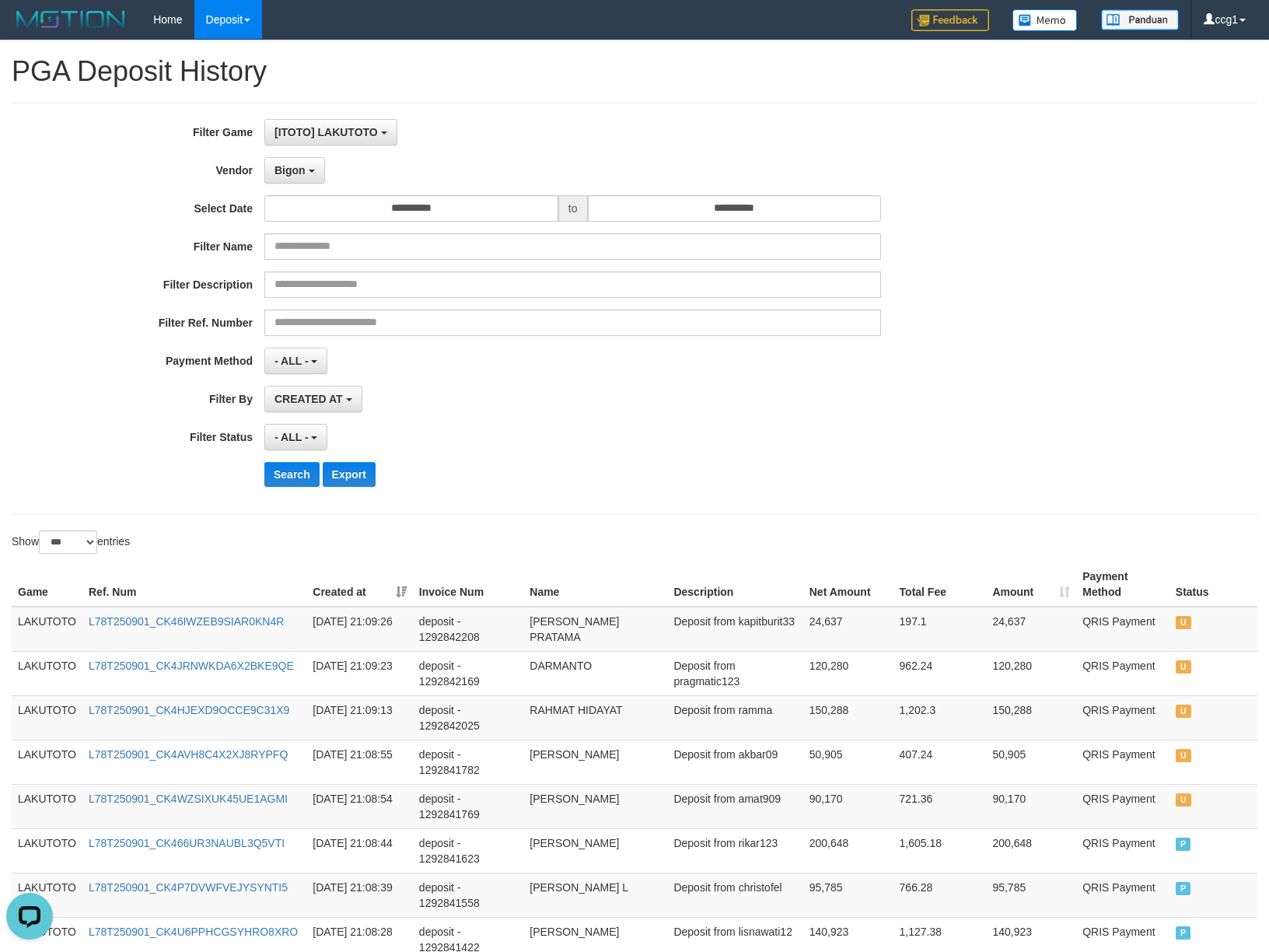
drag, startPoint x: 686, startPoint y: 523, endPoint x: 343, endPoint y: 521, distance: 343.0
click at [302, 472] on button "Search" at bounding box center [292, 474] width 55 height 25
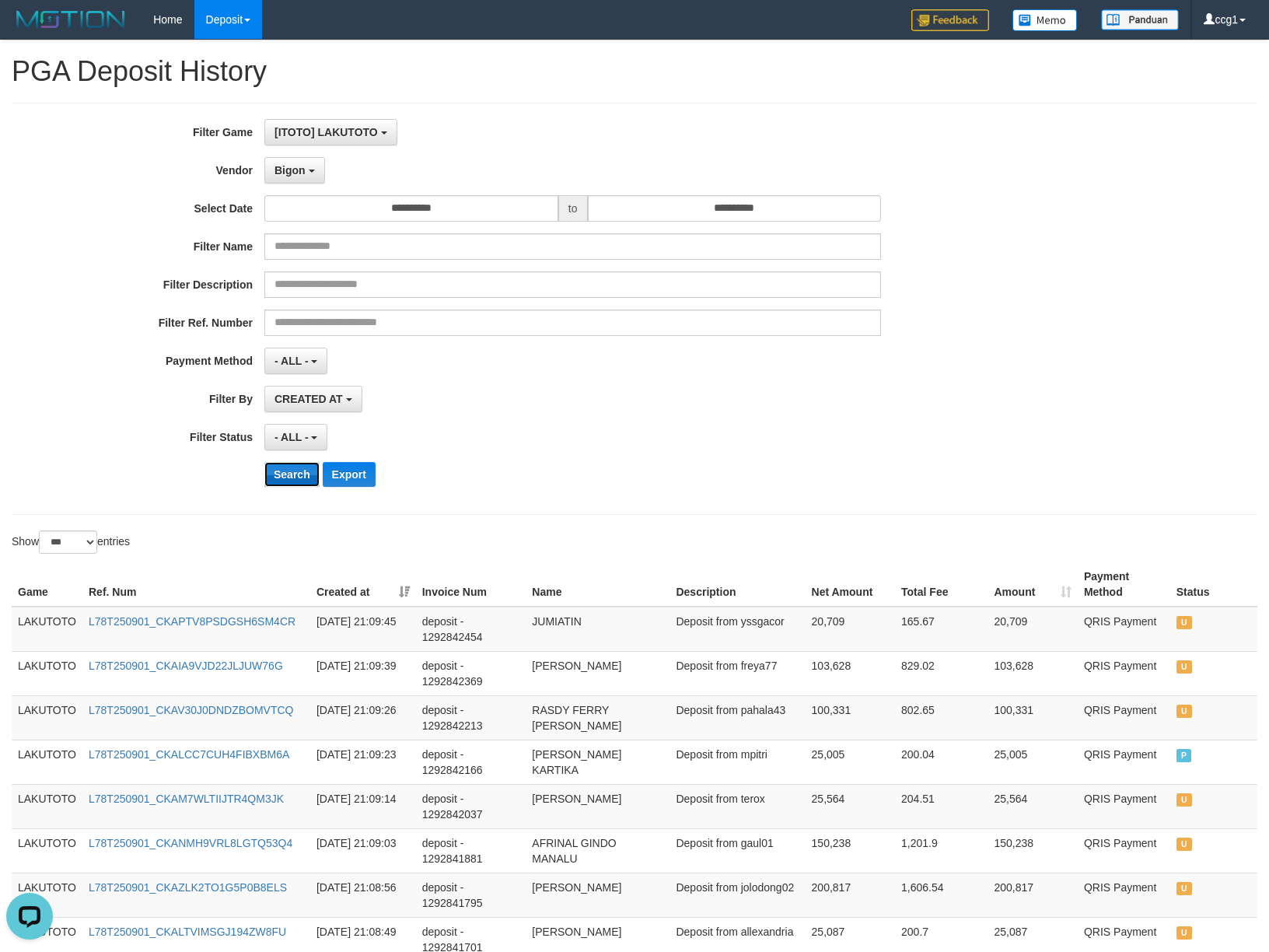
click at [303, 472] on button "Search" at bounding box center [292, 474] width 55 height 25
drag, startPoint x: 303, startPoint y: 472, endPoint x: 981, endPoint y: 473, distance: 678.0
click at [402, 473] on div "Search Export" at bounding box center [661, 474] width 793 height 25
click at [1117, 480] on div "**********" at bounding box center [634, 308] width 1269 height 379
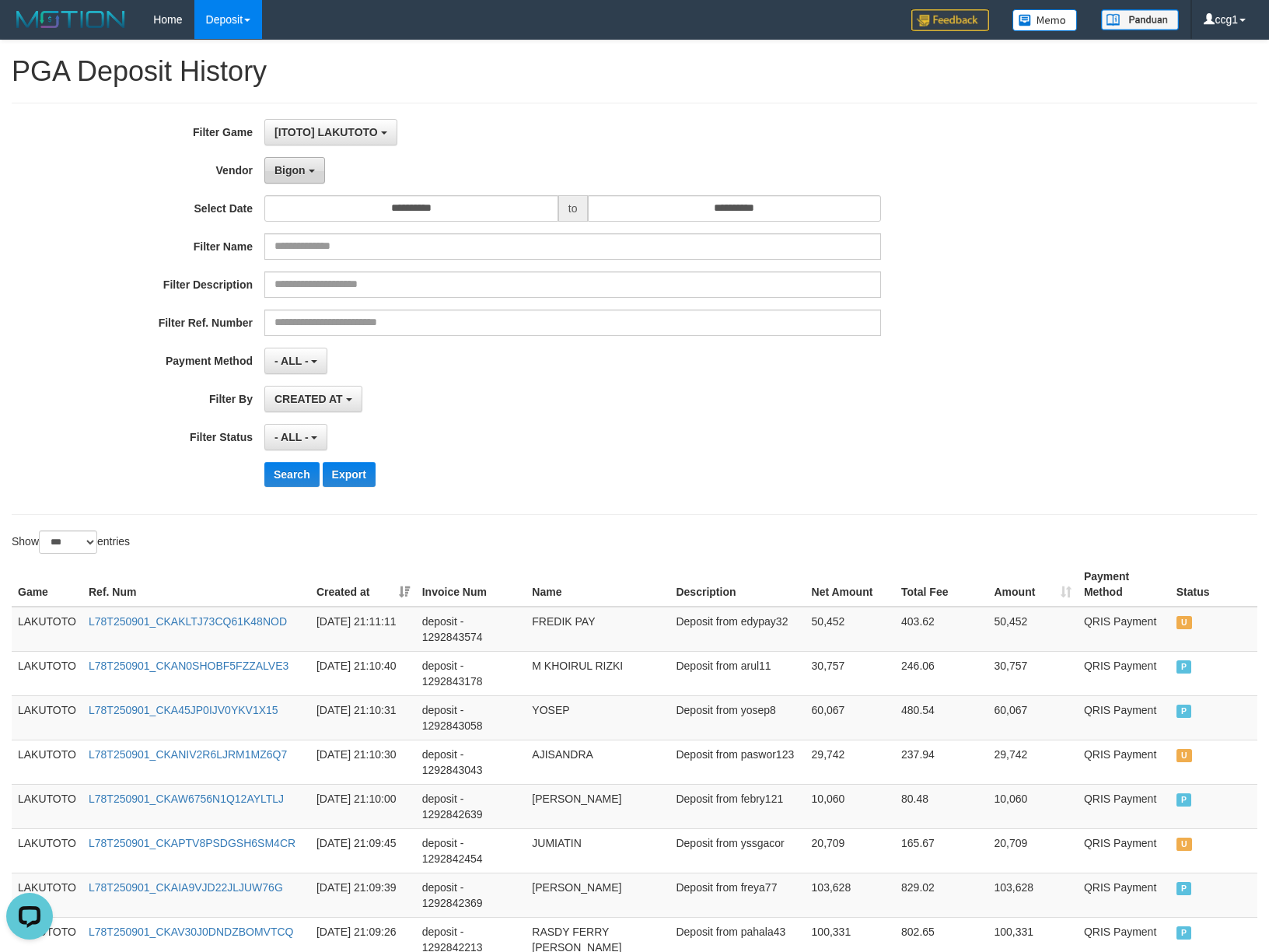
click at [286, 176] on span "Bigon" at bounding box center [289, 171] width 31 height 12
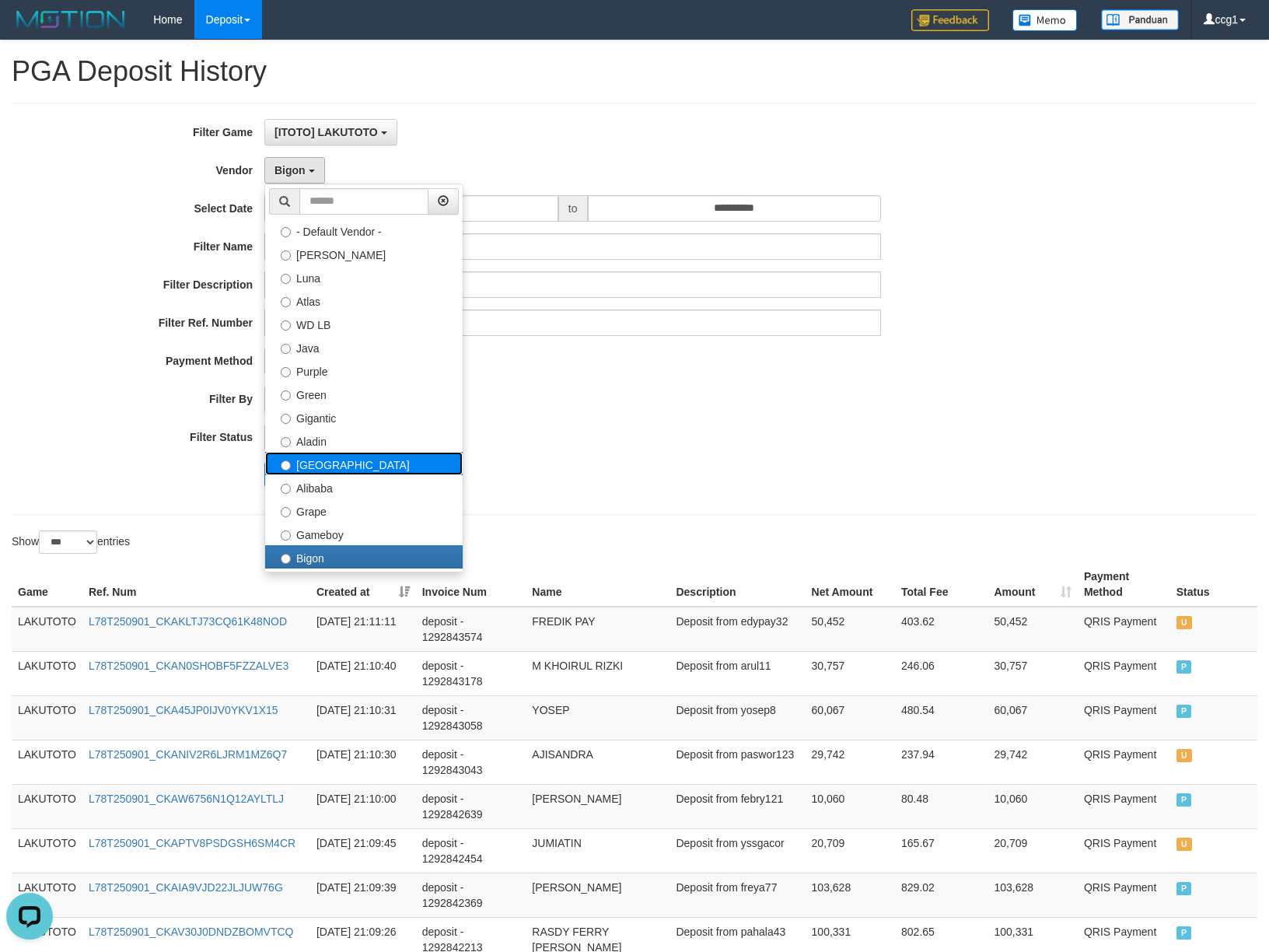
click at [347, 464] on label "[GEOGRAPHIC_DATA]" at bounding box center [364, 464] width 197 height 23
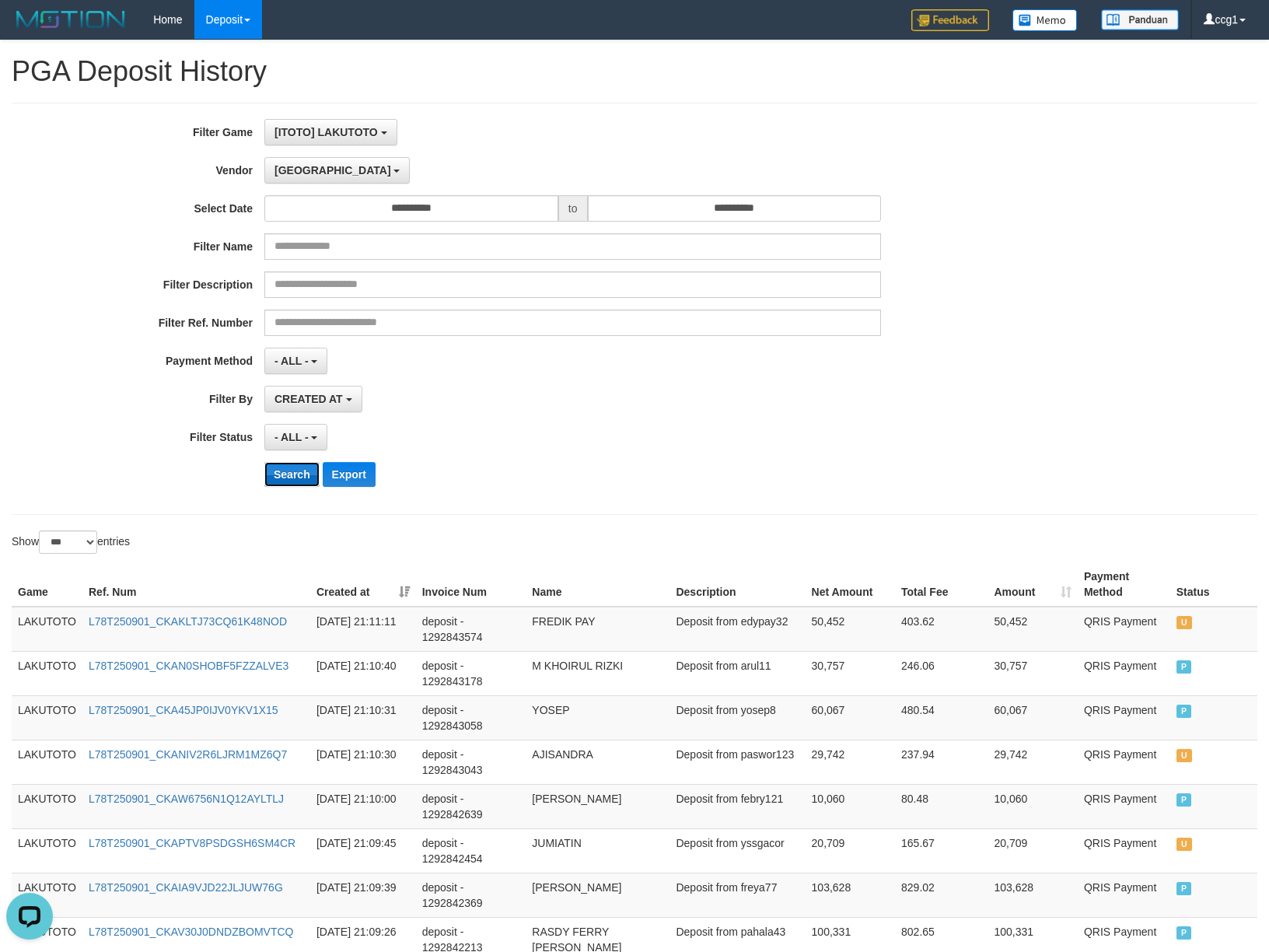
click at [277, 482] on button "Search" at bounding box center [292, 474] width 55 height 25
drag, startPoint x: 875, startPoint y: 486, endPoint x: 865, endPoint y: 490, distance: 10.8
click at [865, 490] on div "**********" at bounding box center [528, 308] width 1058 height 379
click at [287, 480] on button "Search" at bounding box center [292, 474] width 55 height 25
click at [305, 473] on button "Search" at bounding box center [292, 474] width 55 height 25
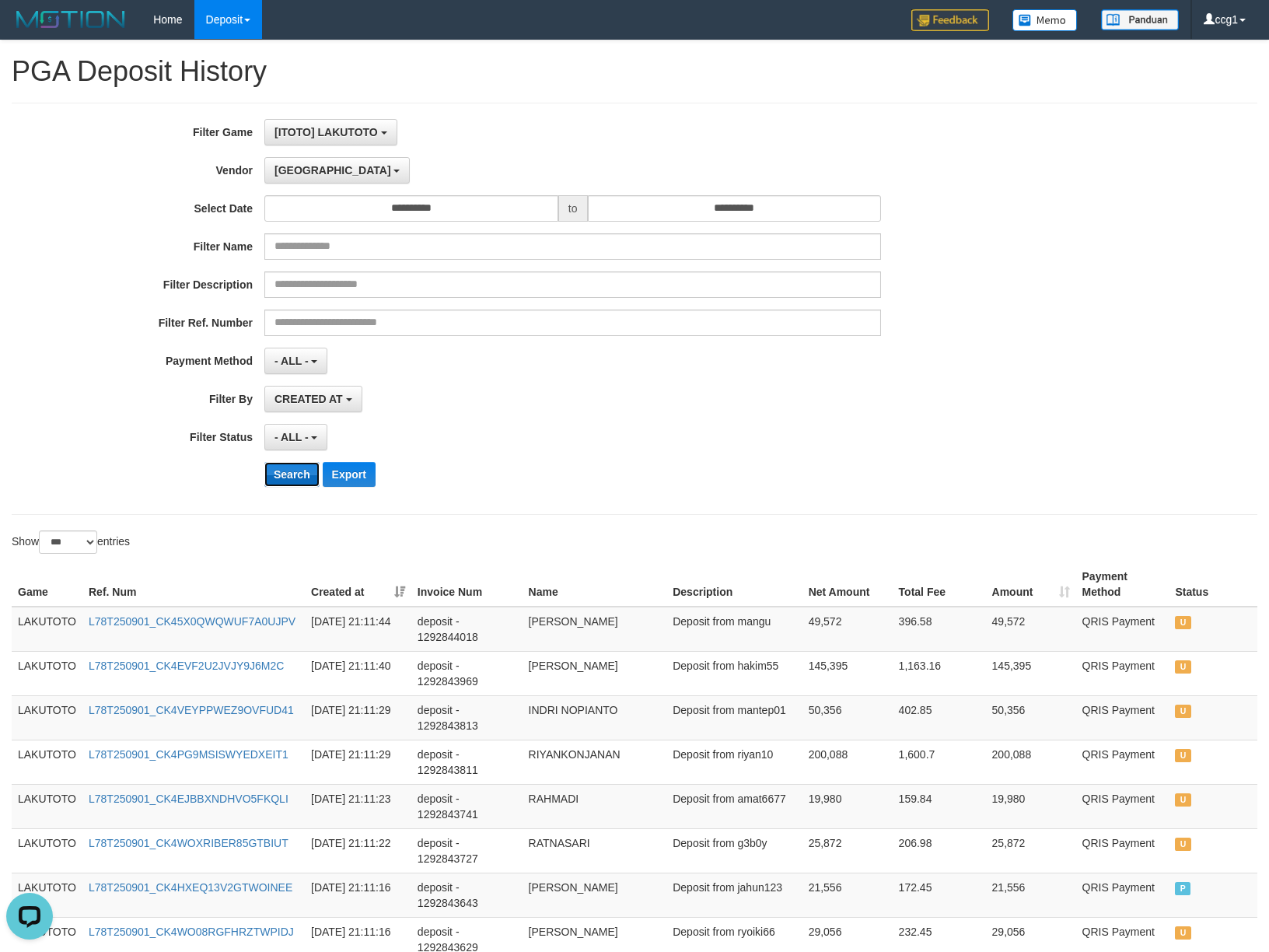
click at [305, 473] on button "Search" at bounding box center [292, 474] width 55 height 25
click at [299, 471] on button "Search" at bounding box center [292, 474] width 55 height 25
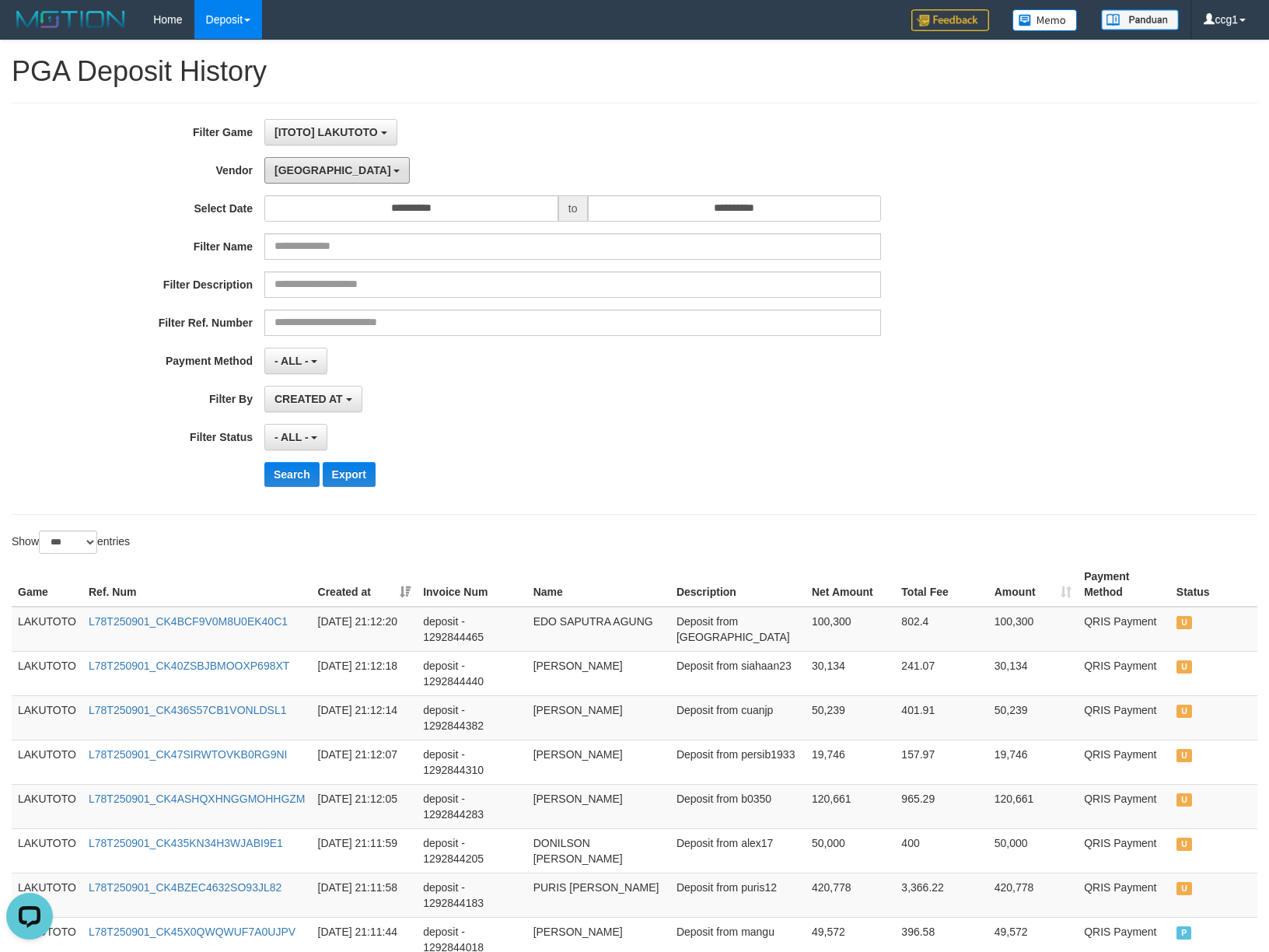
drag, startPoint x: 305, startPoint y: 171, endPoint x: 323, endPoint y: 185, distance: 22.8
click at [305, 170] on button "[GEOGRAPHIC_DATA]" at bounding box center [337, 171] width 146 height 27
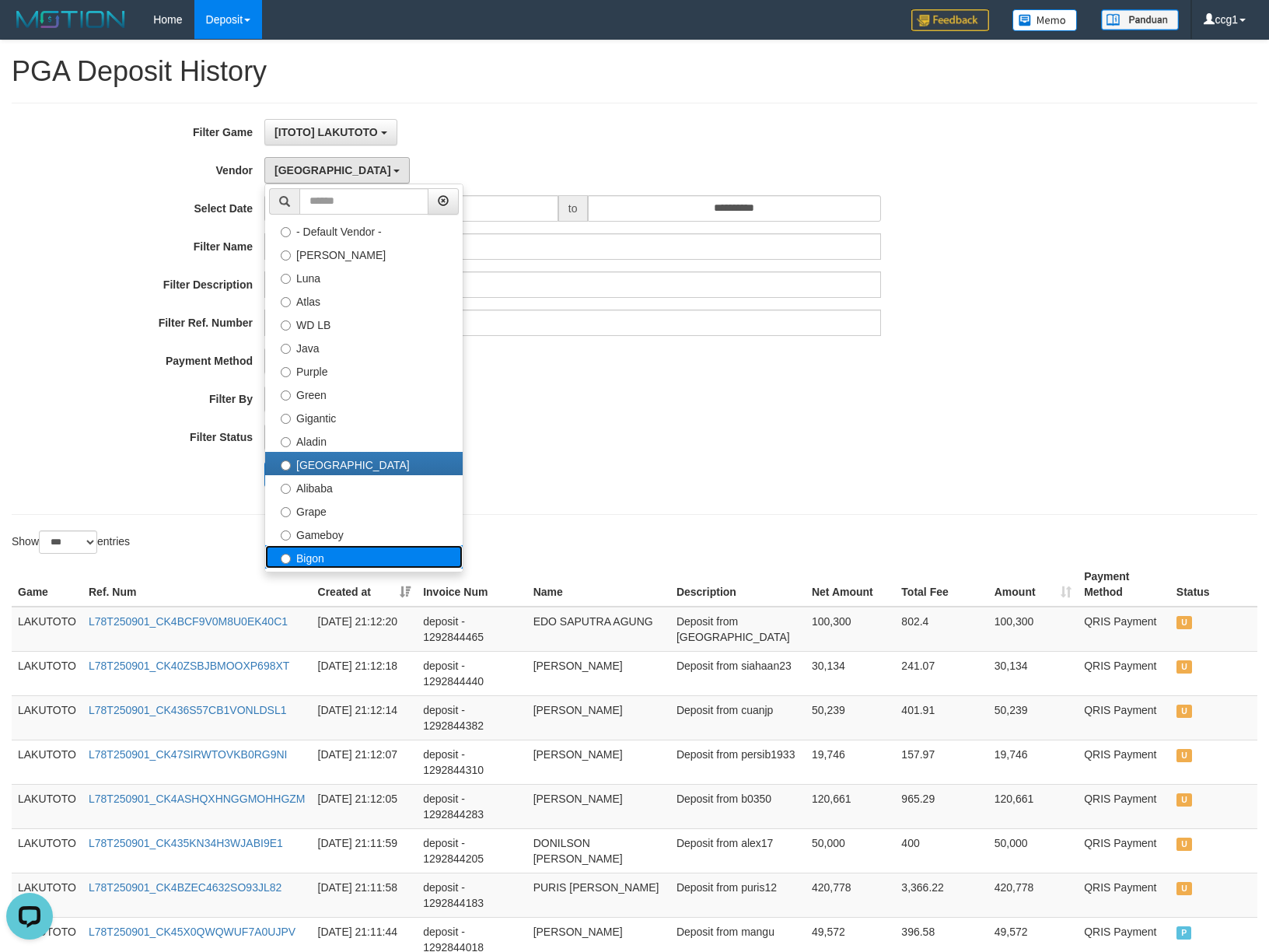
click at [371, 560] on label "Bigon" at bounding box center [364, 557] width 197 height 23
drag, startPoint x: 484, startPoint y: 542, endPoint x: 385, endPoint y: 540, distance: 99.0
click at [426, 542] on div "Show ** ** ** *** entries" at bounding box center [317, 543] width 611 height 28
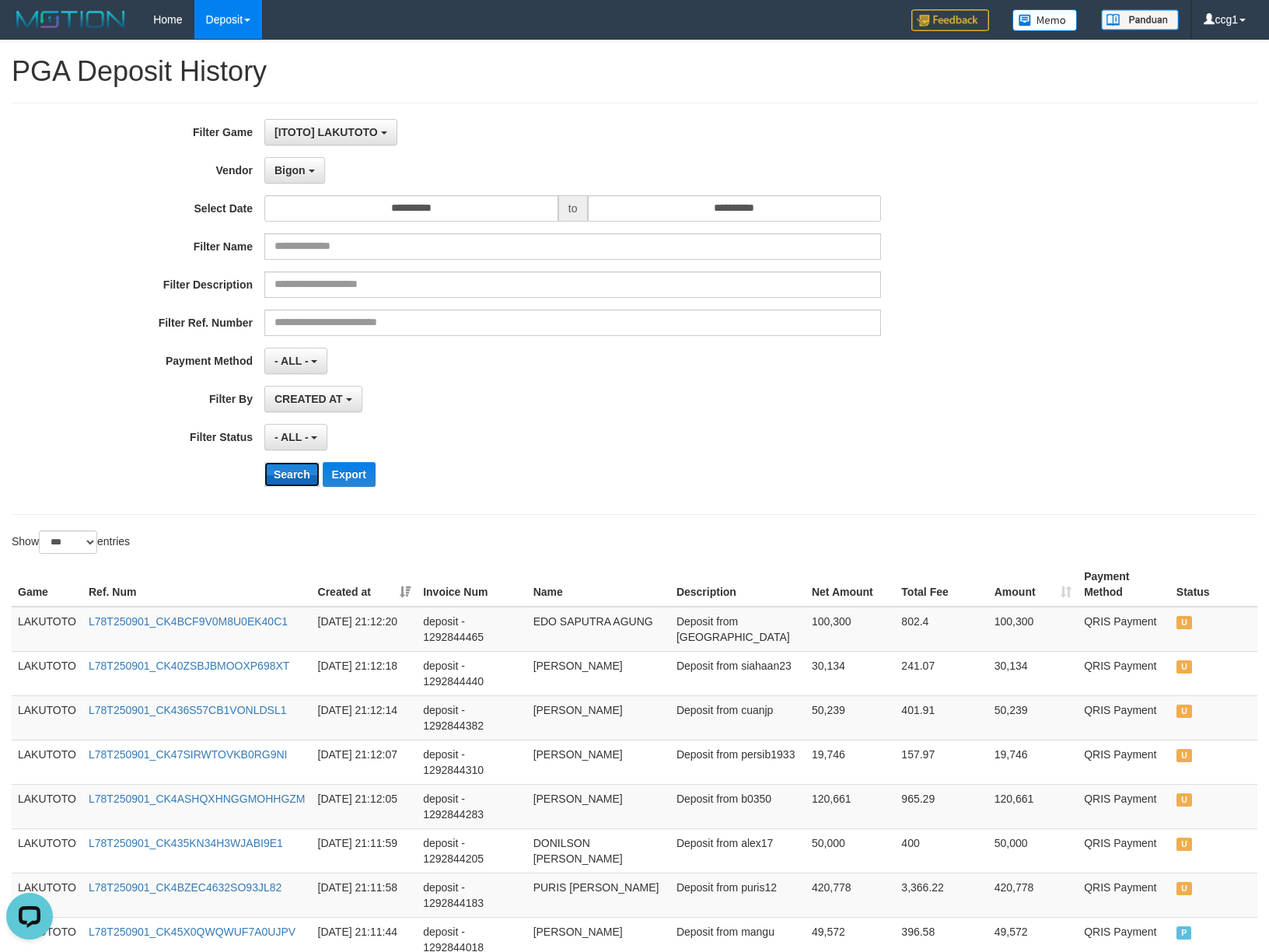
click at [284, 473] on button "Search" at bounding box center [292, 474] width 55 height 25
drag, startPoint x: 650, startPoint y: 477, endPoint x: 104, endPoint y: 585, distance: 556.6
click at [567, 508] on div "**********" at bounding box center [634, 309] width 1246 height 412
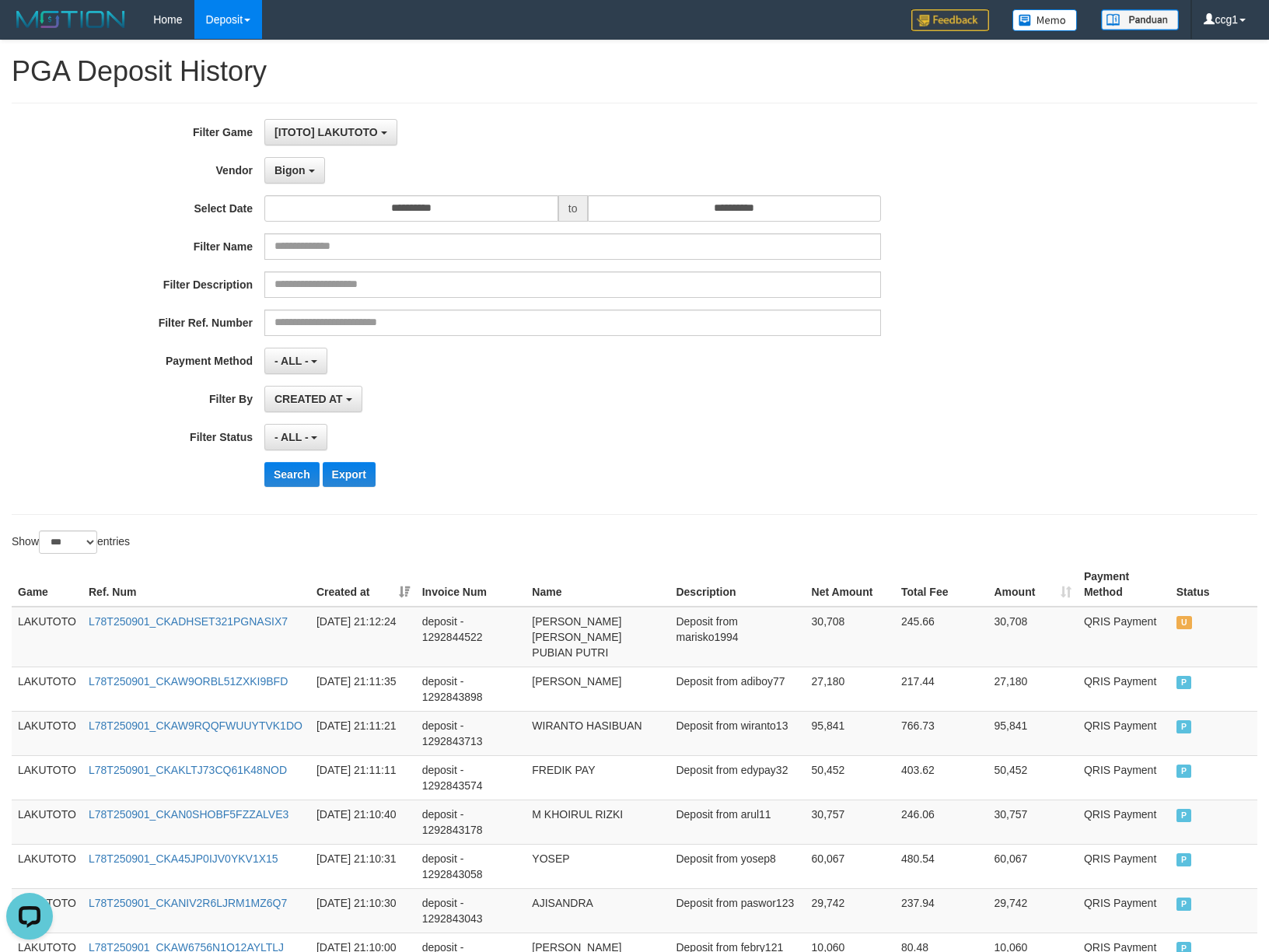
click at [893, 430] on div "**********" at bounding box center [528, 437] width 1058 height 27
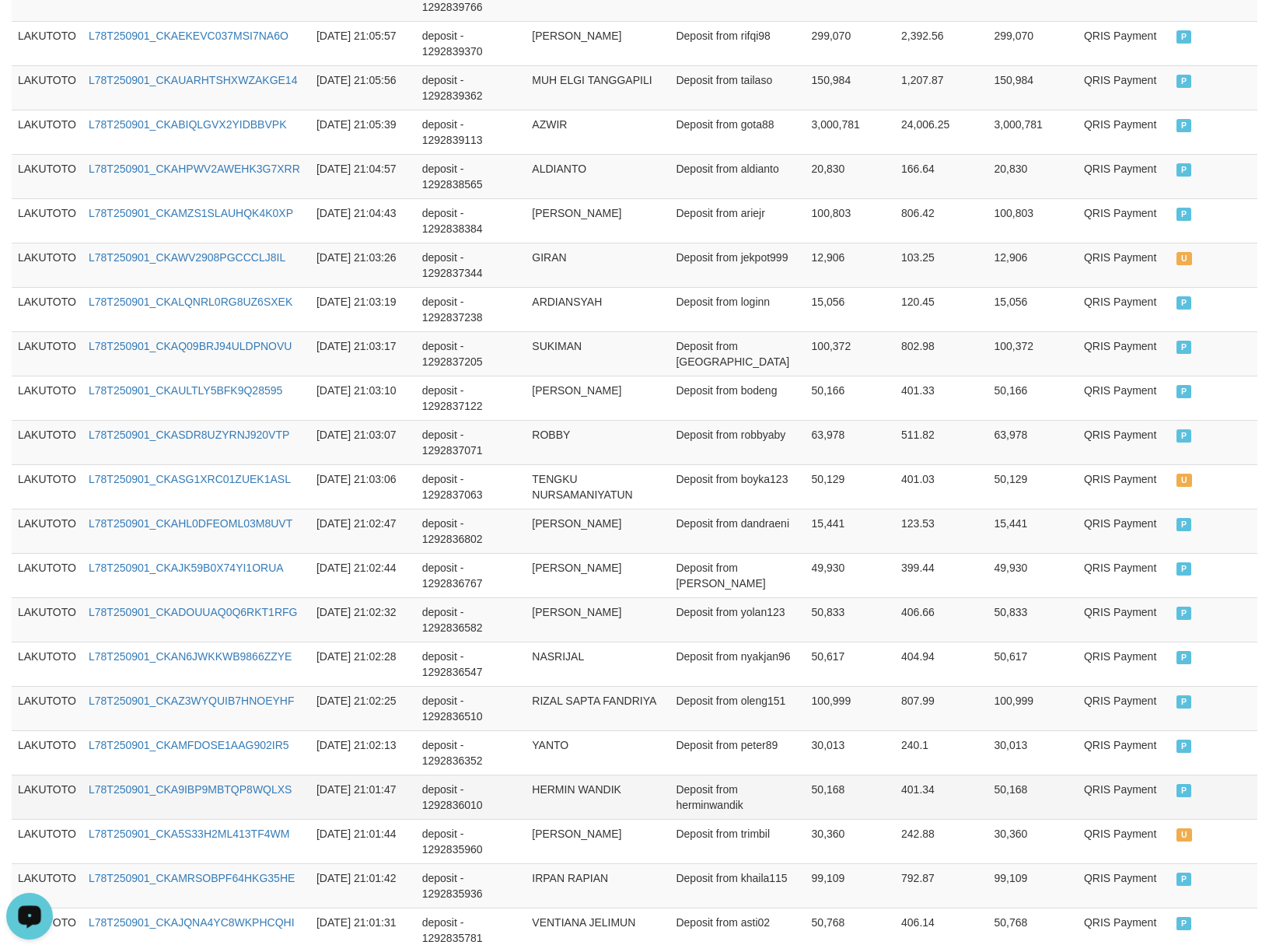
click at [669, 788] on td "HERMIN WANDIK" at bounding box center [598, 797] width 144 height 44
click at [633, 809] on td "HERMIN WANDIK" at bounding box center [598, 797] width 144 height 44
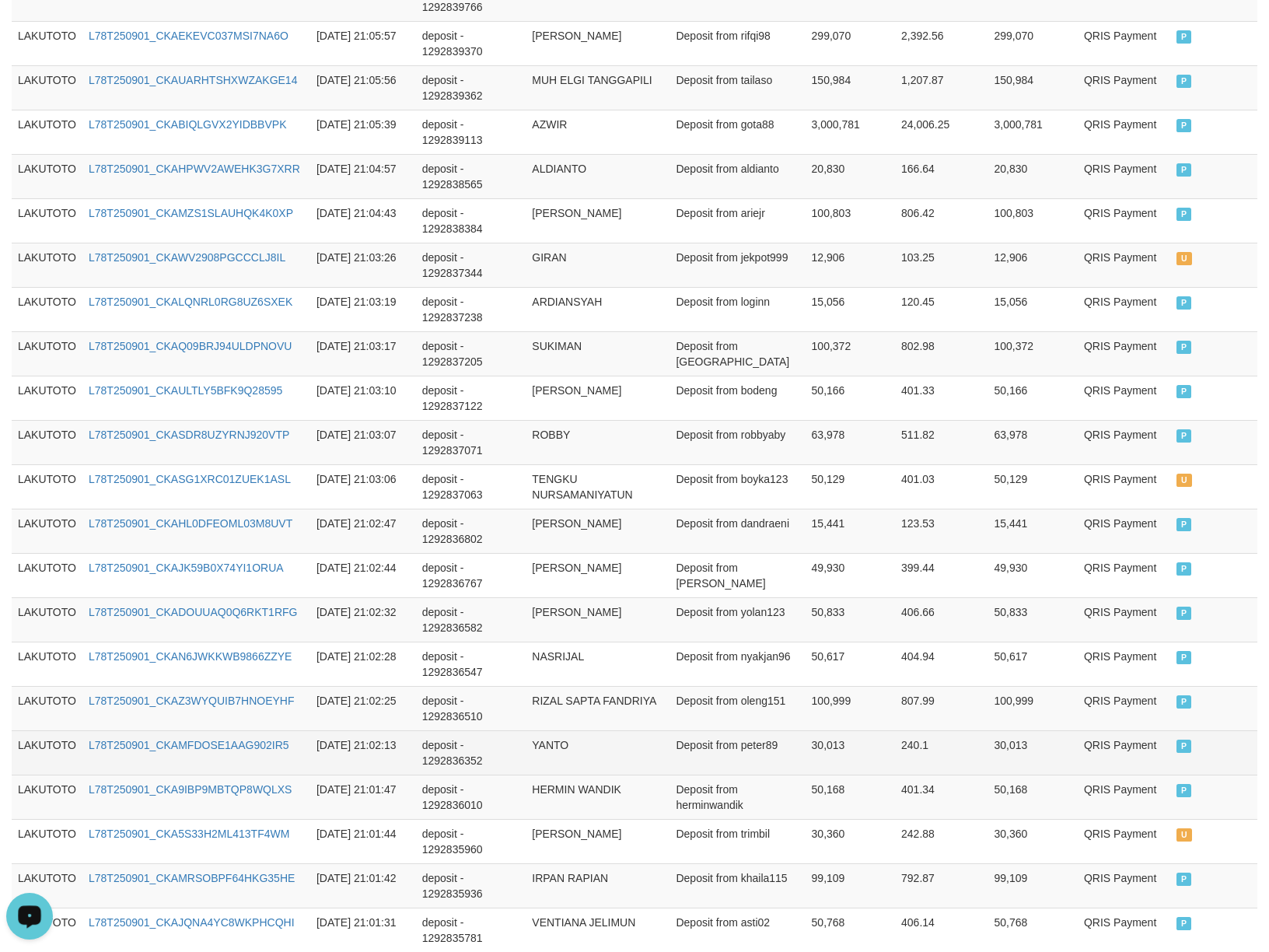
click at [138, 735] on td "L78T250901_CKAMFDOSE1AAG902IR5" at bounding box center [196, 752] width 228 height 44
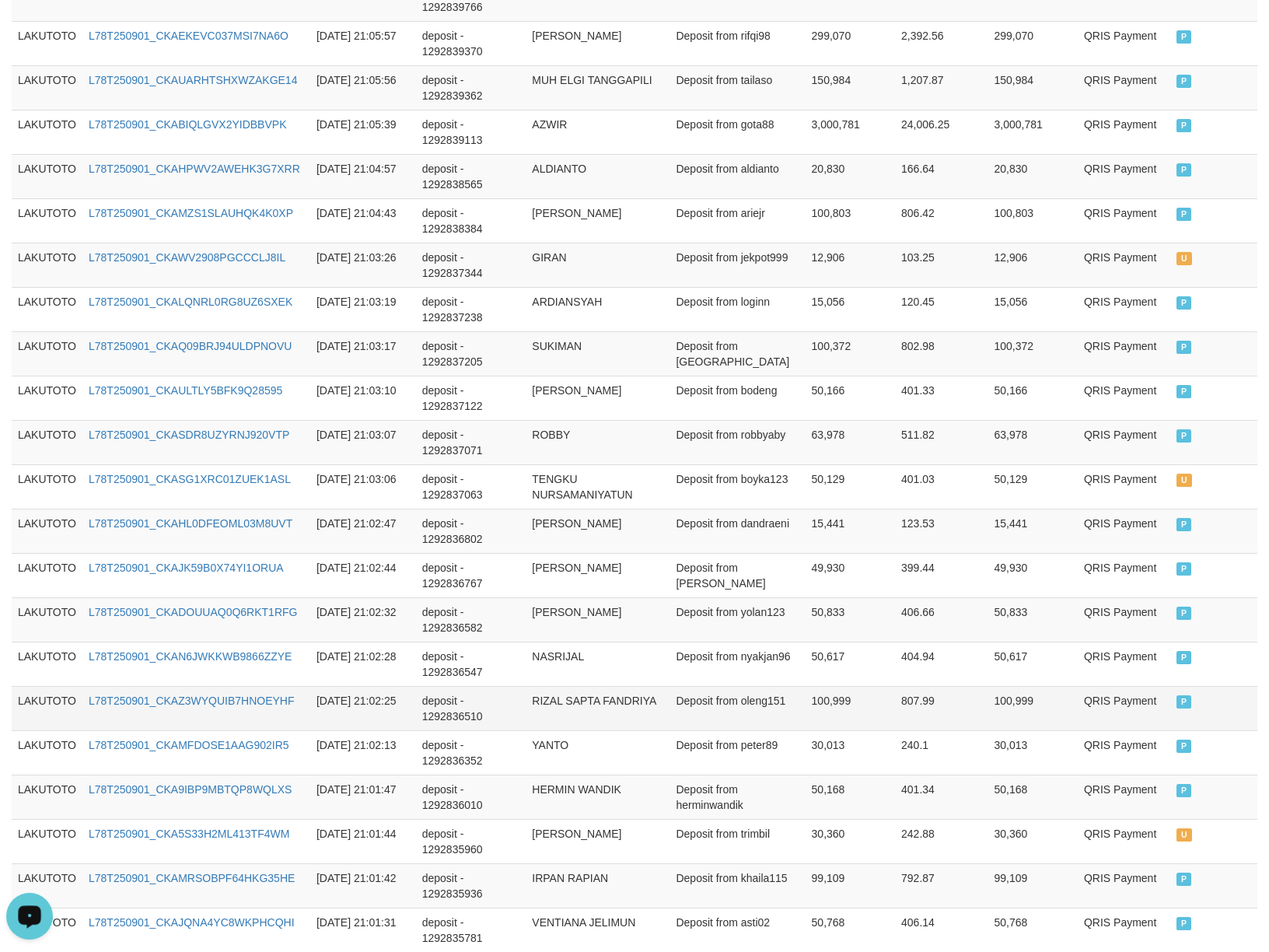
click at [392, 725] on td "[DATE] 21:02:25" at bounding box center [362, 709] width 106 height 44
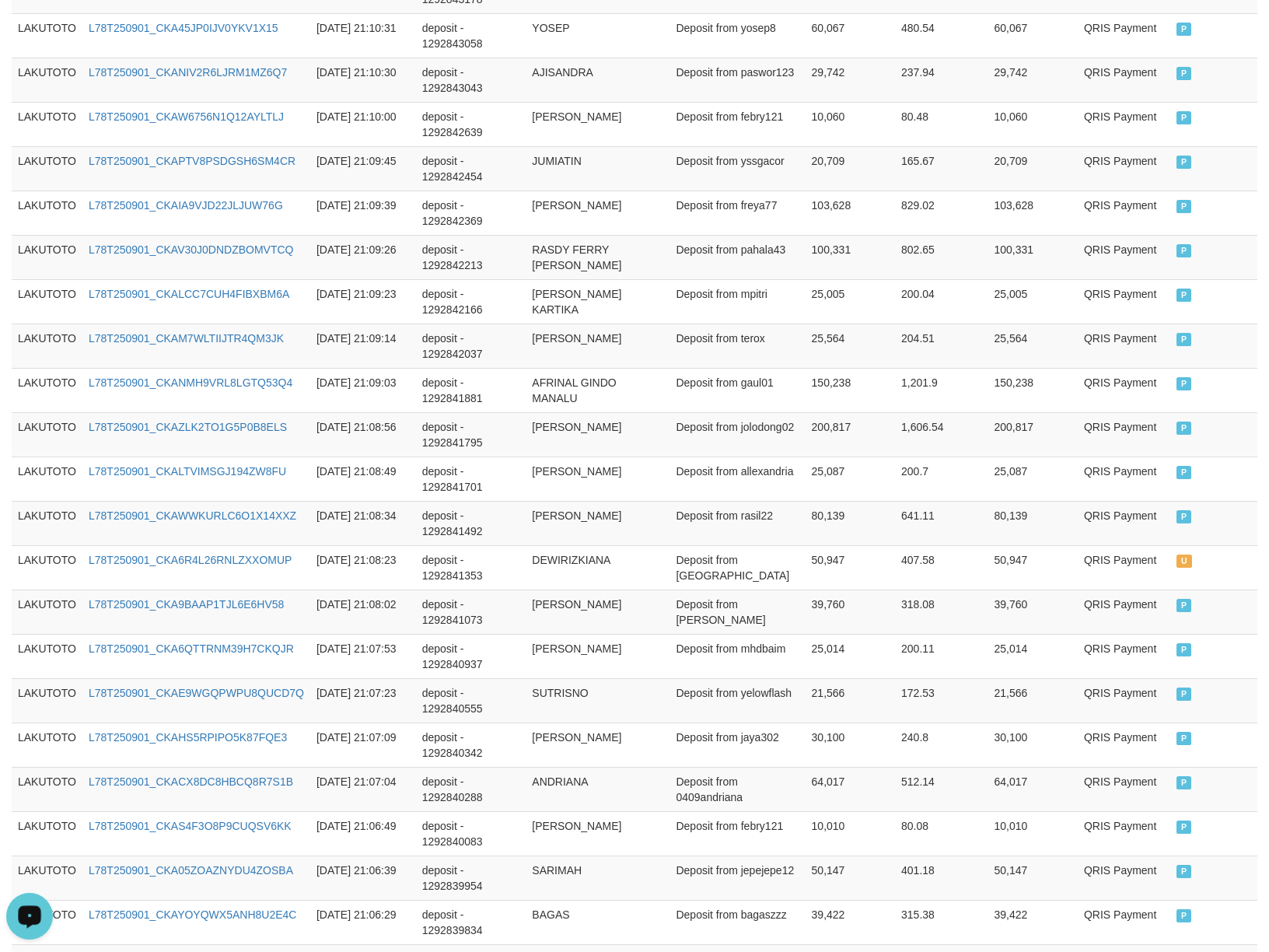
scroll to position [0, 0]
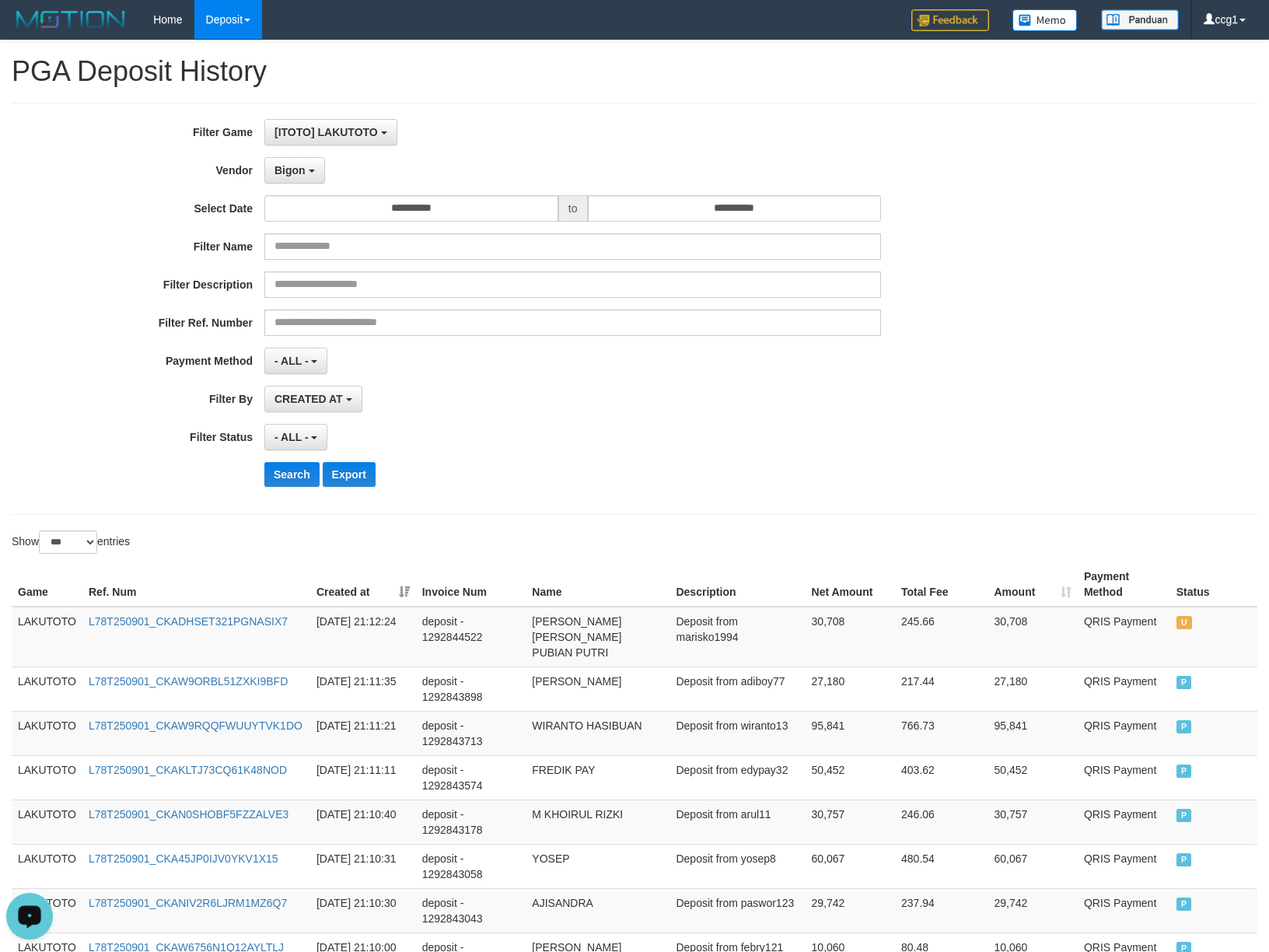
click at [616, 436] on div "- ALL - SELECT ALL - ALL - SELECT STATUS PENDING/UNPAID PAID CANCELED EXPIRED" at bounding box center [573, 437] width 617 height 27
click at [617, 437] on div "- ALL - SELECT ALL - ALL - SELECT STATUS PENDING/UNPAID PAID CANCELED EXPIRED" at bounding box center [573, 437] width 617 height 27
click at [288, 487] on button "Search" at bounding box center [292, 474] width 55 height 25
click at [695, 459] on div "**********" at bounding box center [528, 308] width 1058 height 379
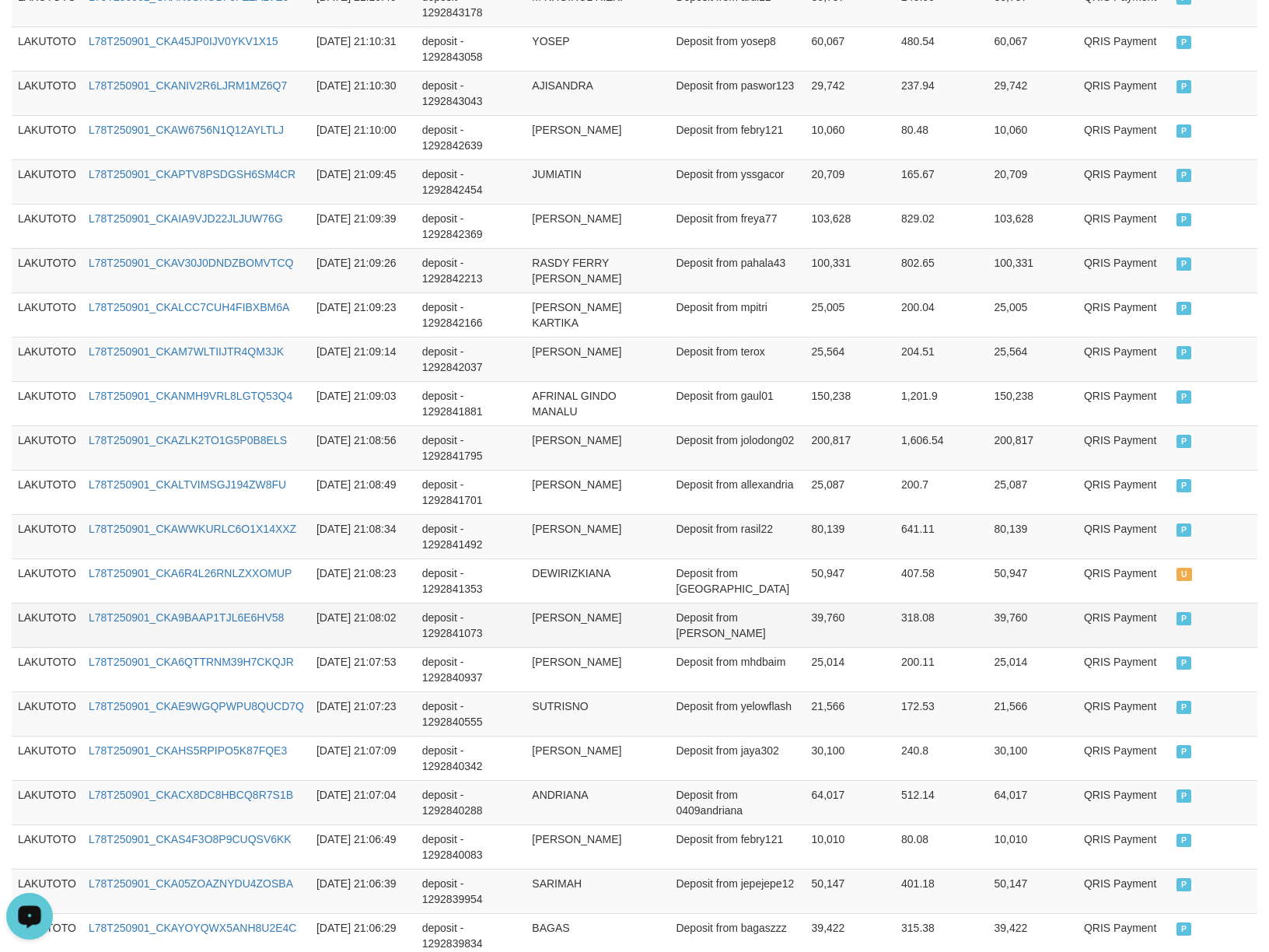
click at [591, 636] on td "[PERSON_NAME]" at bounding box center [598, 625] width 144 height 44
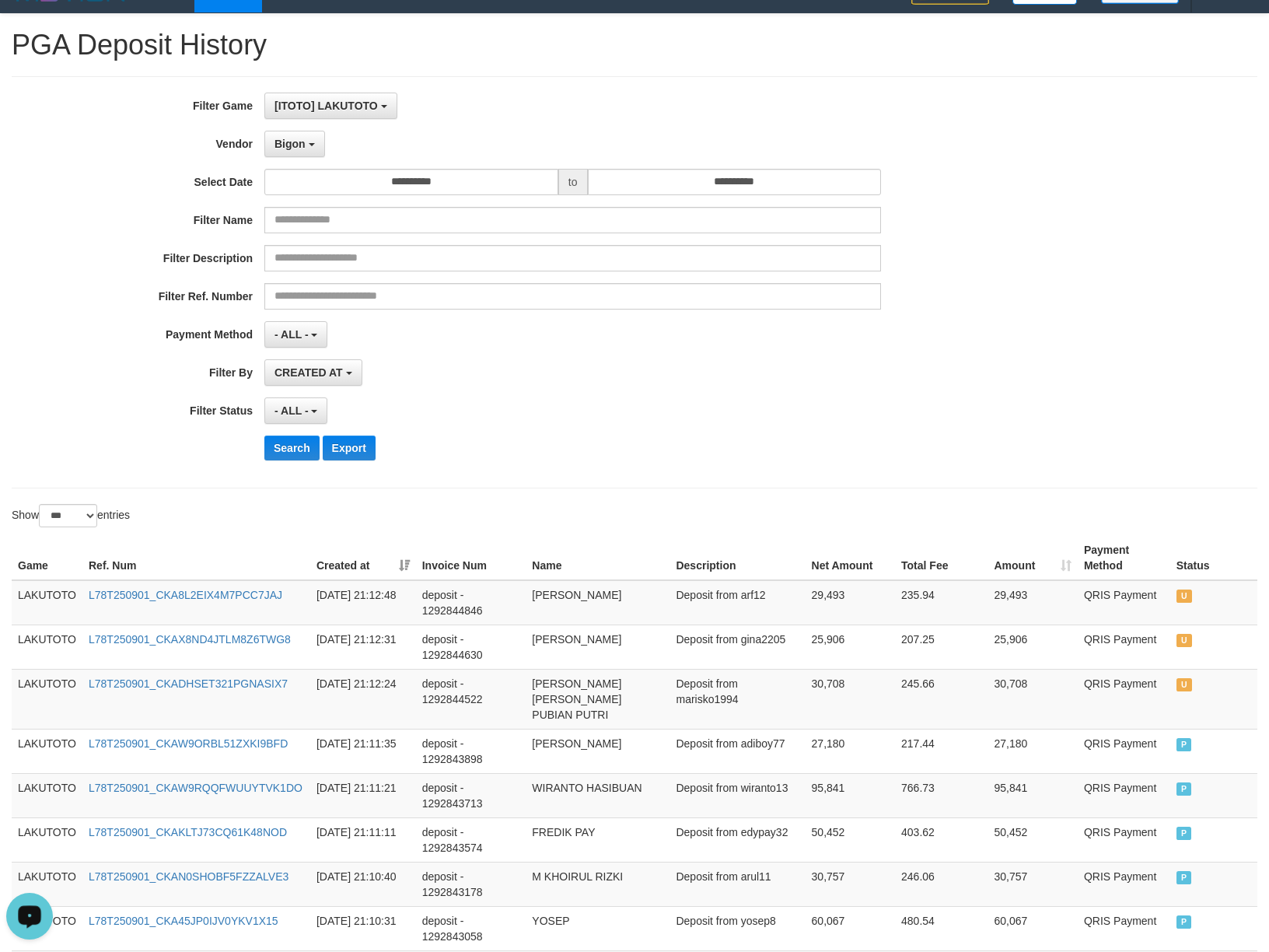
scroll to position [0, 0]
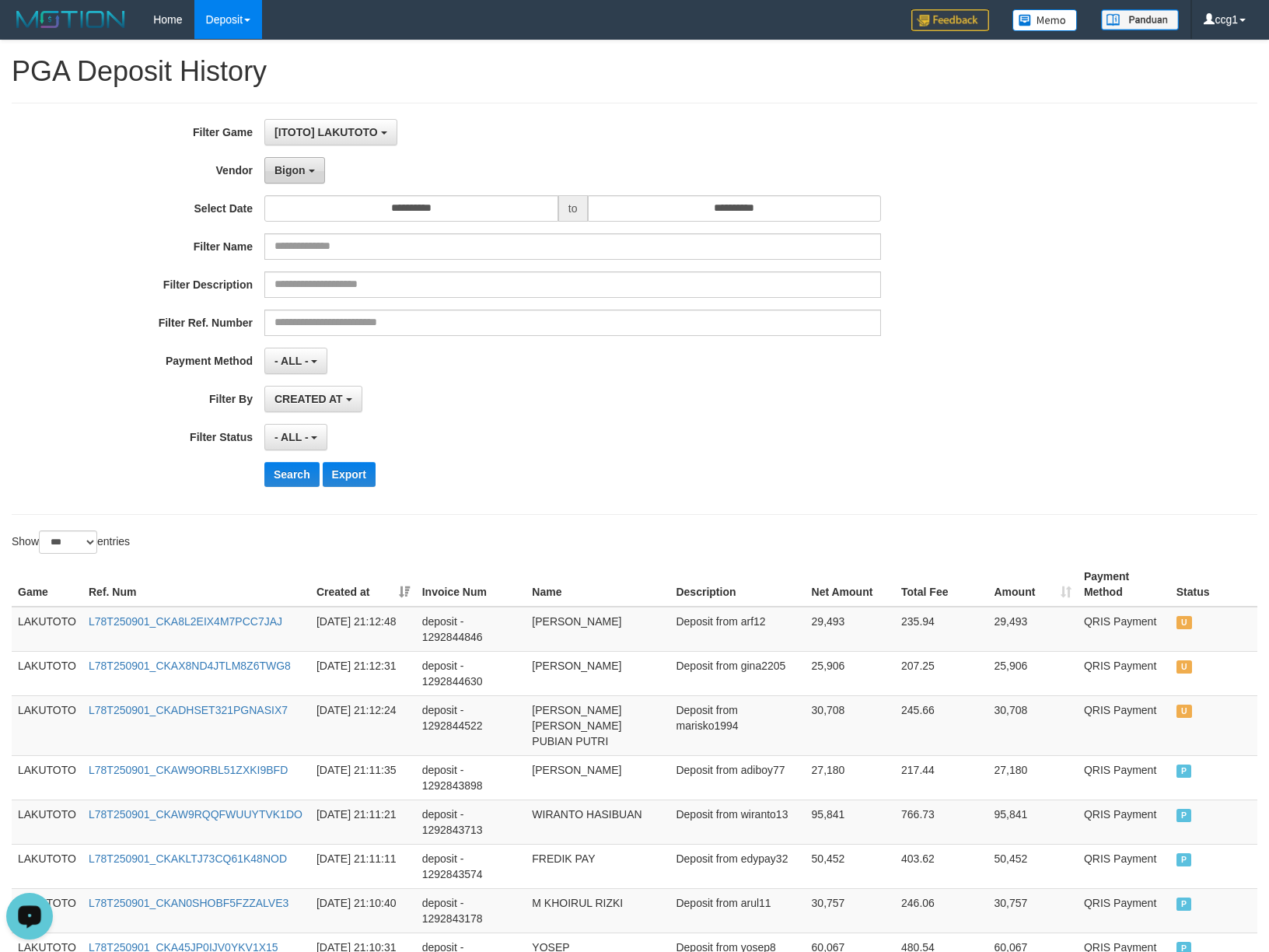
click at [304, 168] on span "Bigon" at bounding box center [289, 171] width 31 height 12
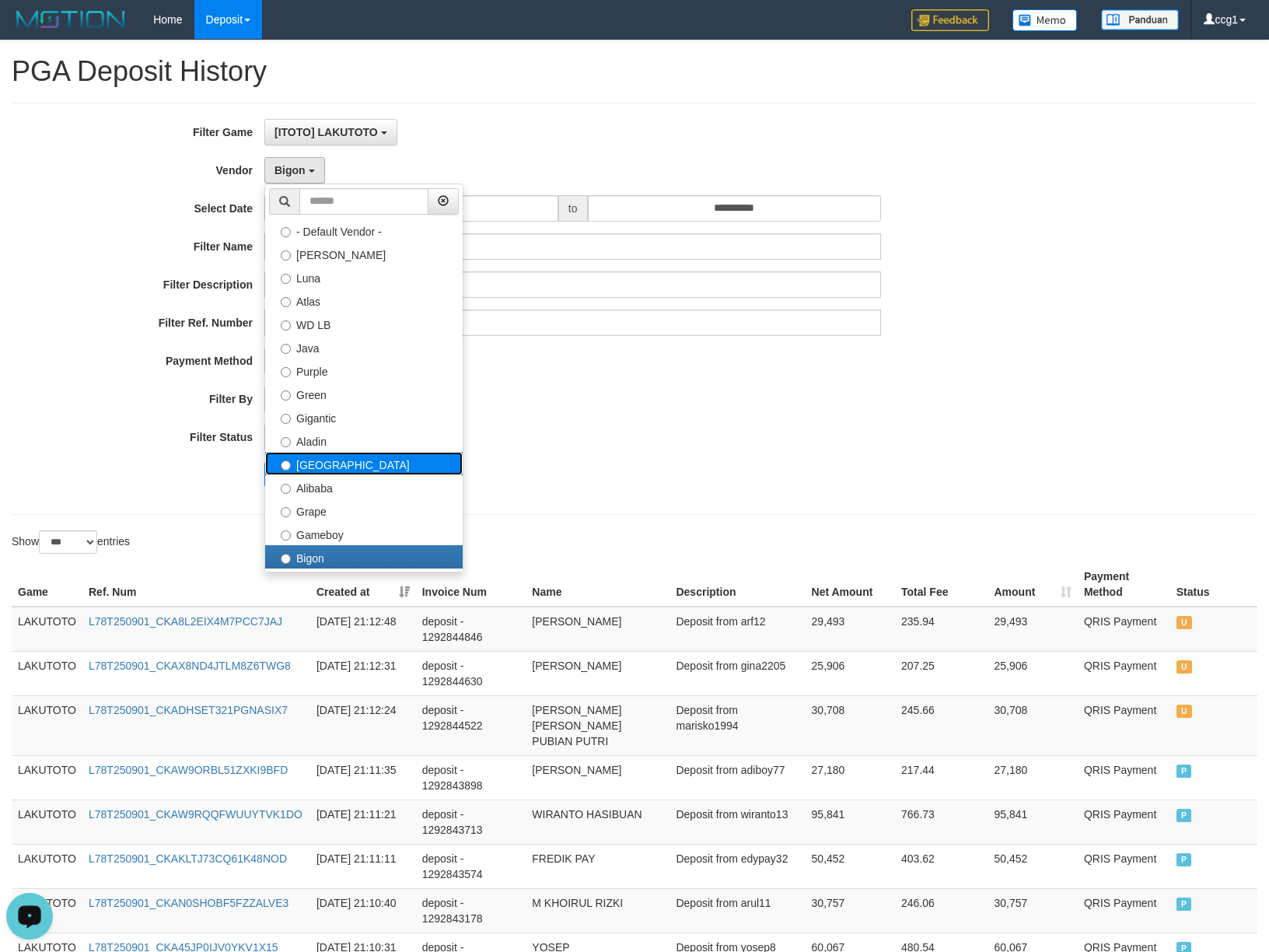
click at [339, 464] on label "[GEOGRAPHIC_DATA]" at bounding box center [364, 464] width 197 height 23
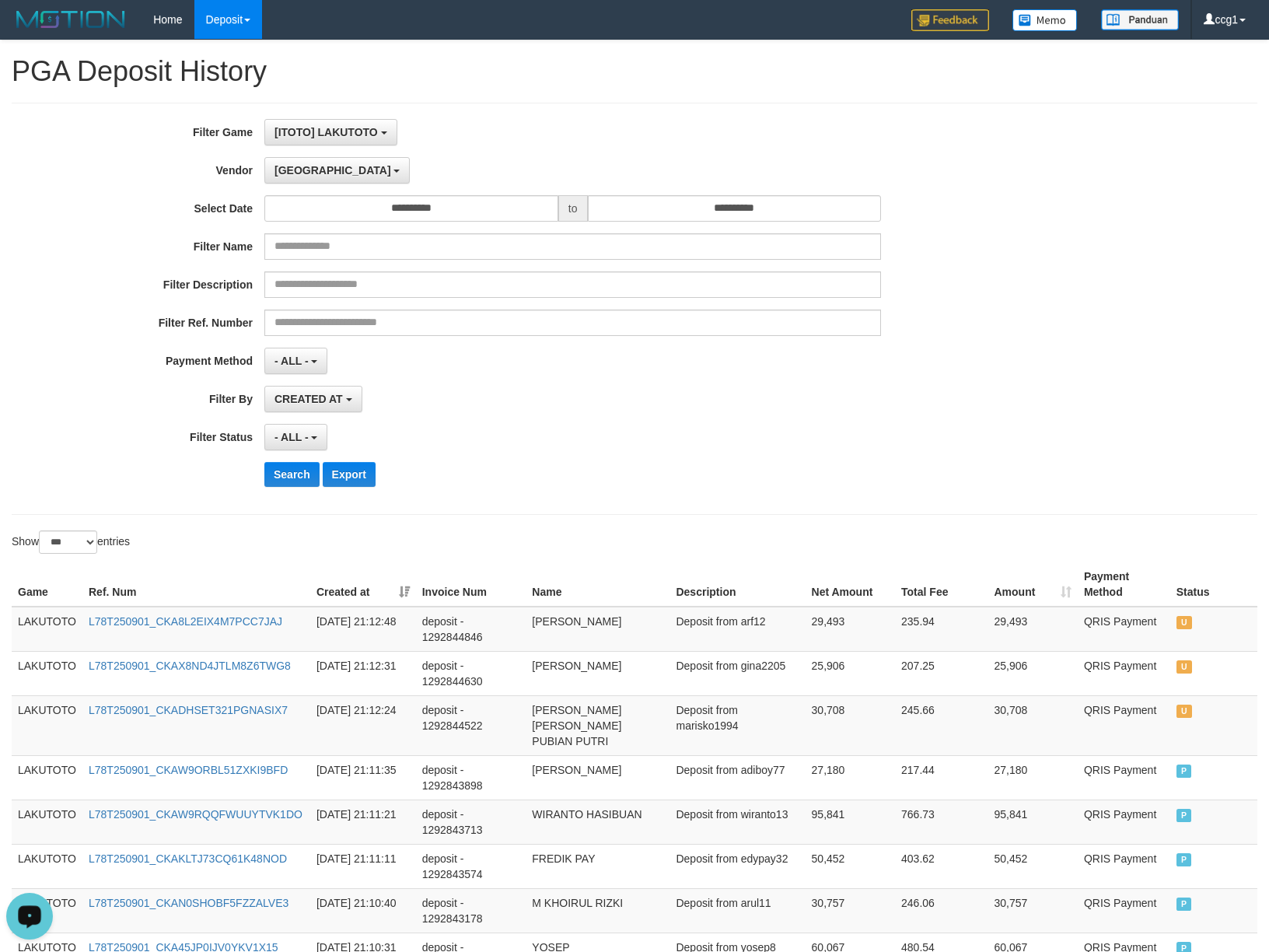
click at [493, 493] on div "**********" at bounding box center [528, 308] width 1058 height 379
click at [294, 480] on button "Search" at bounding box center [292, 474] width 55 height 25
click at [679, 482] on div "Search Export" at bounding box center [661, 474] width 793 height 25
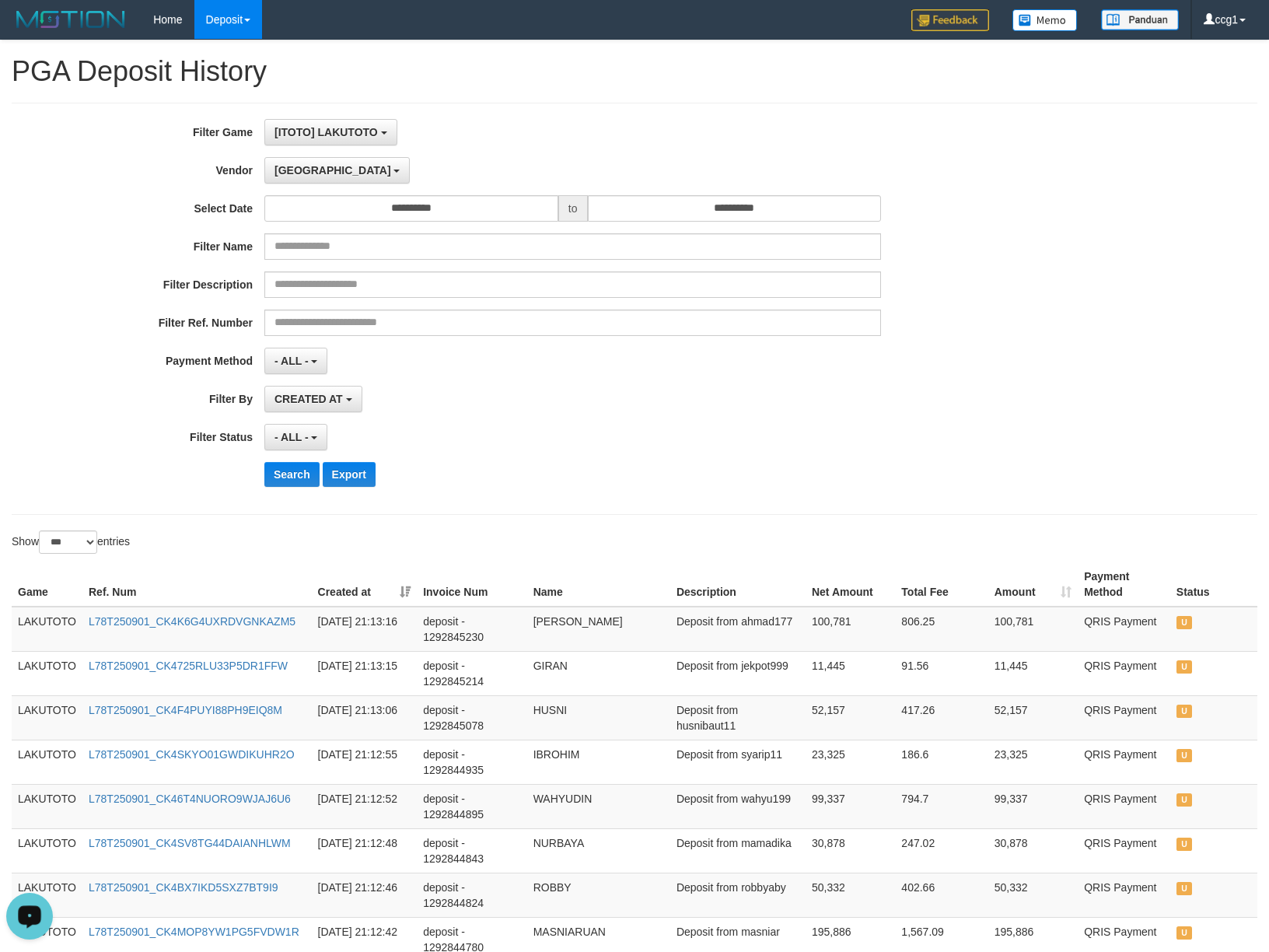
scroll to position [3776, 0]
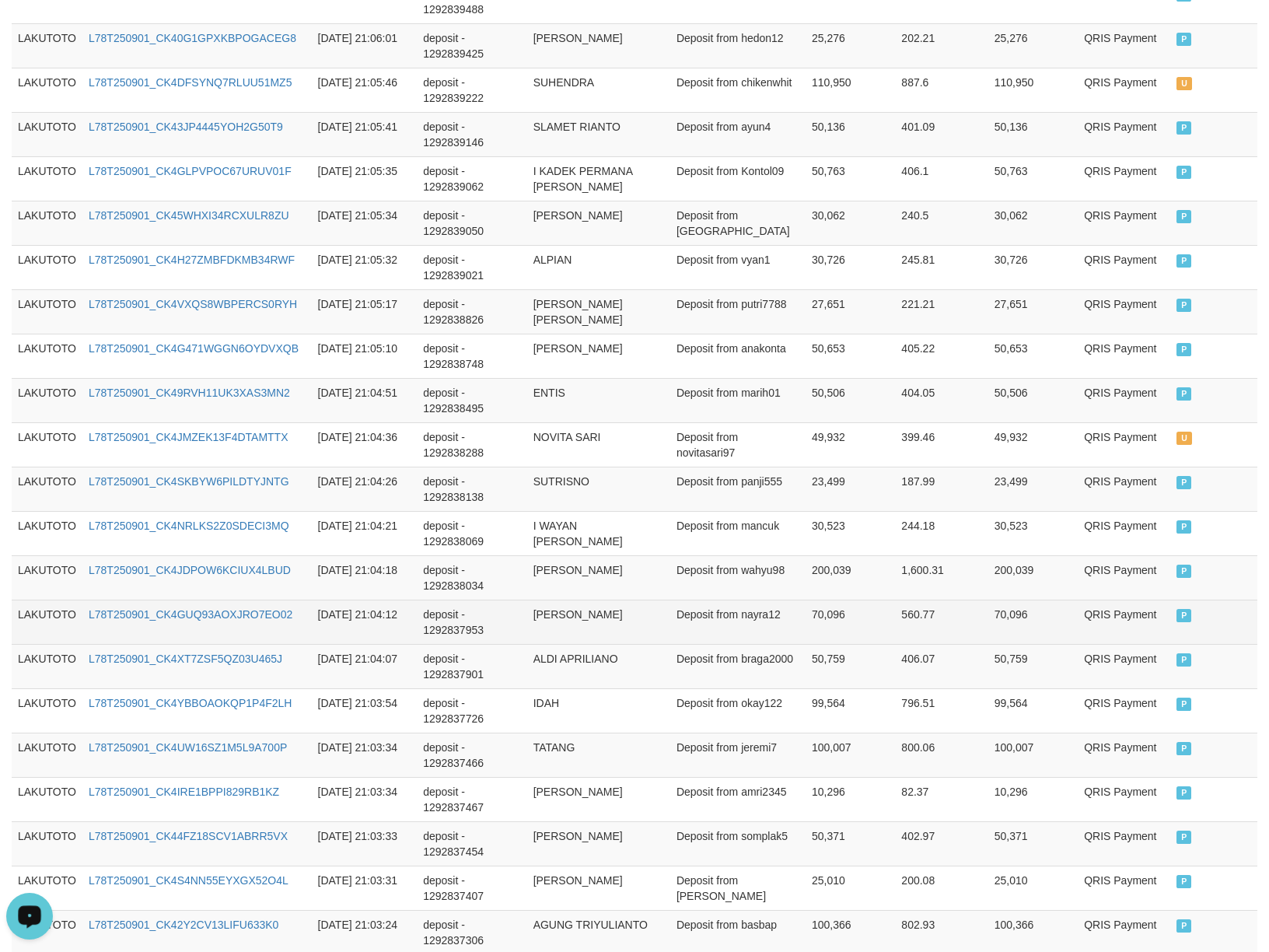
click at [708, 630] on td "Deposit from nayra12" at bounding box center [738, 622] width 135 height 44
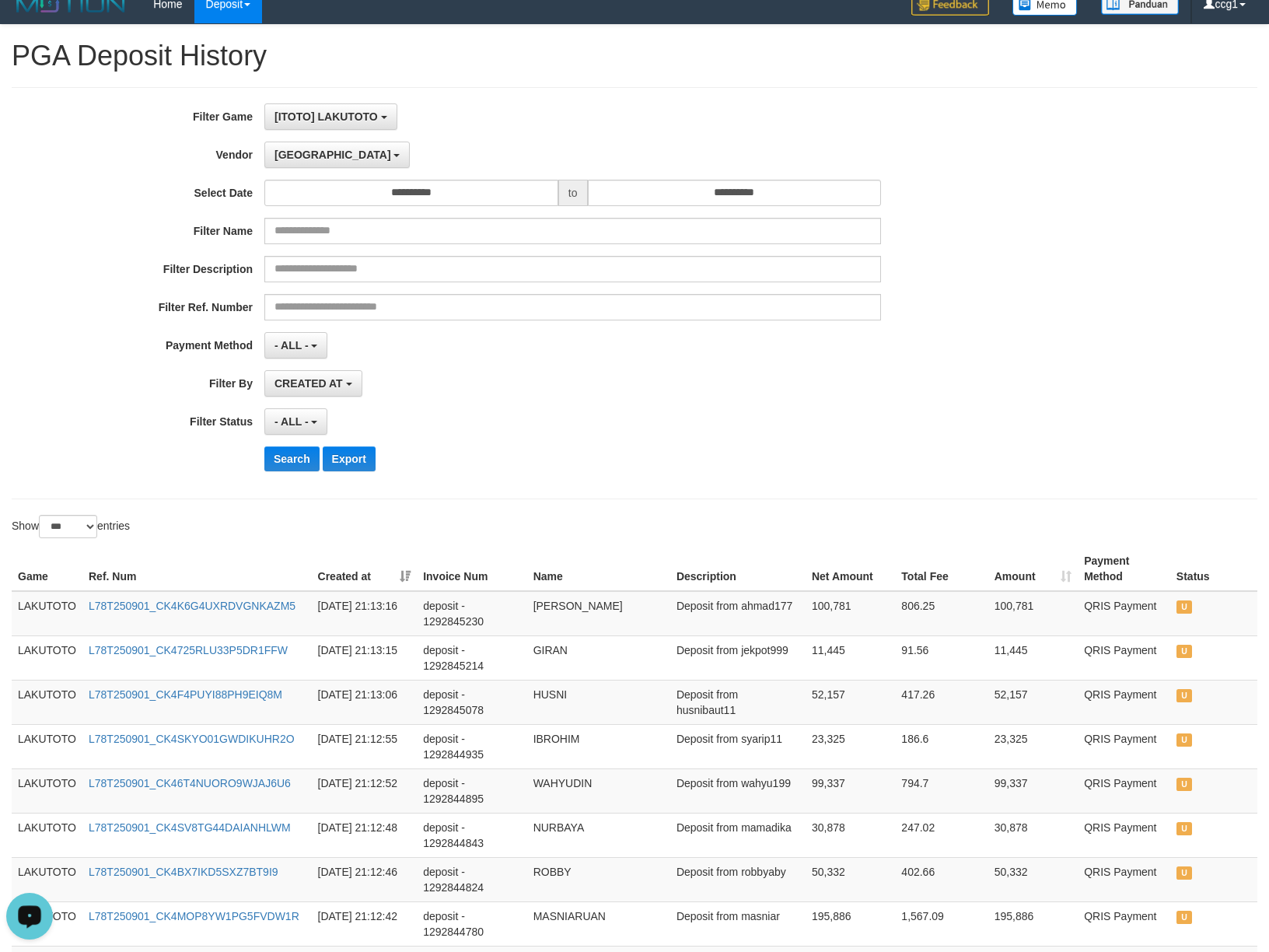
scroll to position [0, 0]
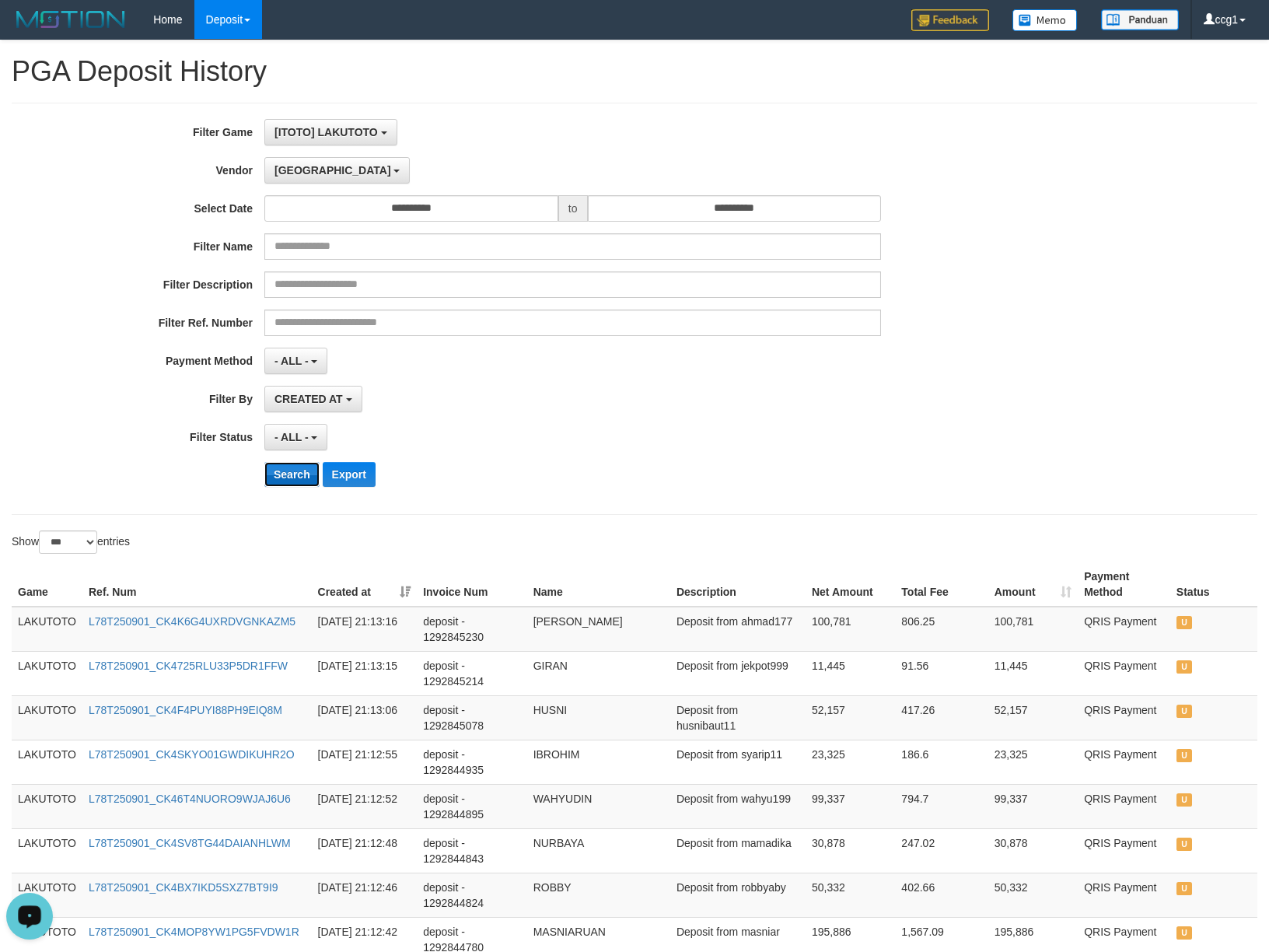
click at [279, 470] on button "Search" at bounding box center [292, 474] width 55 height 25
click at [743, 538] on div "Show ** ** ** *** entries" at bounding box center [634, 543] width 1269 height 28
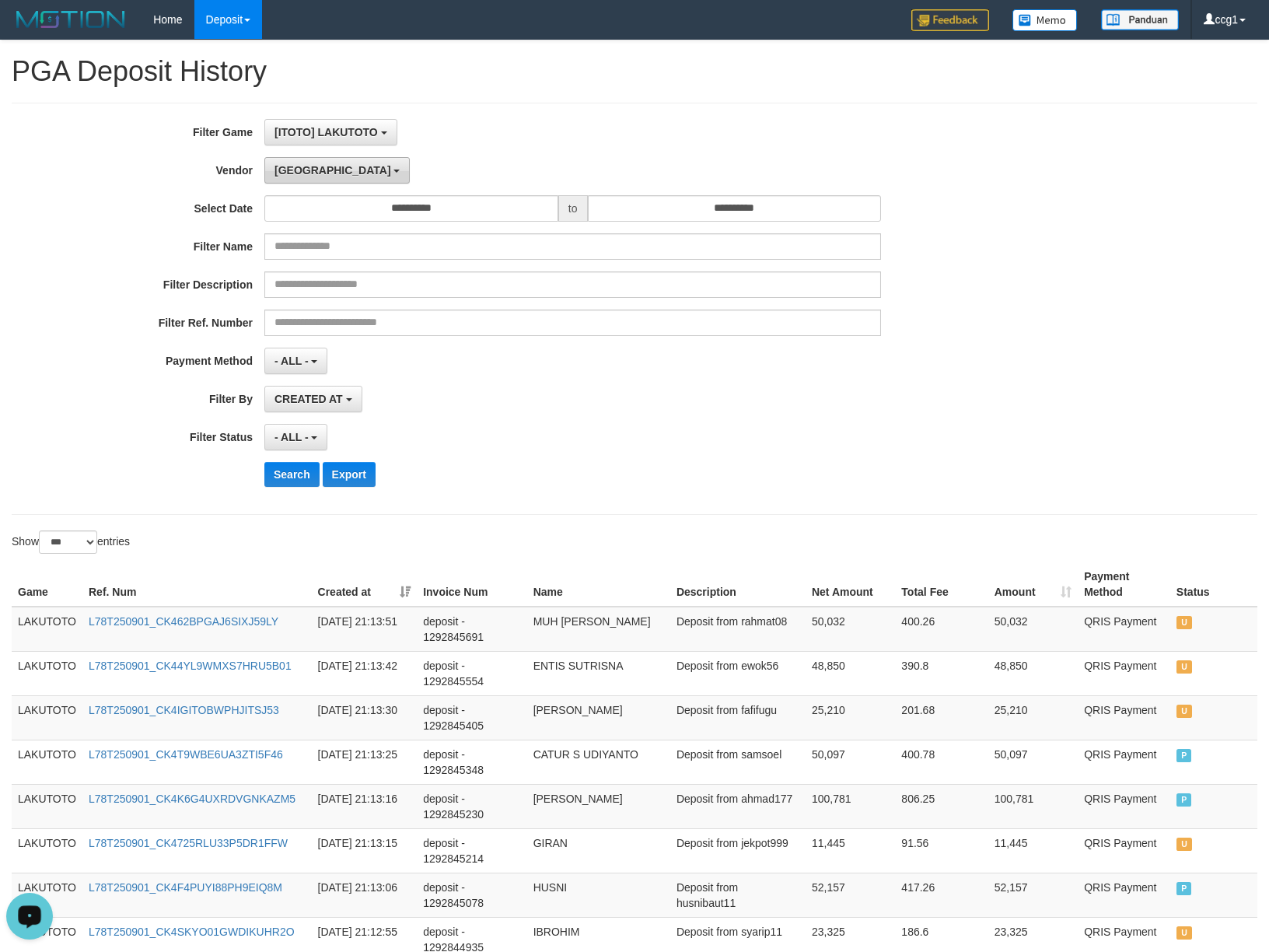
click at [305, 169] on button "[GEOGRAPHIC_DATA]" at bounding box center [337, 171] width 146 height 27
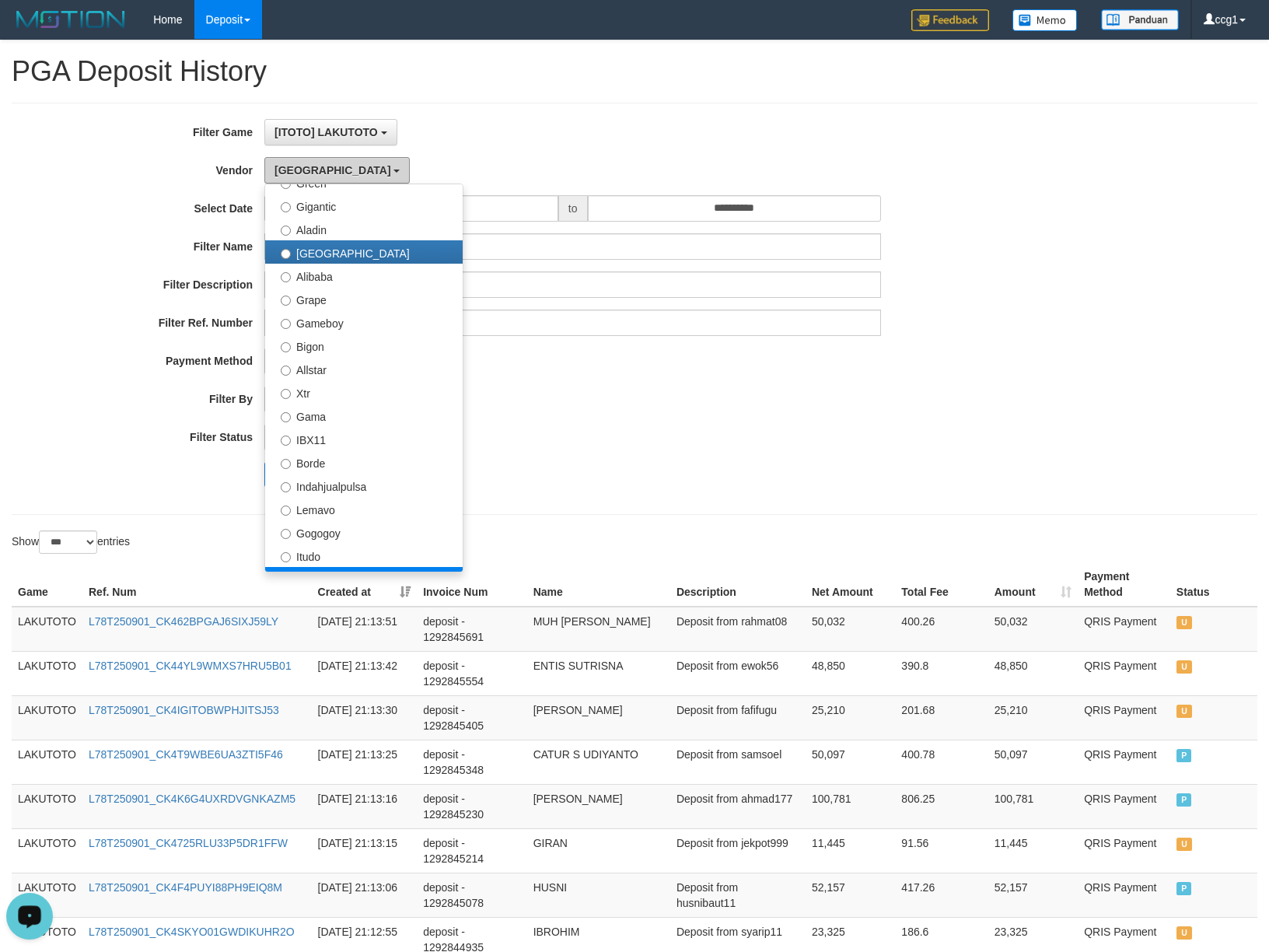
scroll to position [277, 0]
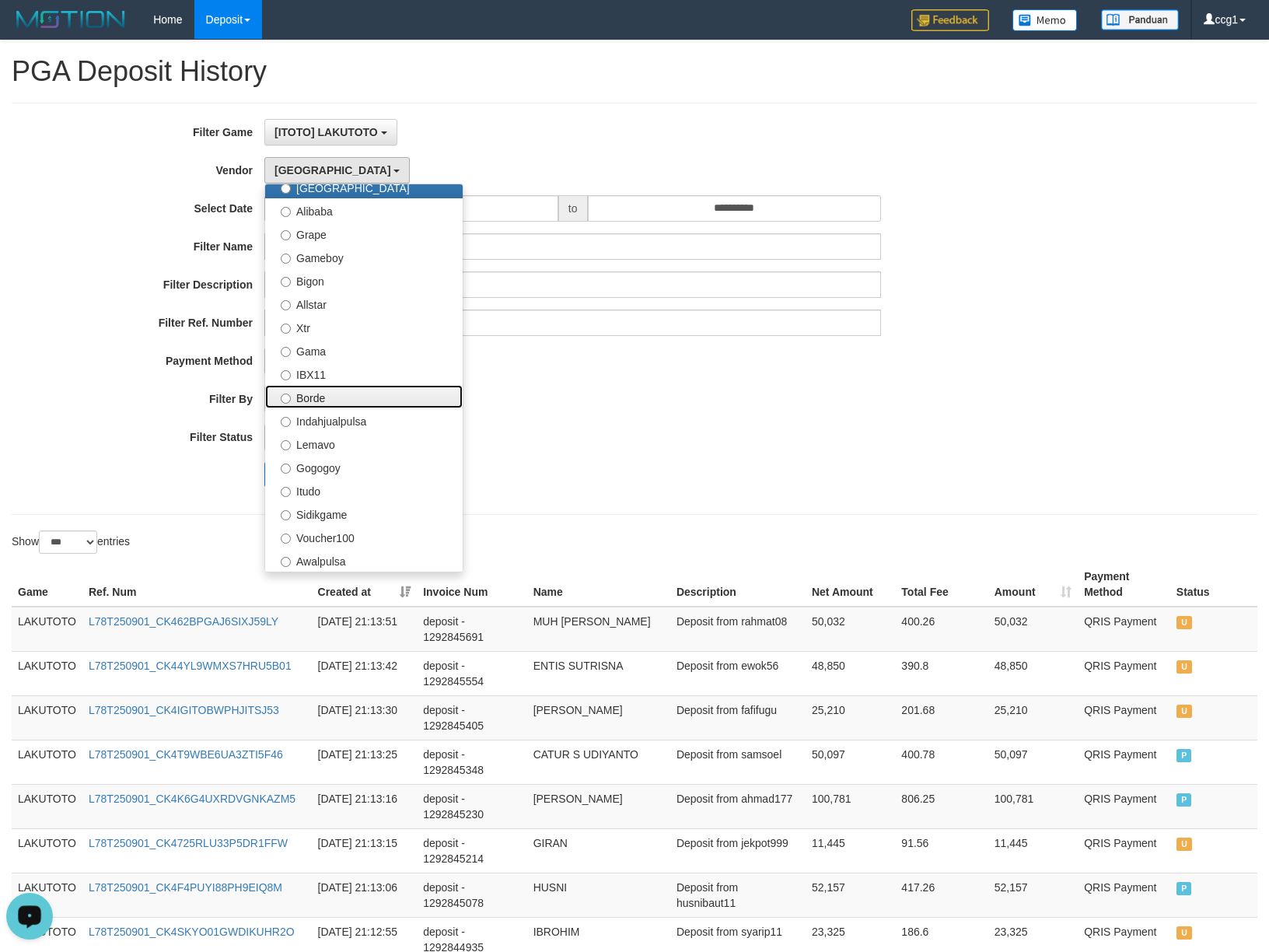
drag, startPoint x: 347, startPoint y: 391, endPoint x: 478, endPoint y: 464, distance: 150.0
click at [348, 392] on label "Borde" at bounding box center [364, 397] width 197 height 23
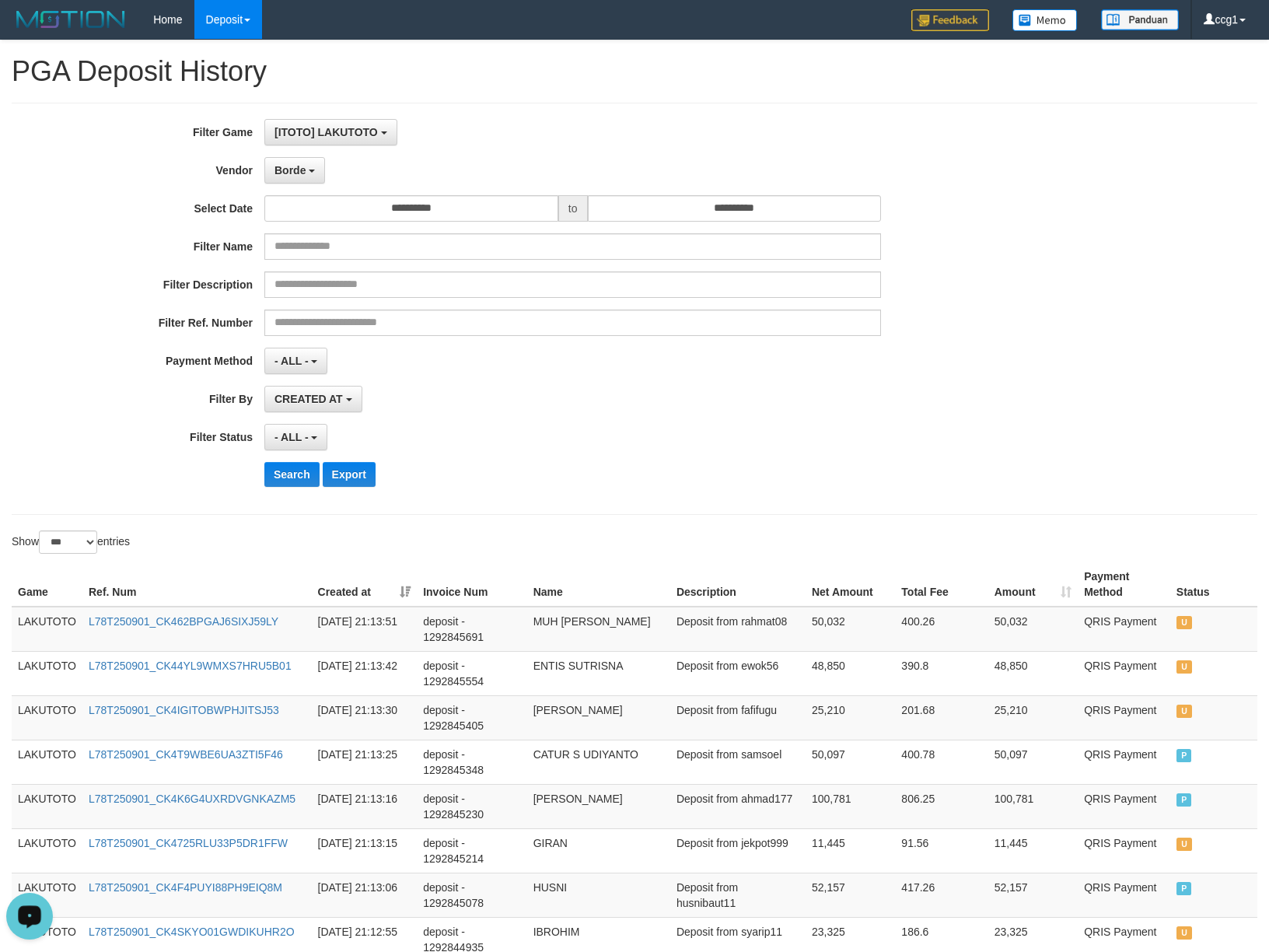
click at [480, 464] on div "Search Export" at bounding box center [661, 474] width 793 height 25
click at [280, 471] on button "Search" at bounding box center [292, 474] width 55 height 25
click at [751, 487] on div "Search Export" at bounding box center [661, 474] width 793 height 25
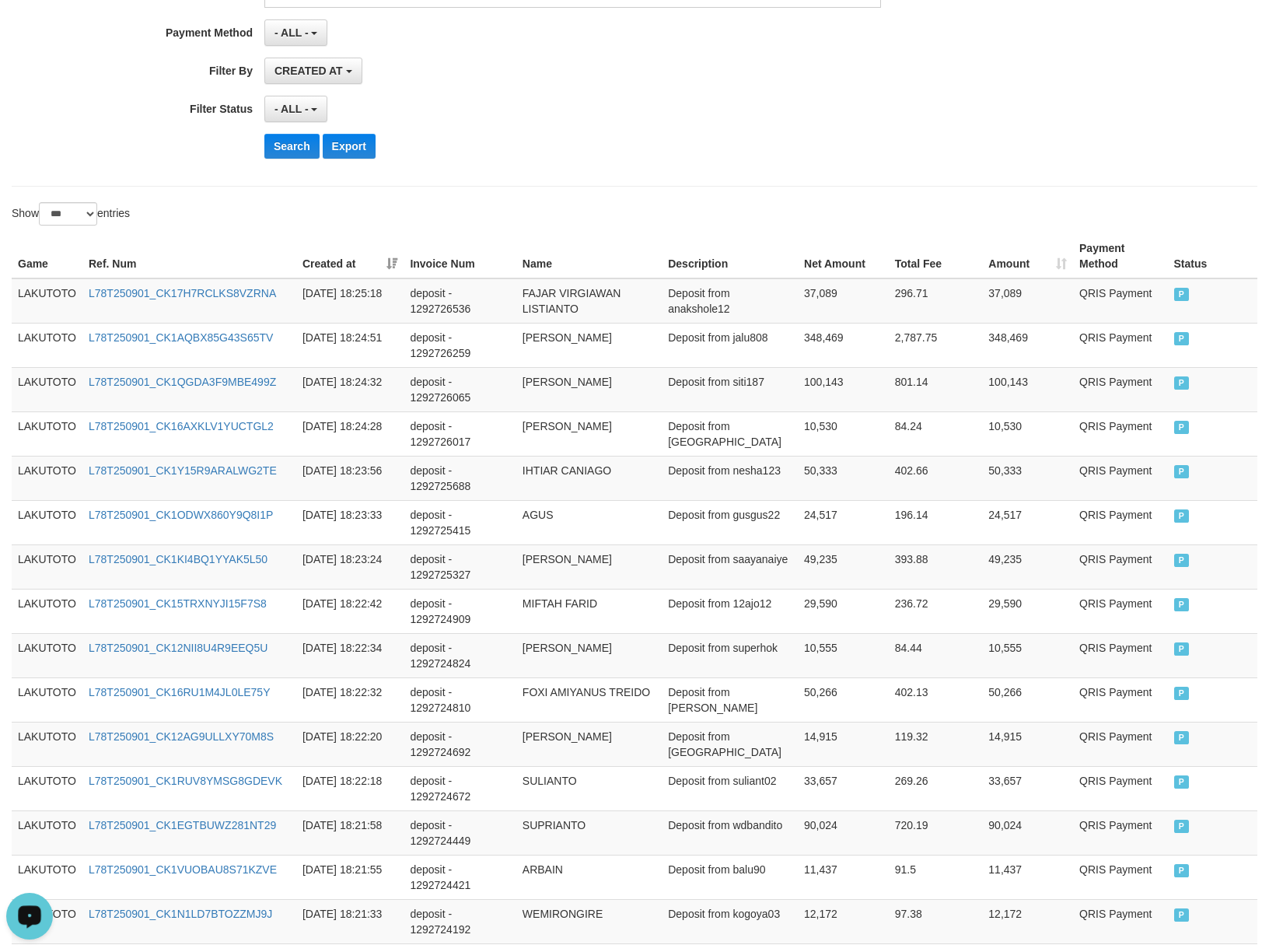
scroll to position [0, 0]
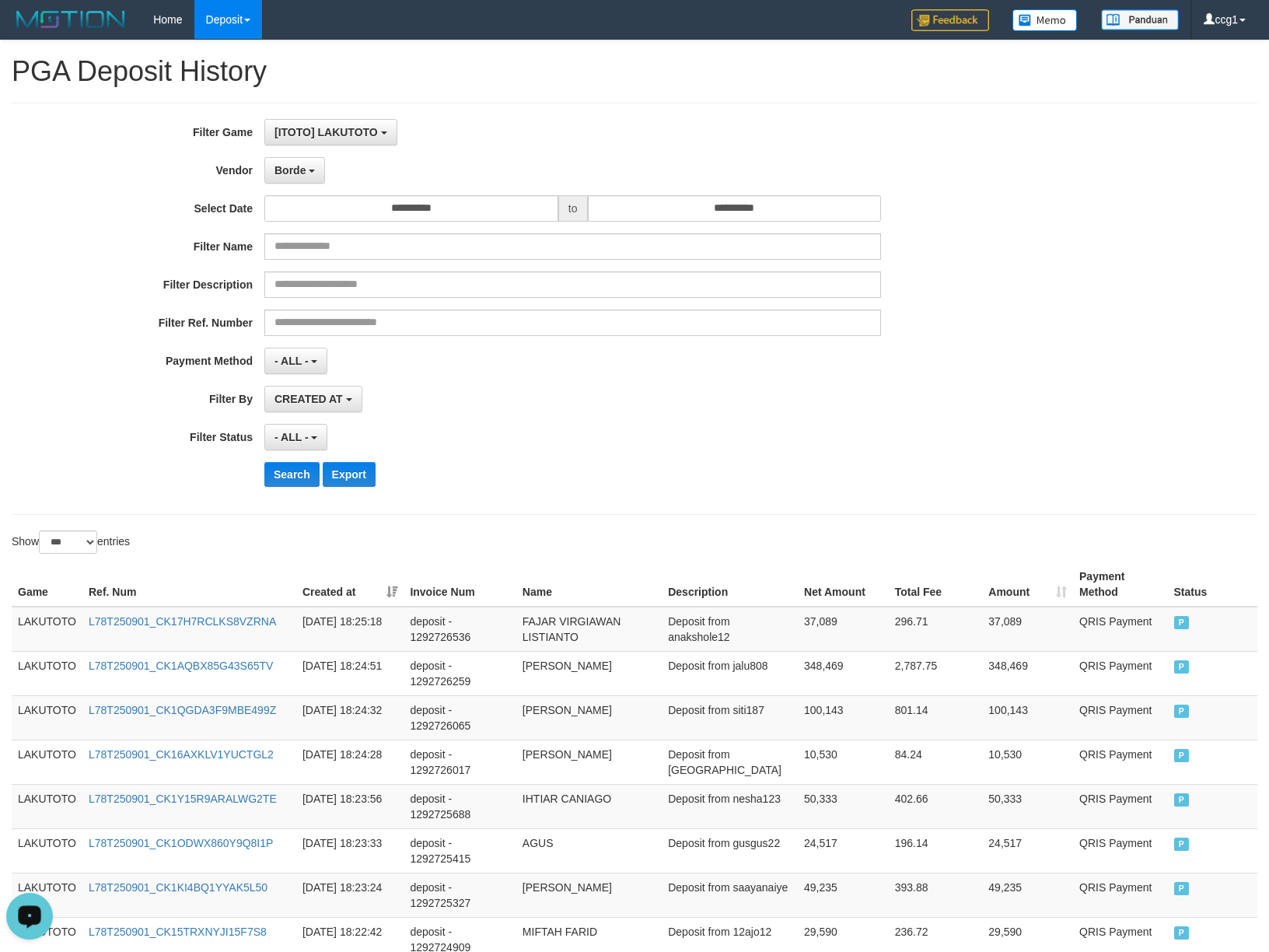
click at [714, 467] on div "Search Export" at bounding box center [661, 474] width 793 height 25
click at [296, 178] on button "Borde" at bounding box center [295, 171] width 60 height 27
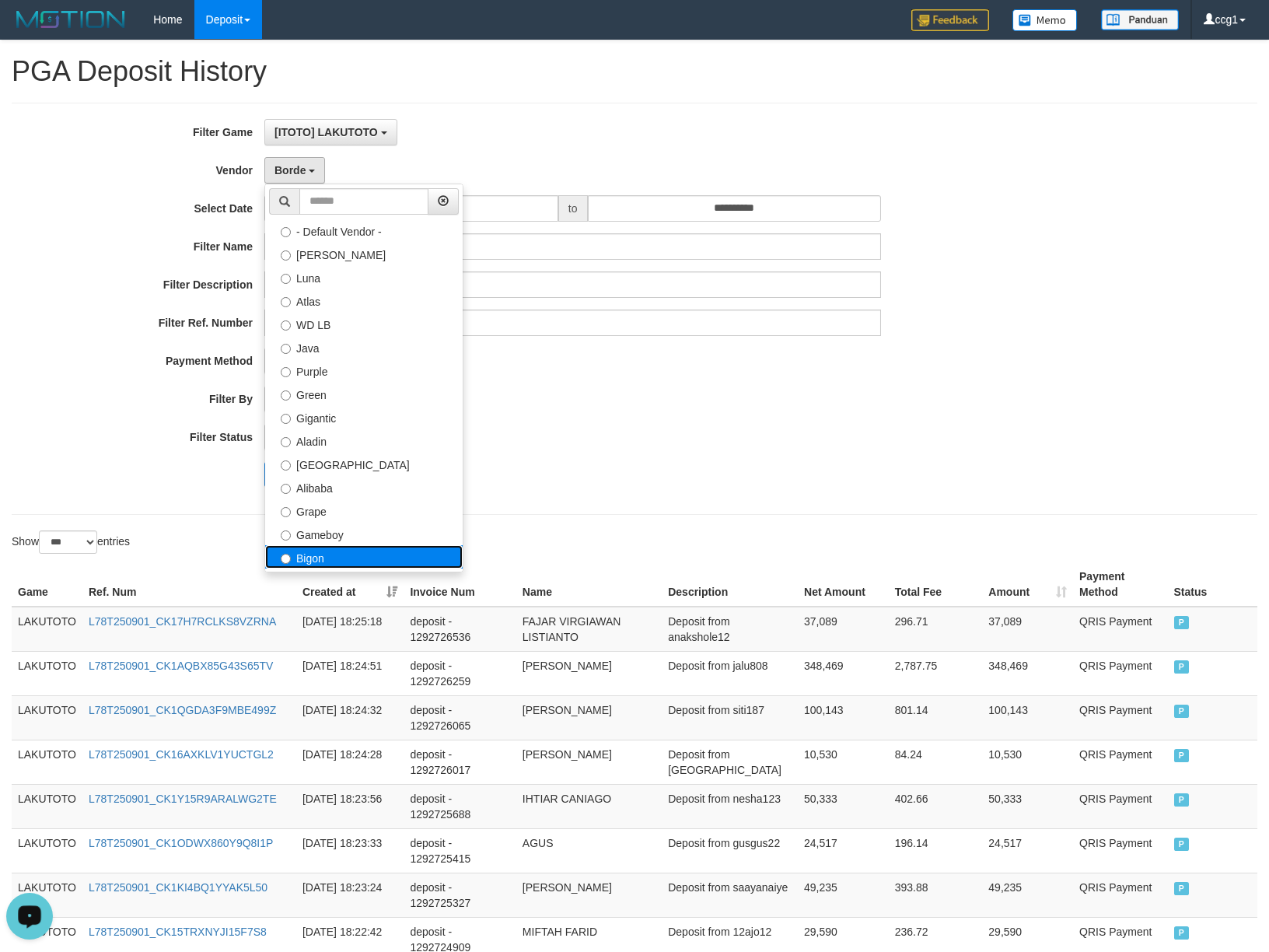
click at [377, 555] on label "Bigon" at bounding box center [364, 557] width 197 height 23
select select "**********"
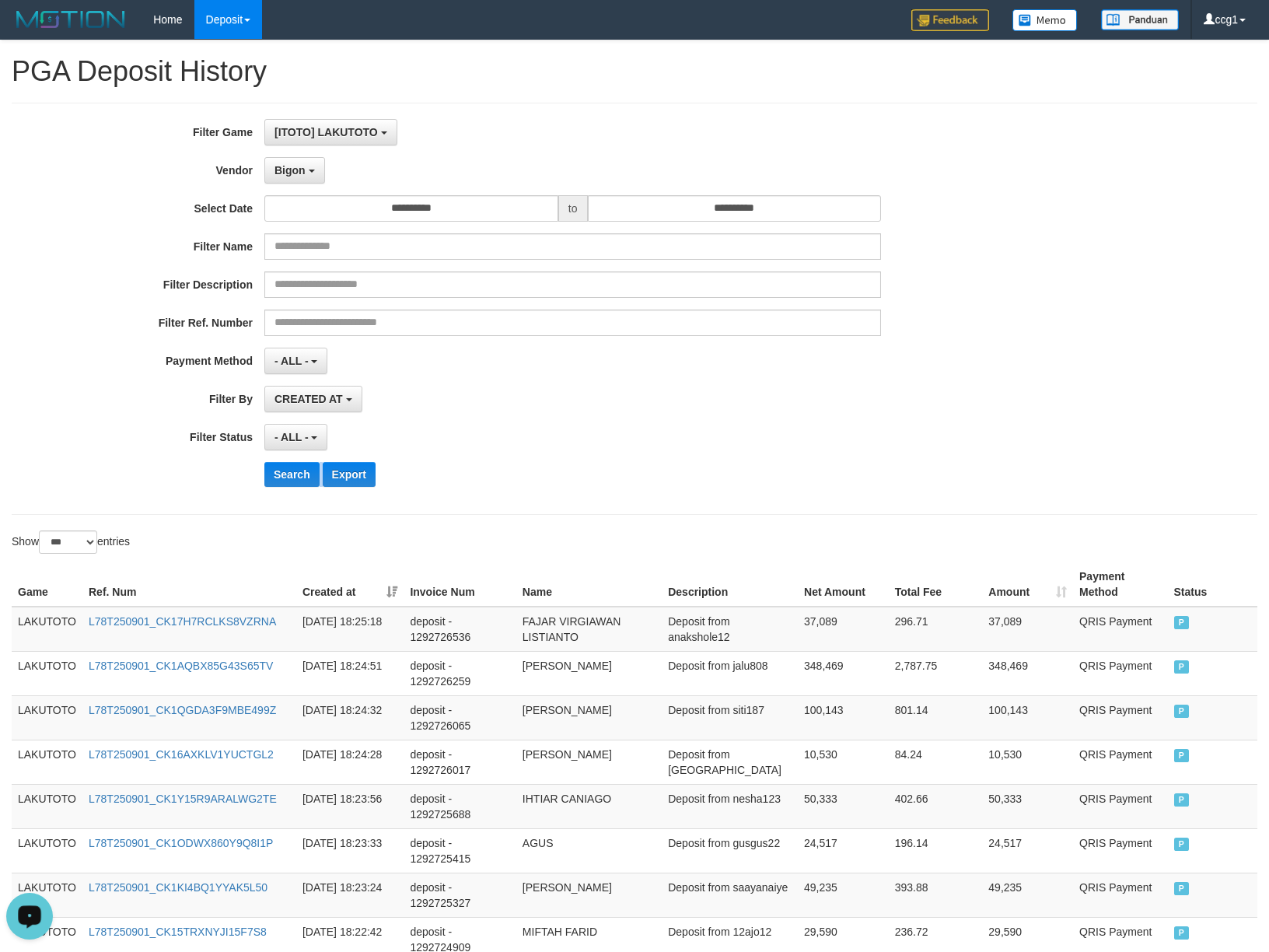
click at [580, 458] on div "**********" at bounding box center [528, 308] width 1058 height 379
click at [282, 476] on button "Search" at bounding box center [292, 474] width 55 height 25
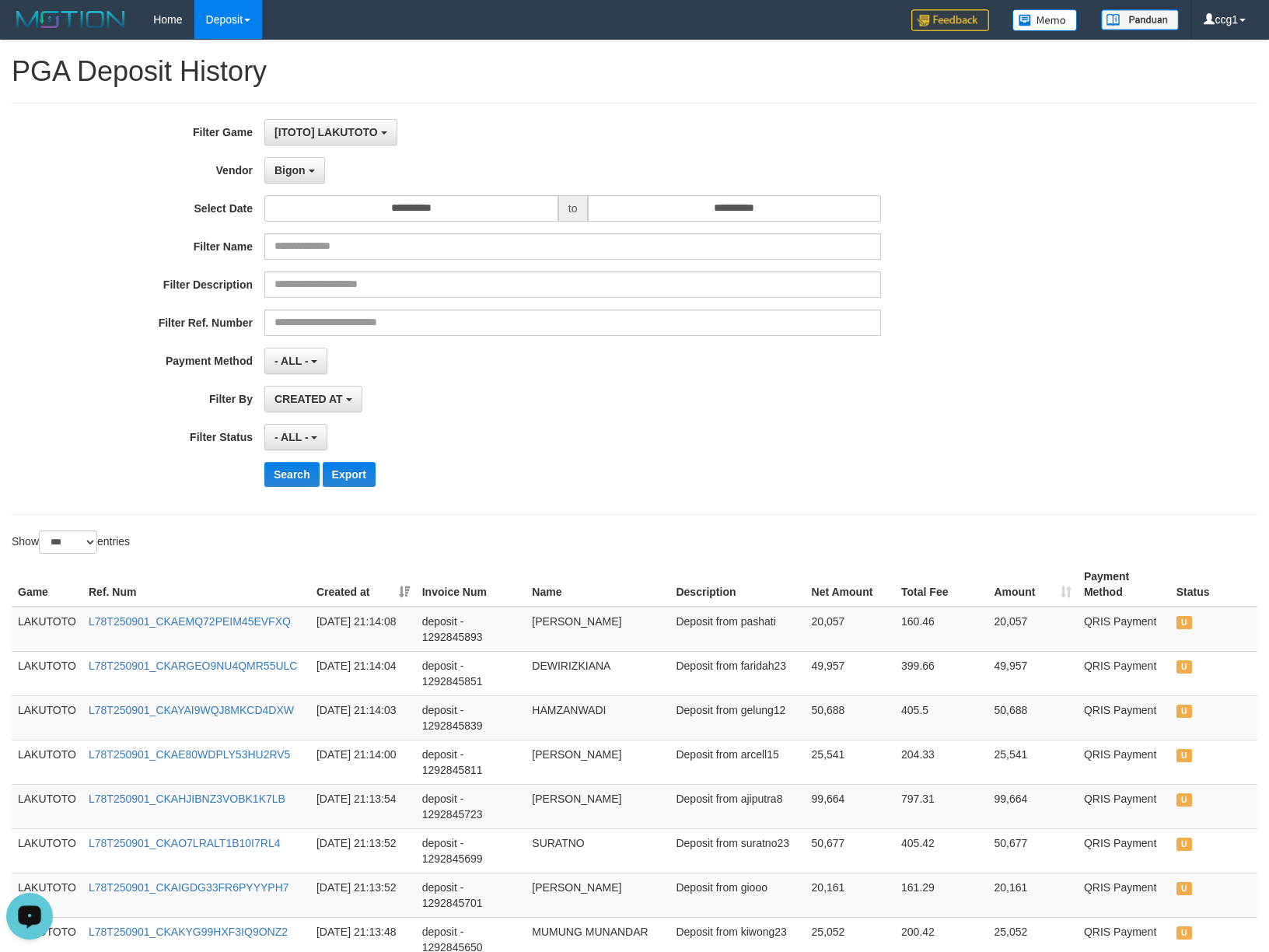
click at [764, 408] on div "CREATED AT PAID AT CREATED AT" at bounding box center [573, 399] width 617 height 27
click at [289, 477] on button "Search" at bounding box center [292, 474] width 55 height 25
drag, startPoint x: 702, startPoint y: 457, endPoint x: 580, endPoint y: 417, distance: 128.4
click at [688, 455] on div "**********" at bounding box center [528, 308] width 1058 height 379
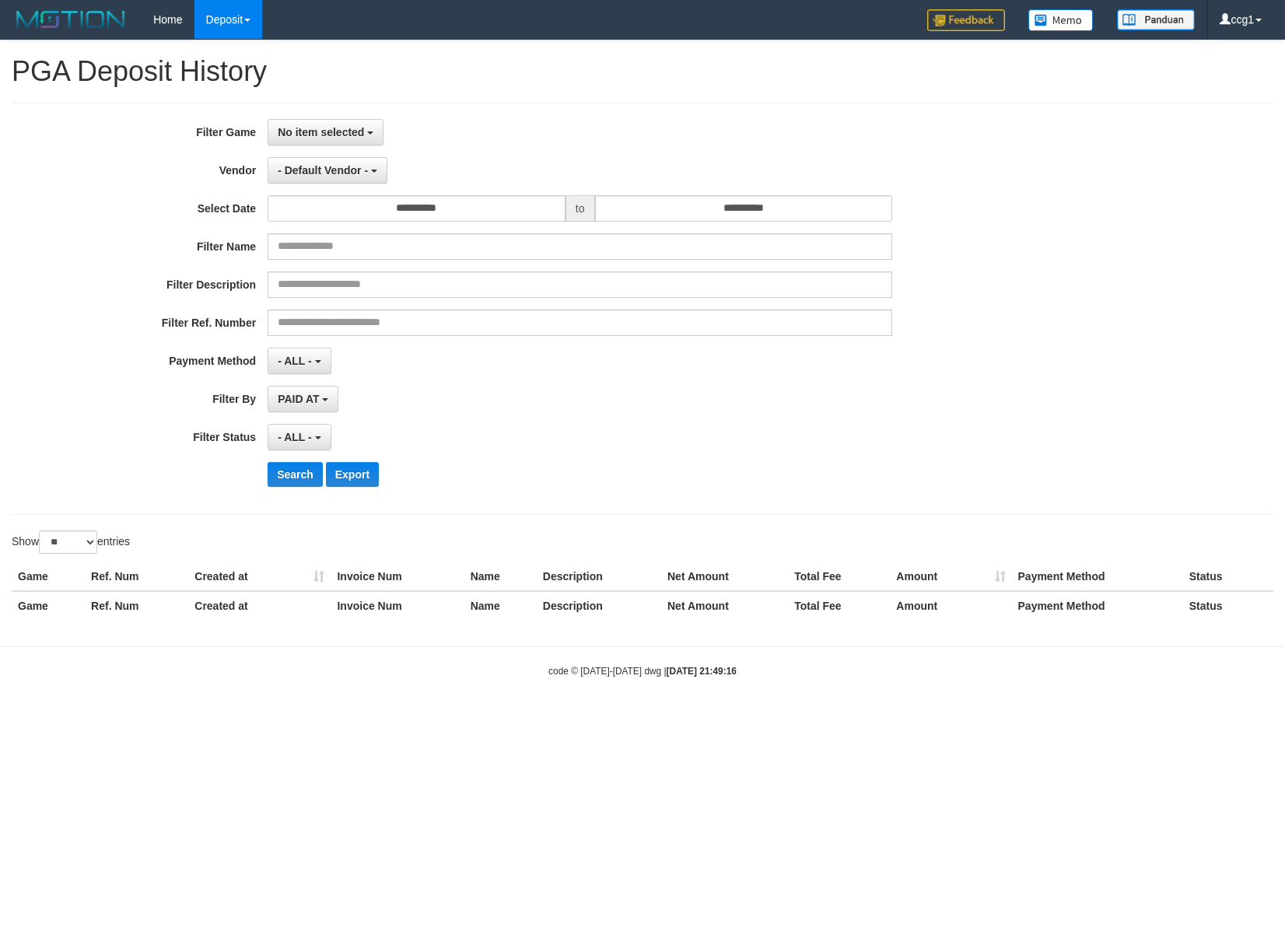
select select
select select "**"
click at [370, 135] on b "button" at bounding box center [369, 133] width 6 height 4
click at [369, 211] on label "[ITOTO] LAKUTOTO" at bounding box center [367, 212] width 197 height 23
select select "****"
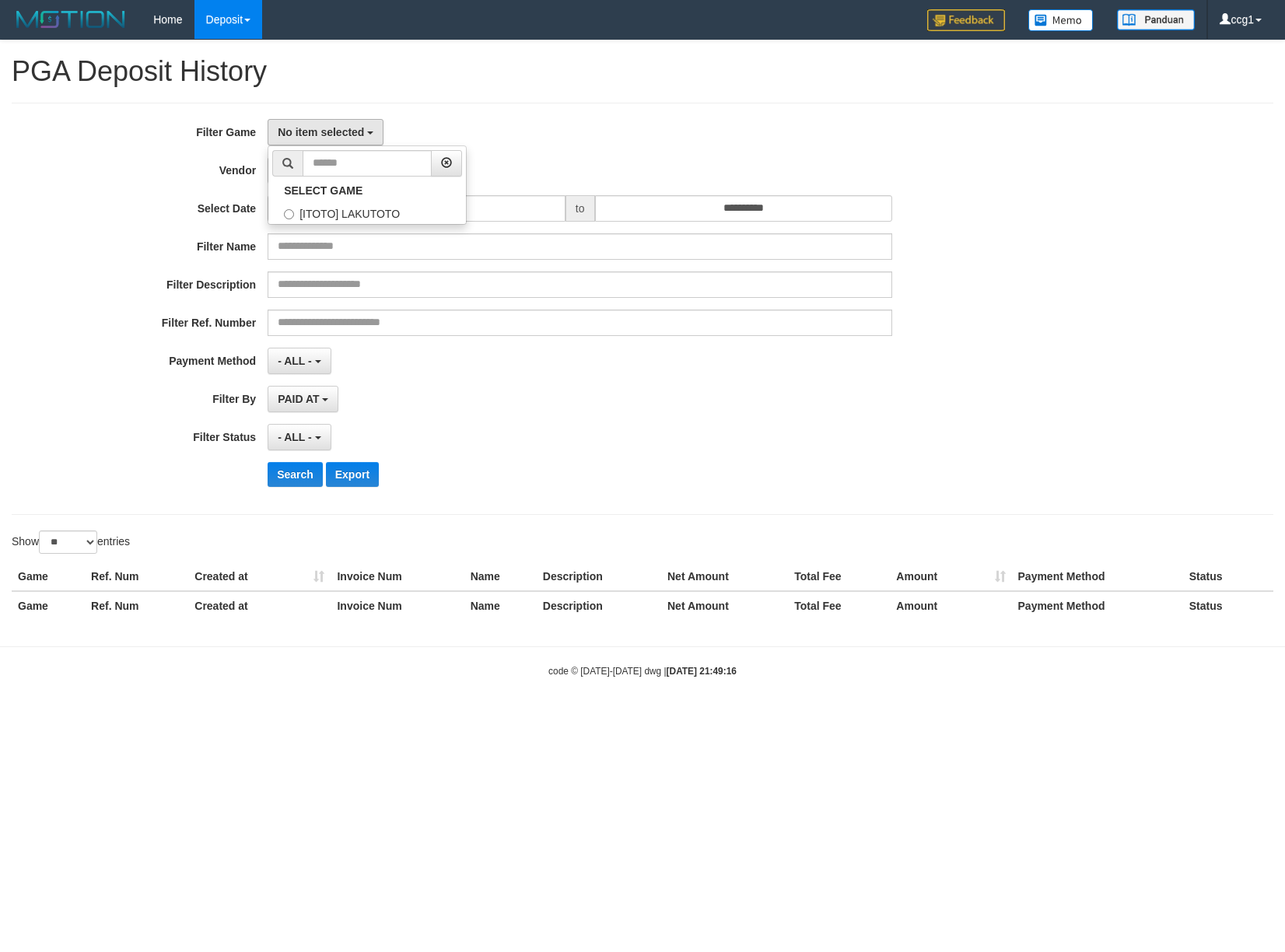
scroll to position [13, 0]
click at [325, 164] on span "- Default Vendor -" at bounding box center [323, 171] width 91 height 12
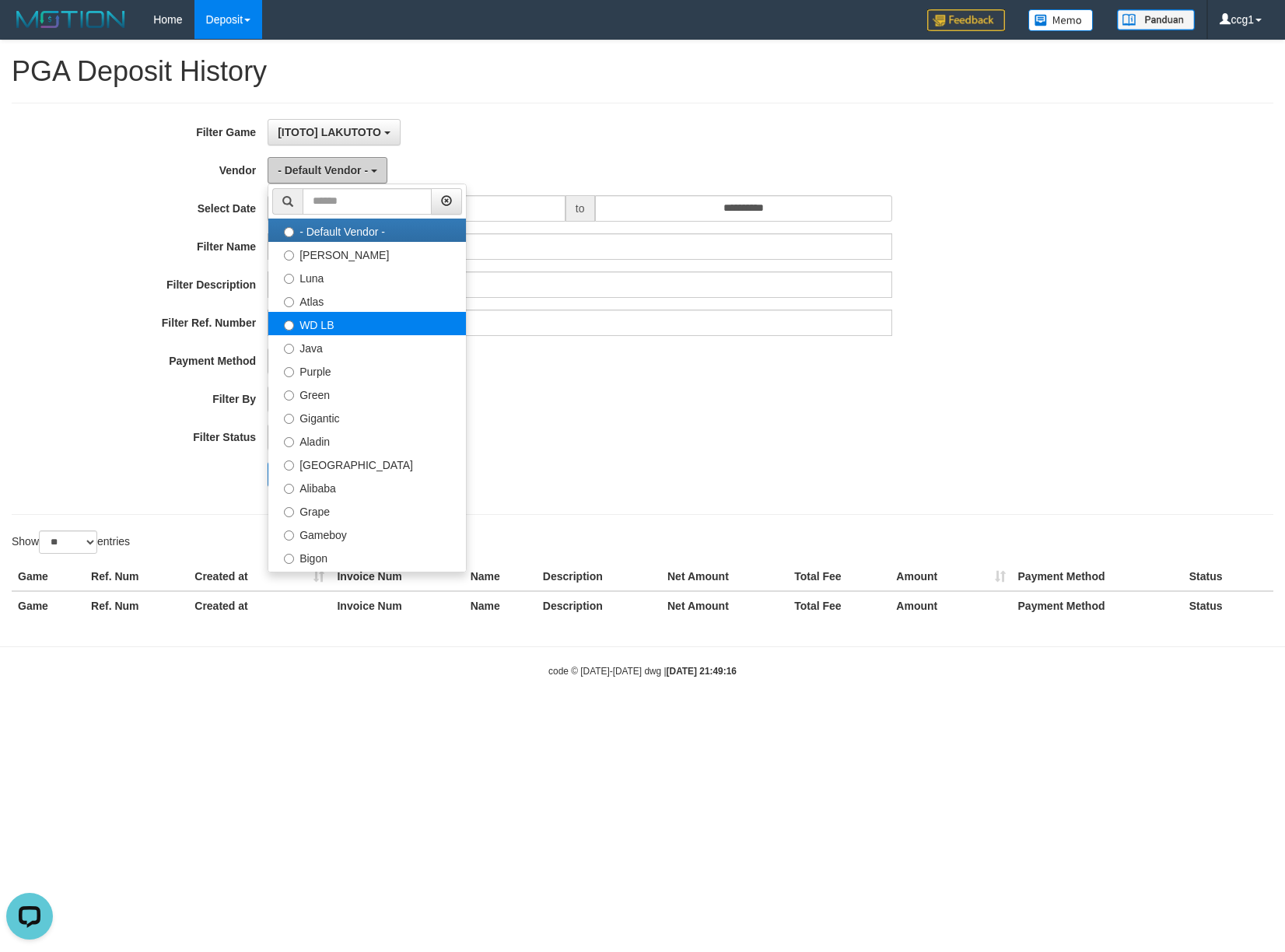
scroll to position [0, 0]
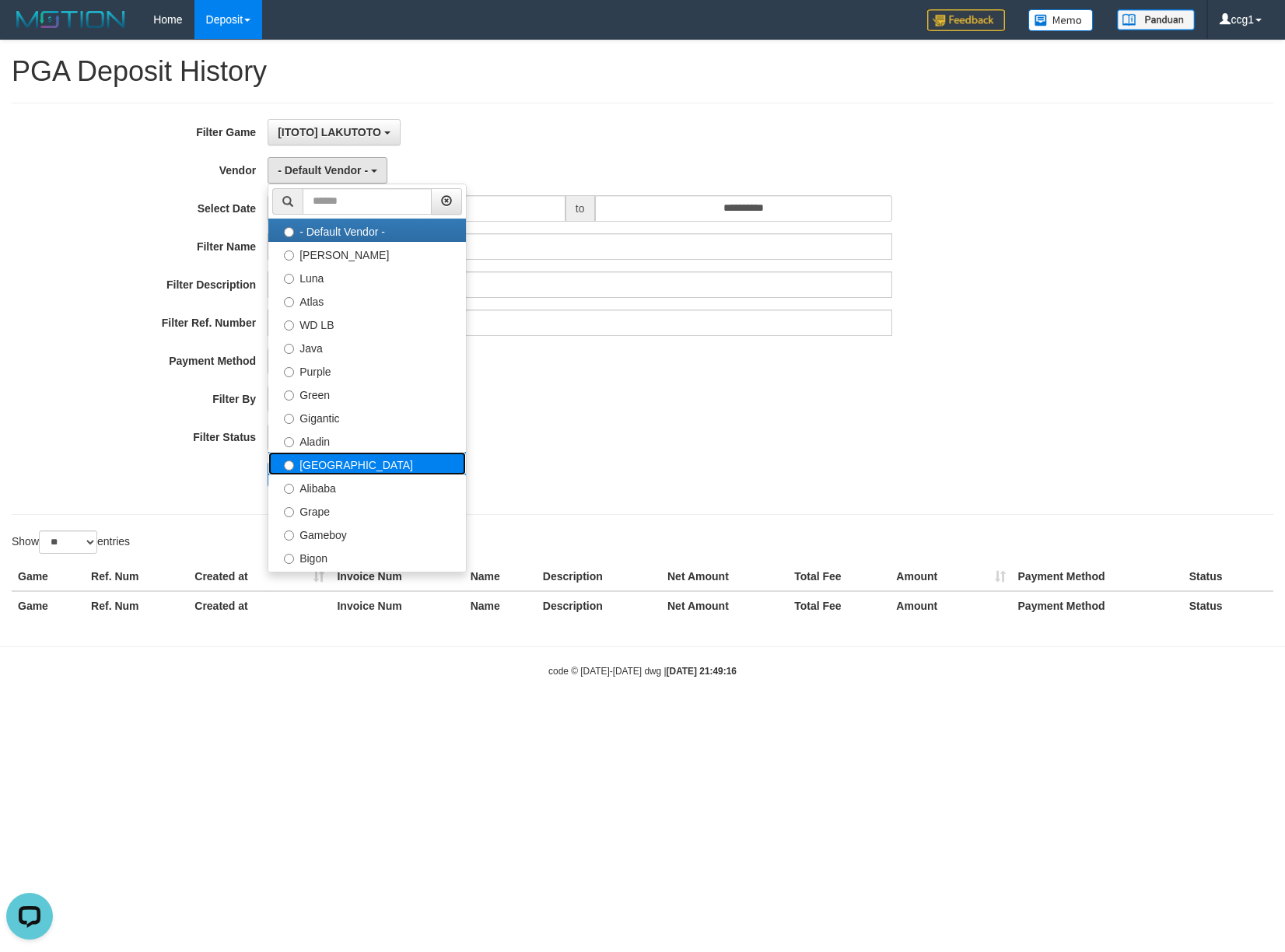
click at [327, 465] on label "[GEOGRAPHIC_DATA]" at bounding box center [367, 464] width 197 height 23
select select "**********"
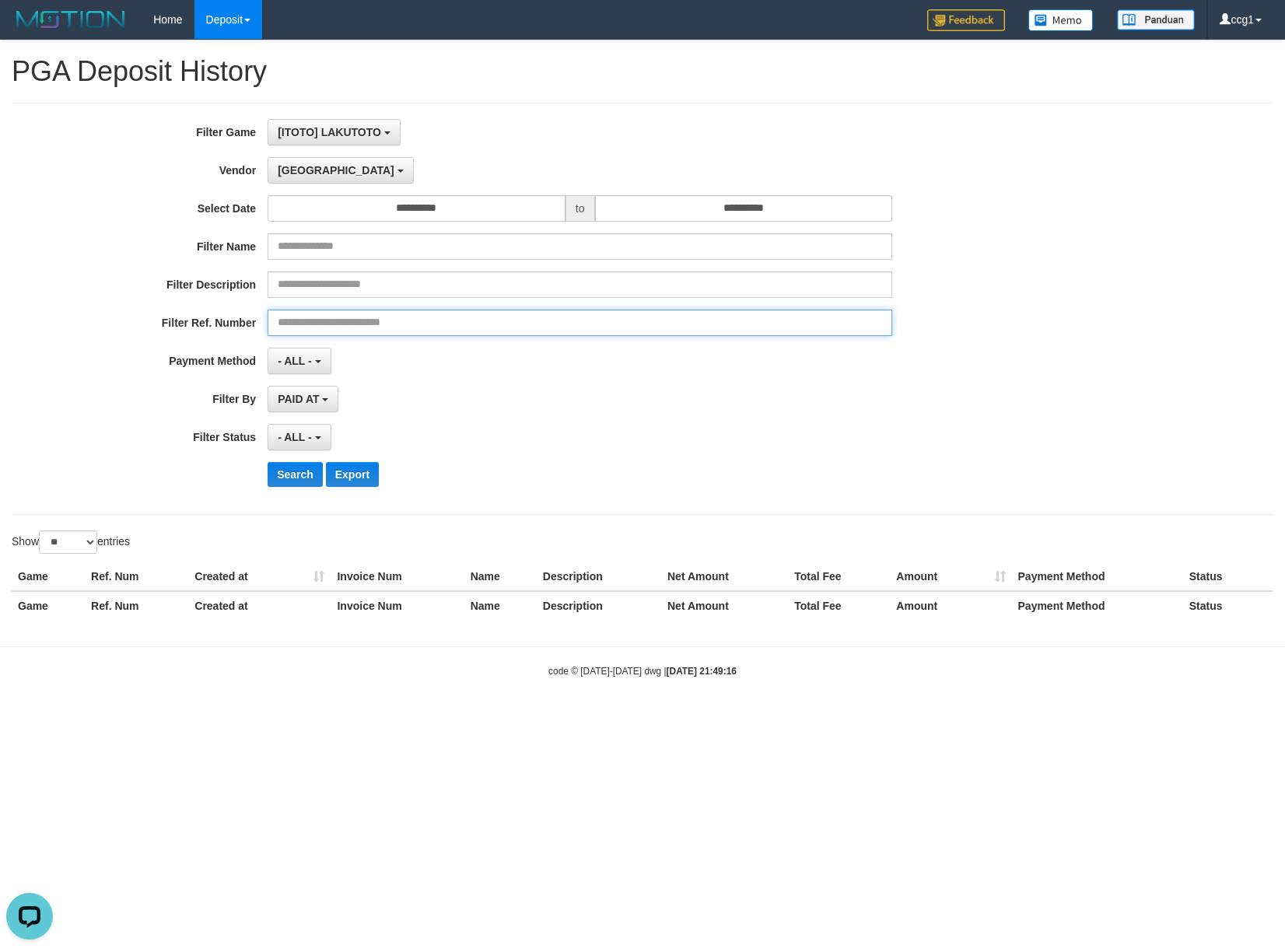
click at [312, 323] on input "text" at bounding box center [579, 323] width 624 height 27
click at [319, 290] on input "text" at bounding box center [579, 285] width 624 height 27
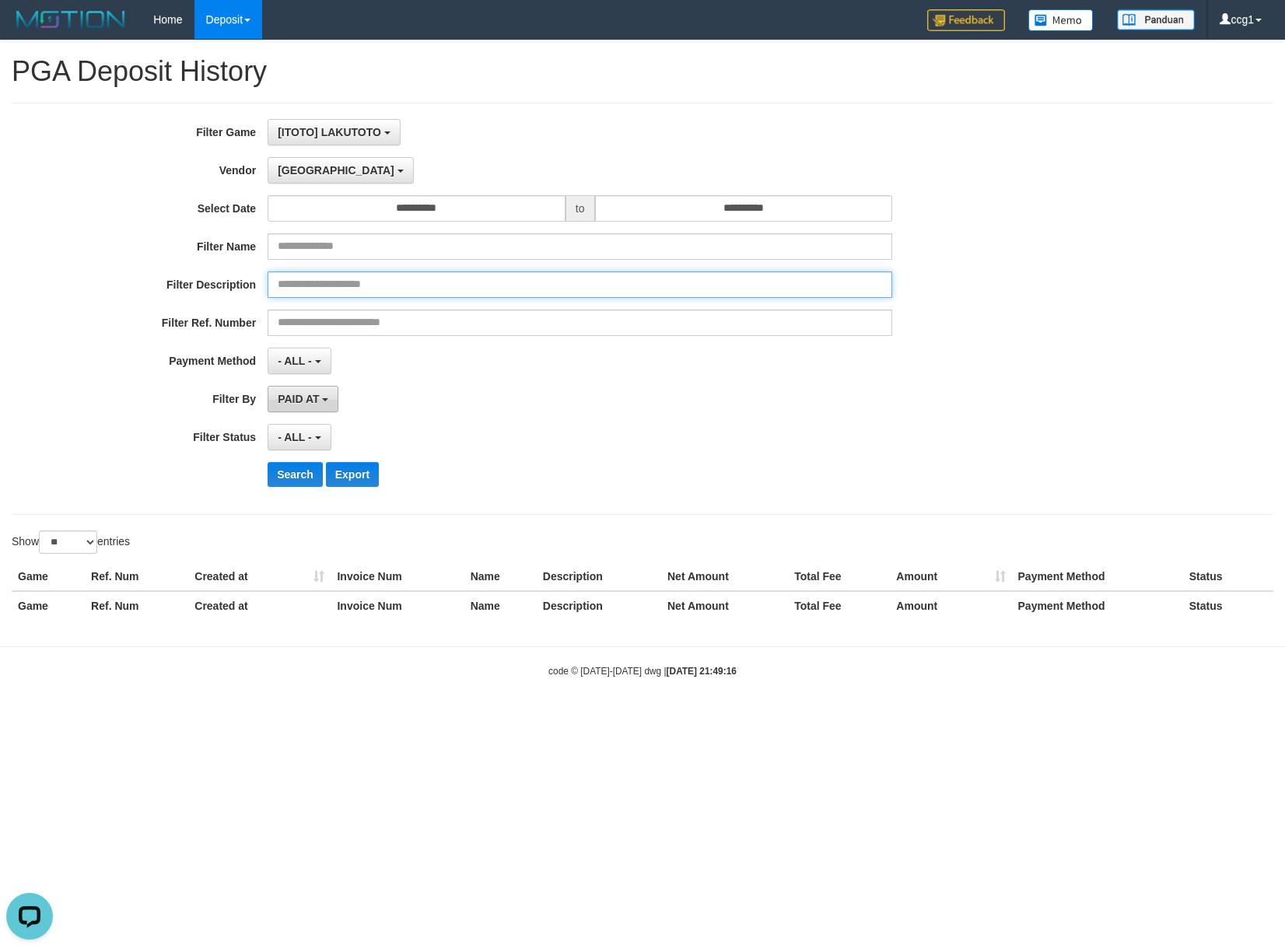
paste input "*********"
type input "*********"
drag, startPoint x: 305, startPoint y: 400, endPoint x: 318, endPoint y: 461, distance: 62.4
click at [305, 403] on span "PAID AT" at bounding box center [298, 399] width 41 height 12
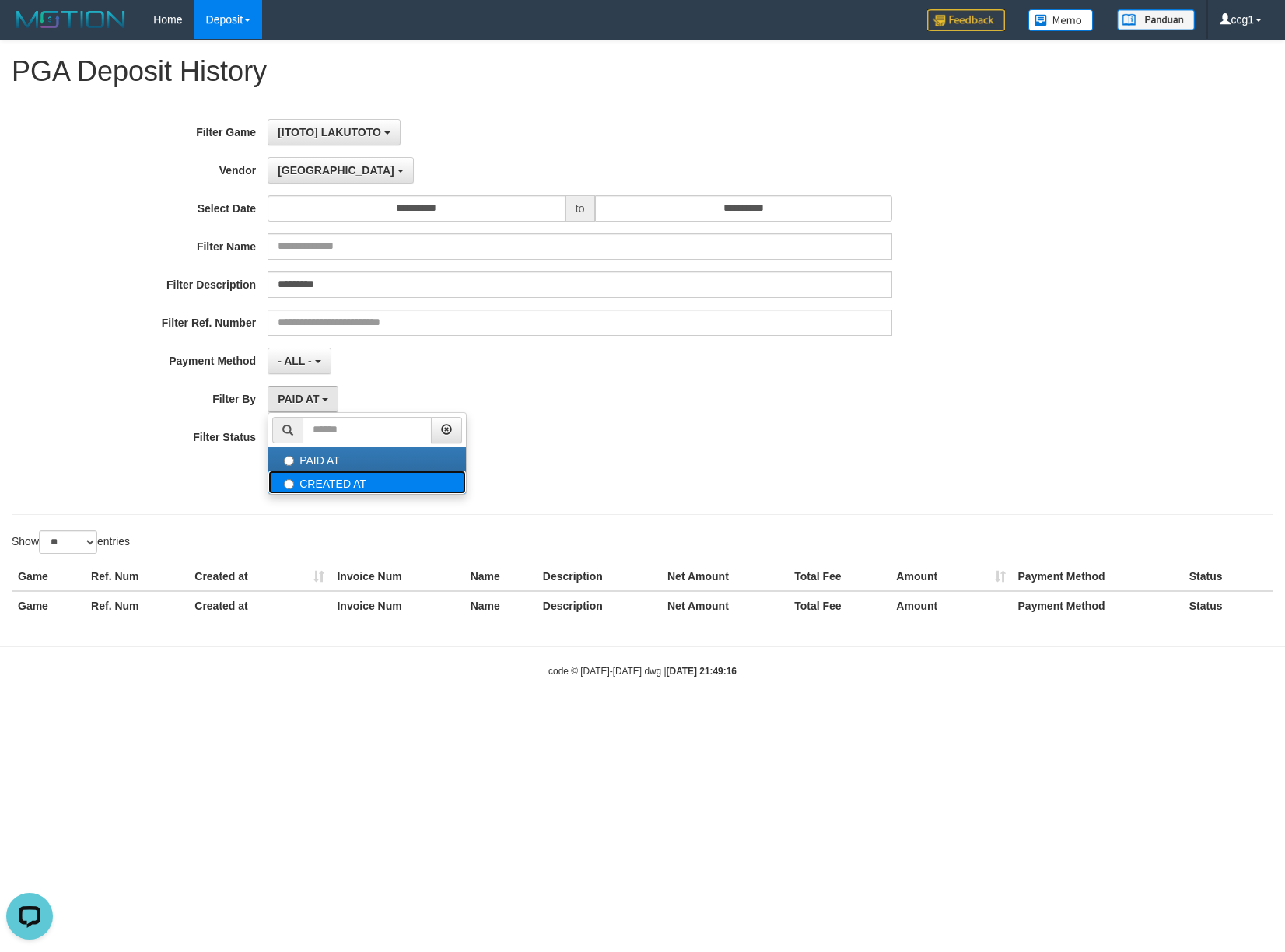
click at [318, 482] on label "CREATED AT" at bounding box center [367, 482] width 197 height 23
select select "*"
click at [290, 480] on button "Search" at bounding box center [295, 474] width 55 height 25
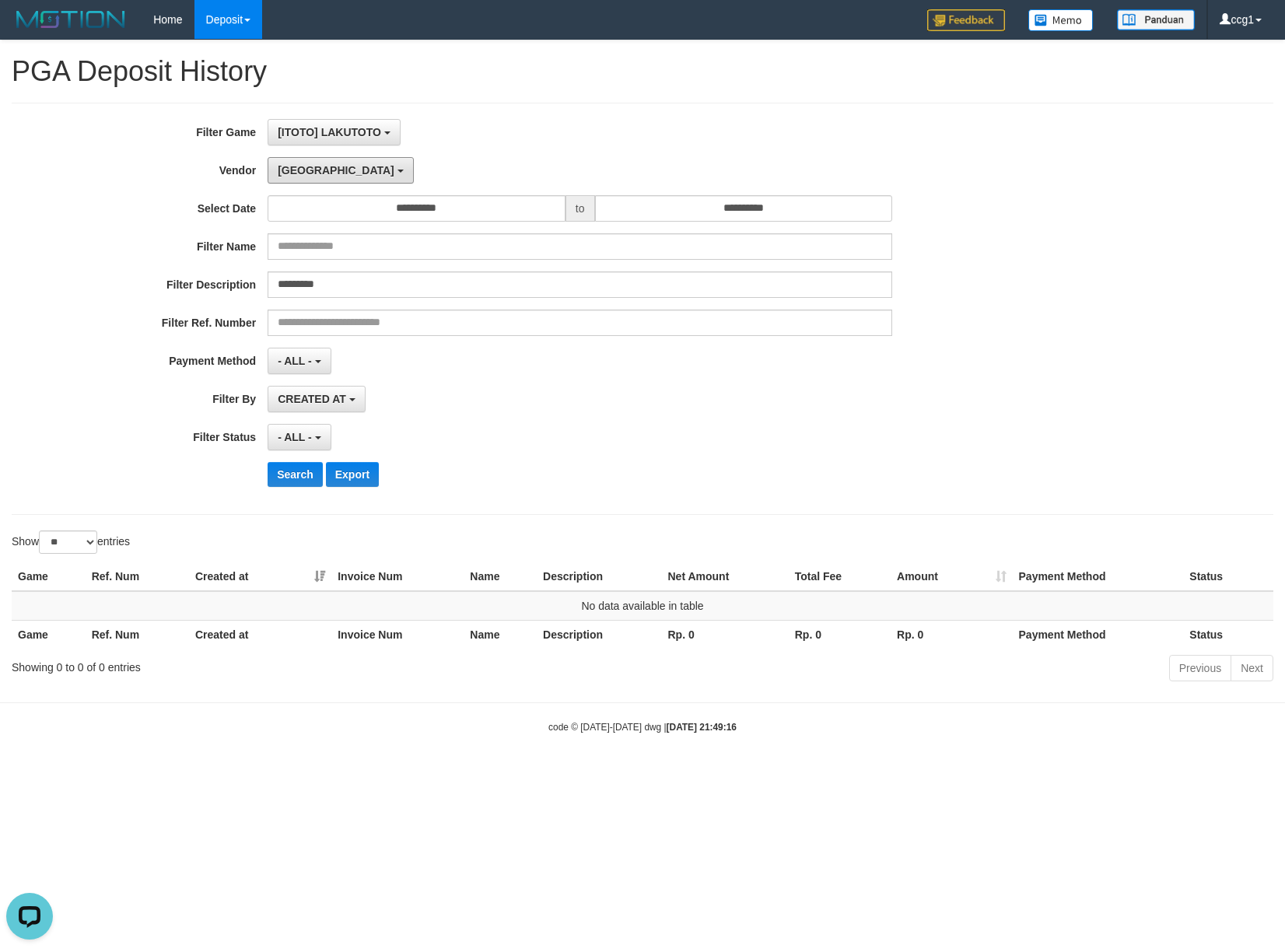
drag, startPoint x: 302, startPoint y: 172, endPoint x: 319, endPoint y: 364, distance: 192.8
click at [303, 172] on span "[GEOGRAPHIC_DATA]" at bounding box center [336, 171] width 116 height 12
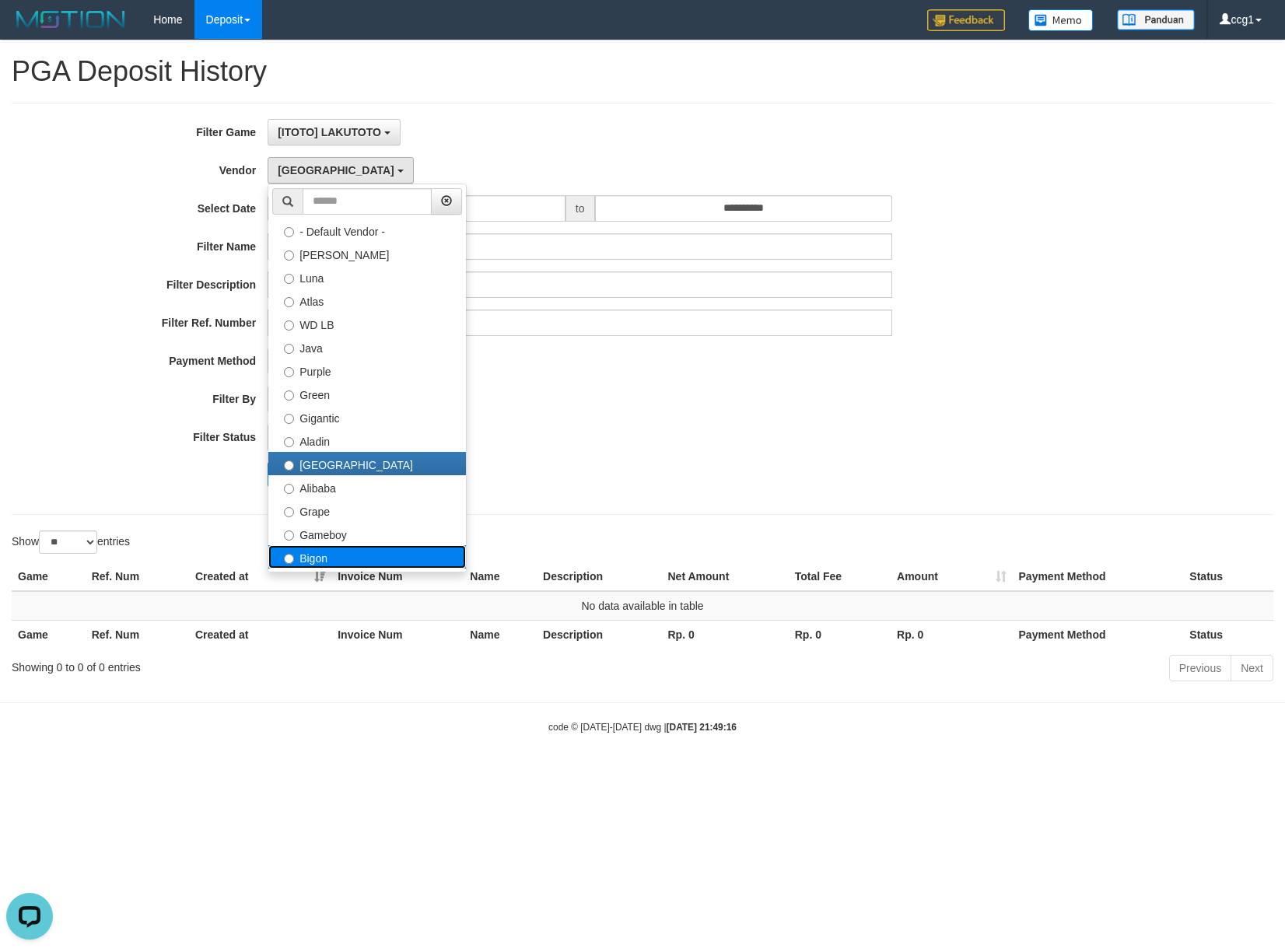
click at [336, 558] on label "Bigon" at bounding box center [367, 557] width 197 height 23
select select "**********"
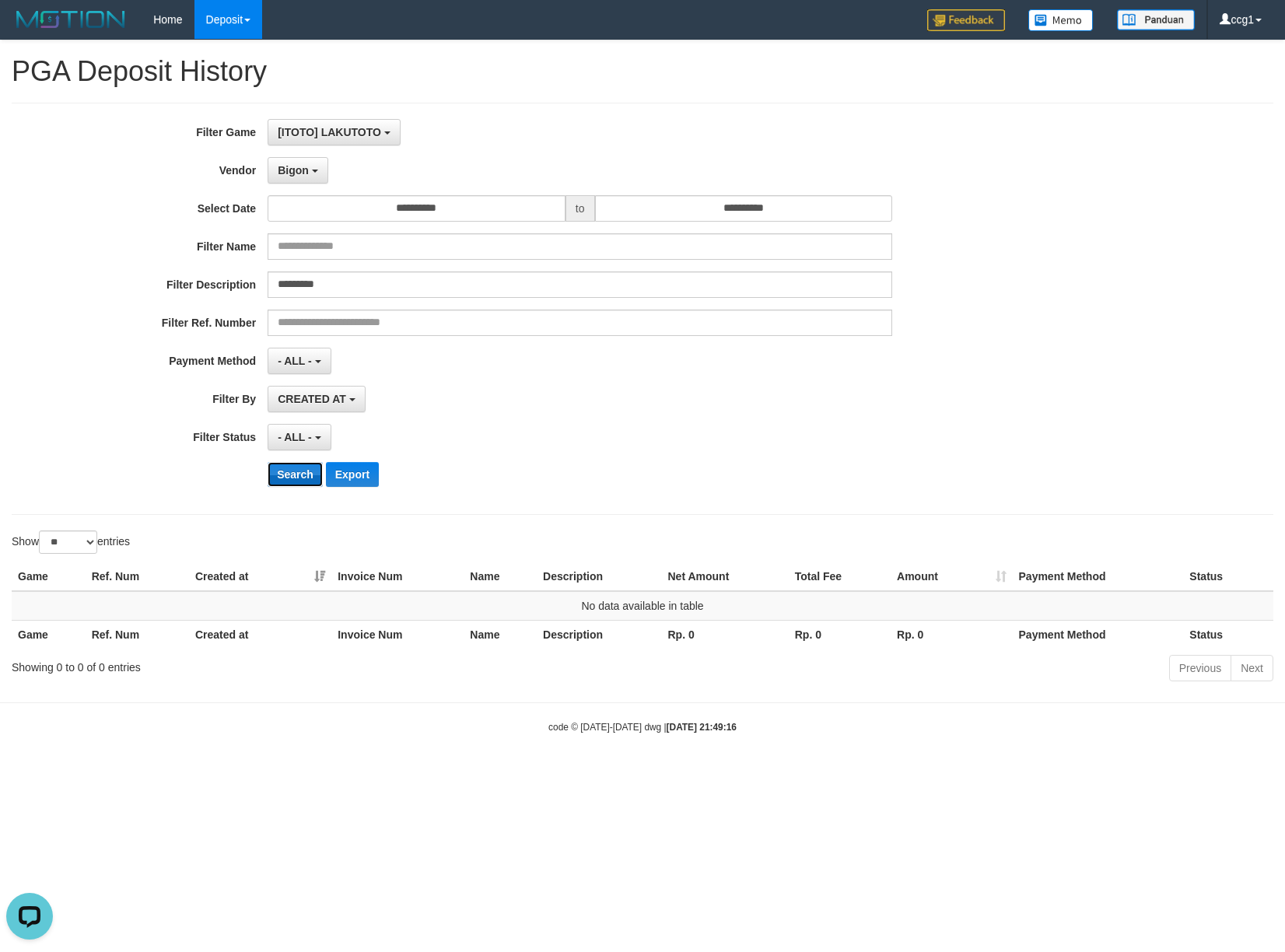
click at [294, 471] on button "Search" at bounding box center [295, 474] width 55 height 25
